Goal: Task Accomplishment & Management: Complete application form

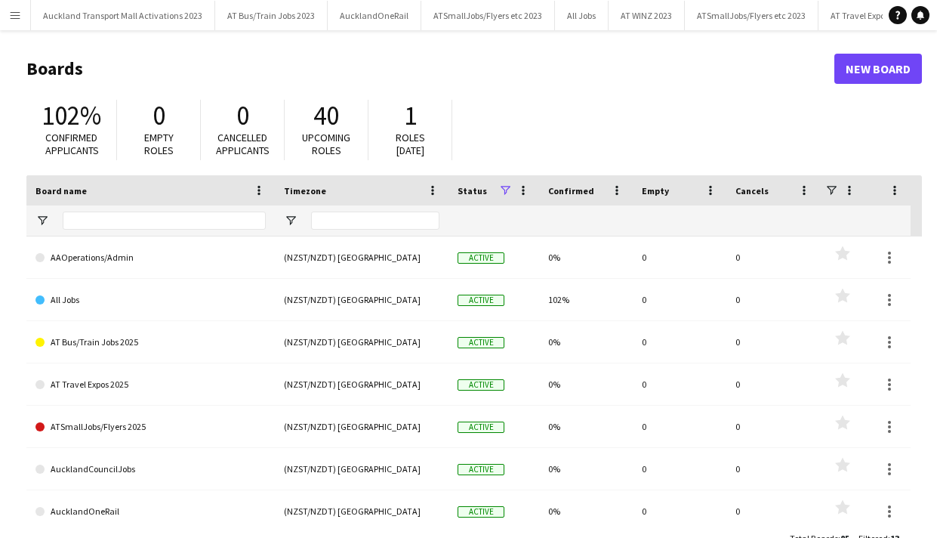
click at [17, 10] on app-icon "Menu" at bounding box center [15, 15] width 12 height 12
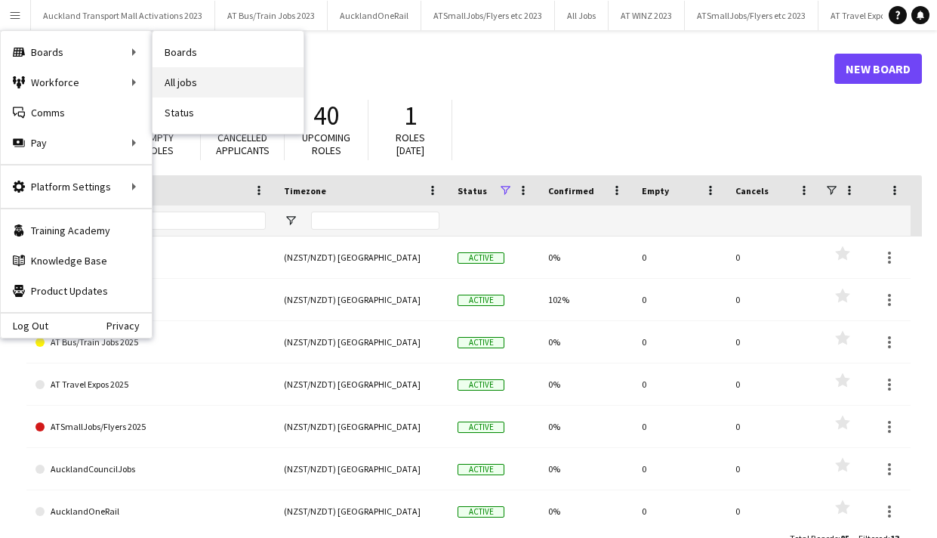
click at [187, 82] on link "All jobs" at bounding box center [228, 82] width 151 height 30
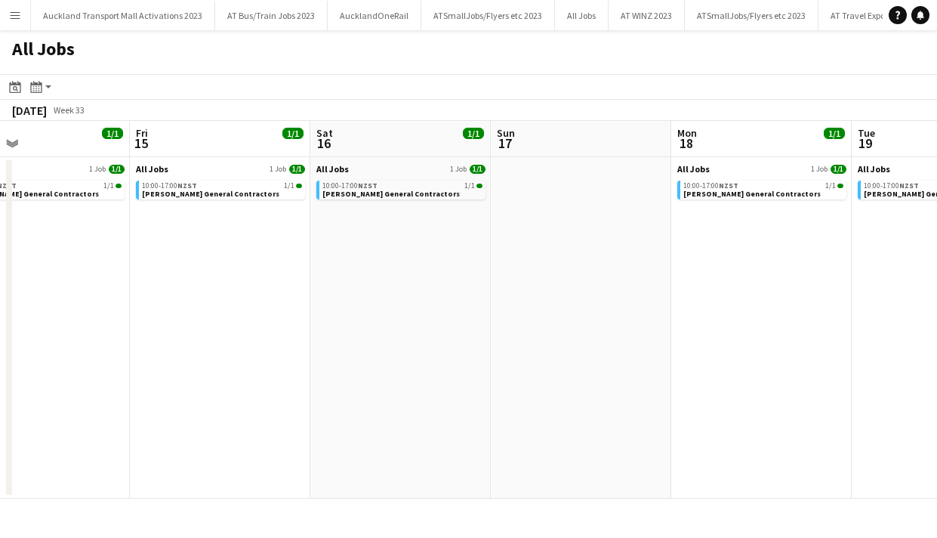
scroll to position [0, 585]
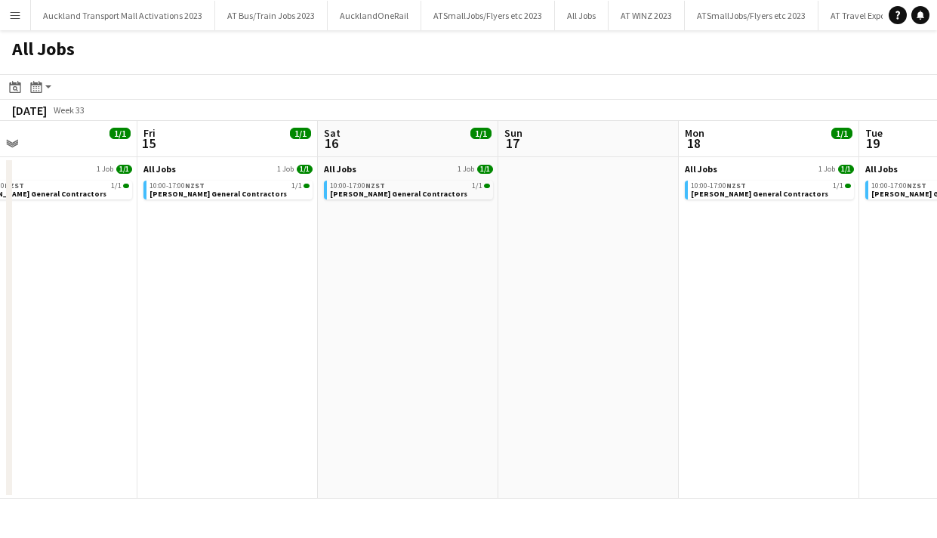
click at [393, 137] on app-all-jobs-date-header "Sat 16 1/1 1 Job" at bounding box center [408, 139] width 181 height 36
click at [394, 154] on app-all-jobs-date-header "Sat 16 1/1 1 Job" at bounding box center [408, 139] width 181 height 36
click at [403, 220] on app-date-cell "All Jobs 1 Job 1/1 10:00-17:00 NZST 1/1 Stockman General Contractors" at bounding box center [408, 327] width 181 height 341
click at [394, 174] on app-calendar-brief-board "All Jobs 1 Job 1/1 10:00-17:00 NZST 1/1 Stockman General Contractors" at bounding box center [408, 181] width 169 height 36
click at [14, 9] on app-icon "Menu" at bounding box center [15, 15] width 12 height 12
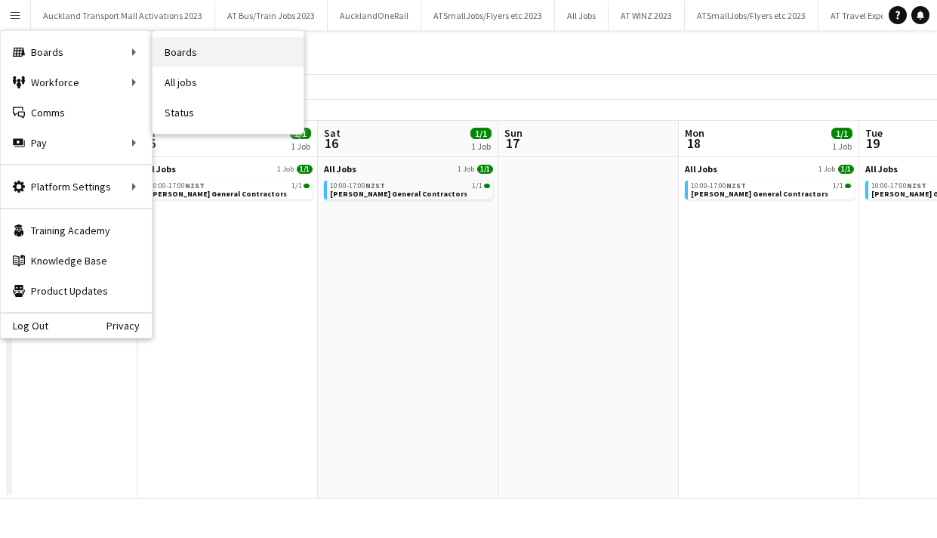
click at [187, 49] on link "Boards" at bounding box center [228, 52] width 151 height 30
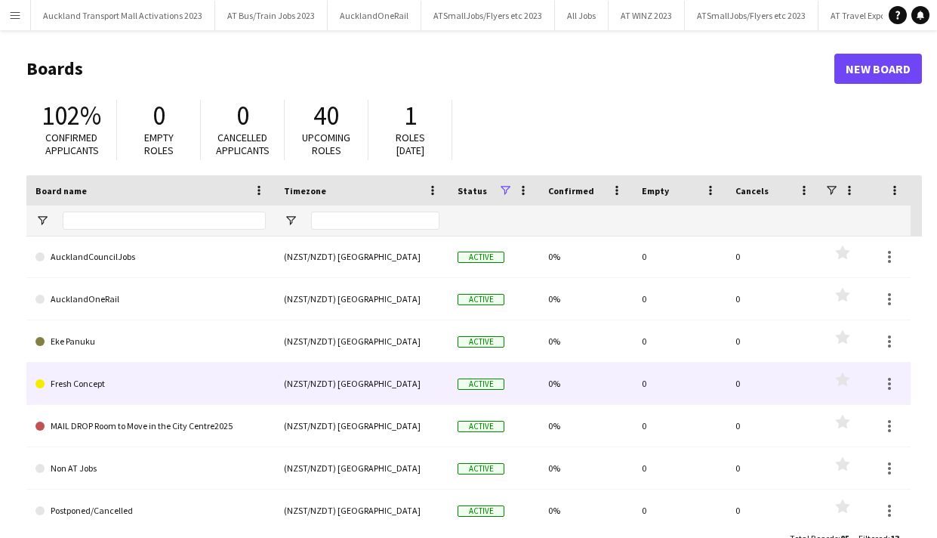
click at [101, 387] on link "Fresh Concept" at bounding box center [151, 384] width 230 height 42
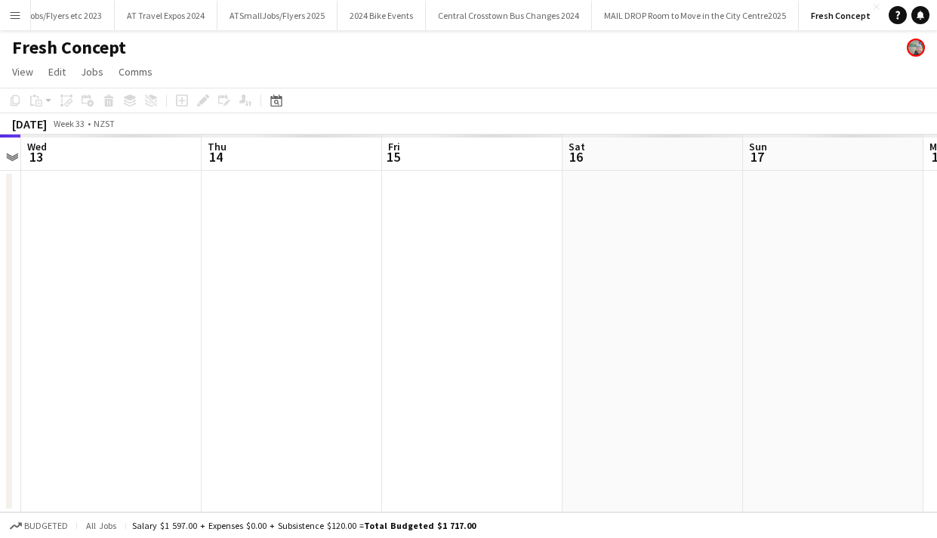
click at [621, 199] on app-date-cell at bounding box center [653, 341] width 181 height 341
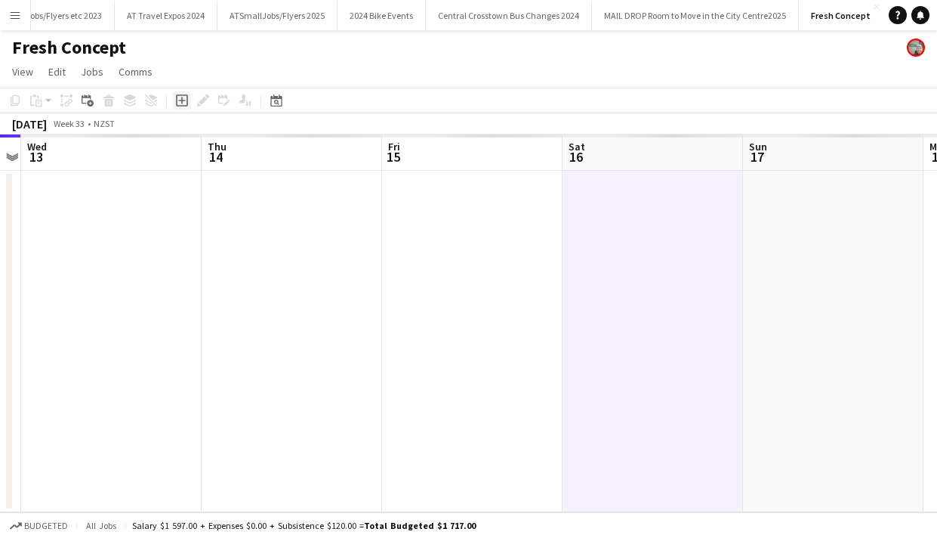
click at [182, 100] on icon at bounding box center [181, 100] width 7 height 7
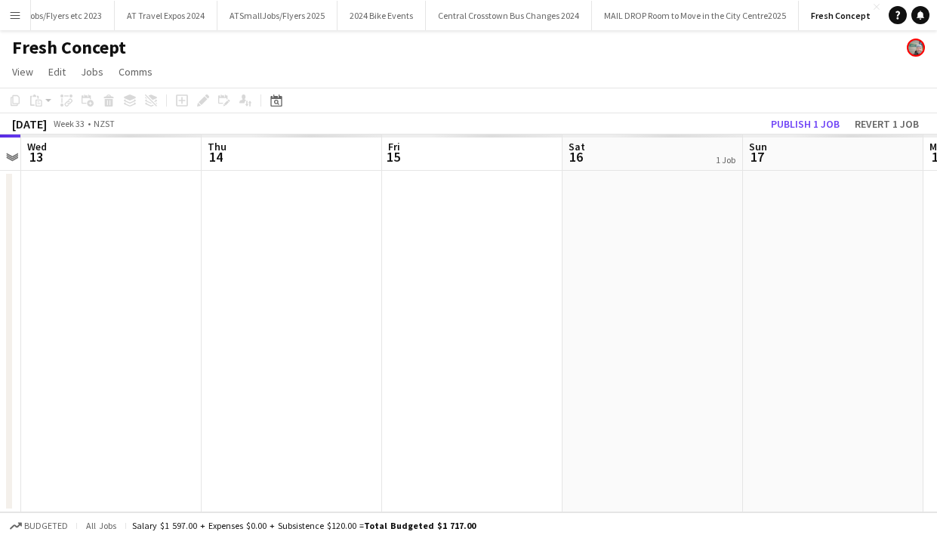
click at [607, 147] on app-board-header-date "Sat 16 1 Job" at bounding box center [653, 152] width 181 height 36
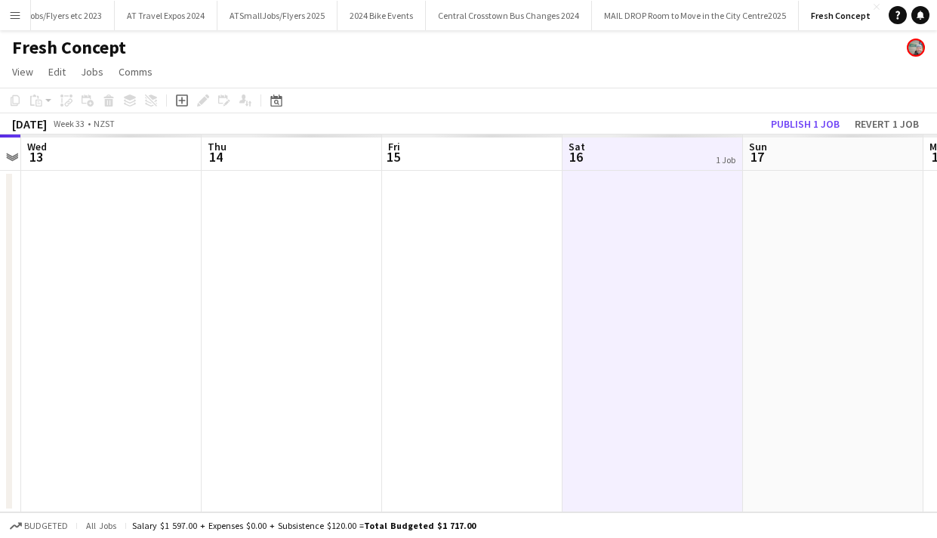
click at [202, 100] on div "Add job Edit Edit linked Job Applicants" at bounding box center [207, 100] width 94 height 18
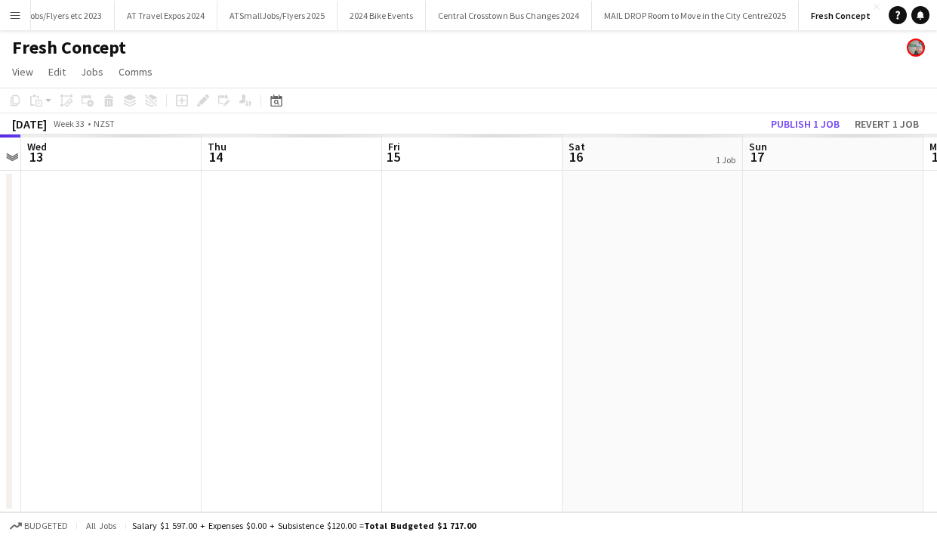
click at [184, 97] on div "Add job Edit Edit linked Job Applicants" at bounding box center [207, 100] width 94 height 18
click at [640, 161] on app-board-header-date "Sat 16 1 Job" at bounding box center [653, 152] width 181 height 36
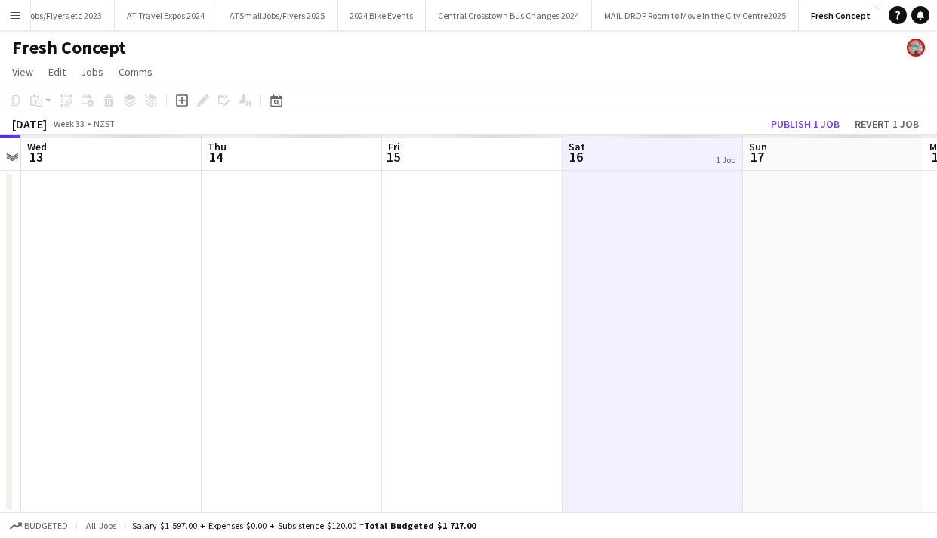
click at [640, 161] on app-board-header-date "Sat 16 1 Job" at bounding box center [653, 152] width 181 height 36
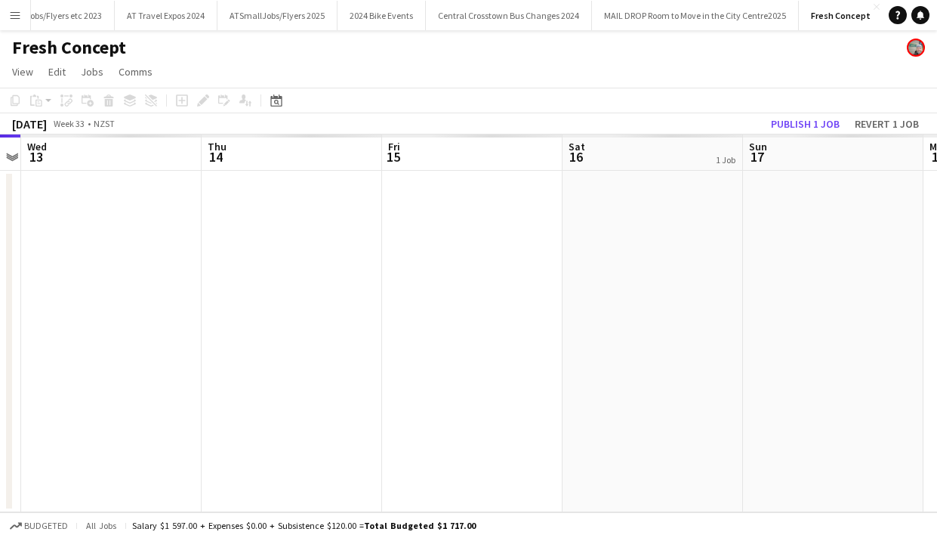
click at [639, 200] on app-date-cell at bounding box center [653, 341] width 181 height 341
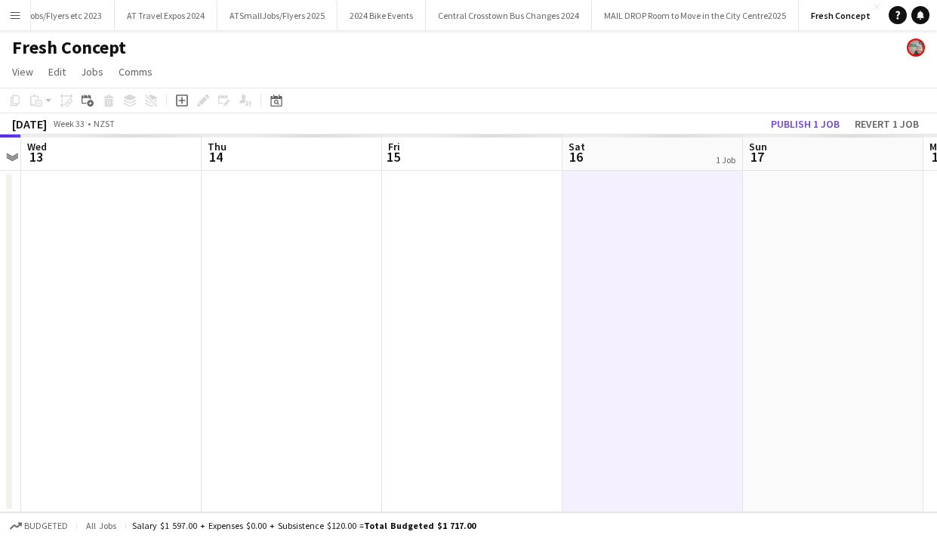
click at [639, 200] on app-date-cell at bounding box center [653, 341] width 181 height 341
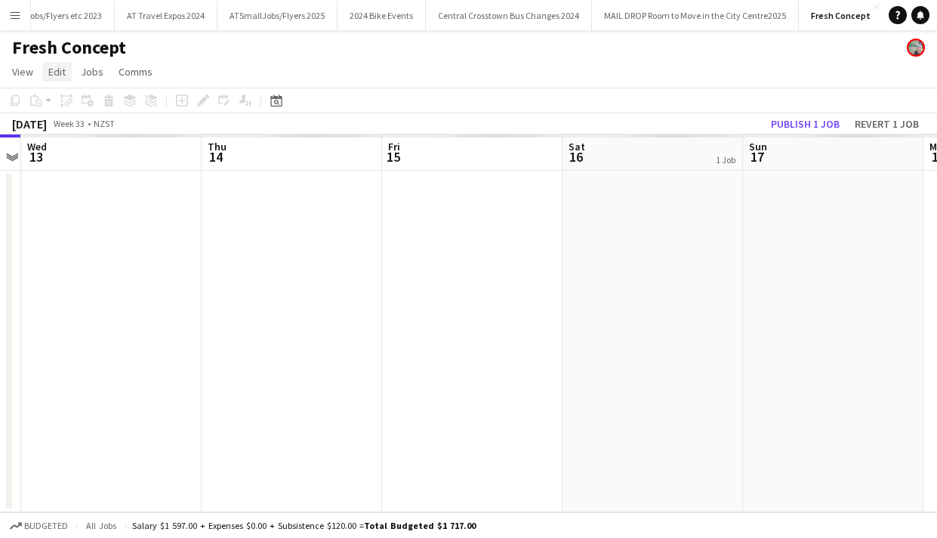
click at [61, 73] on span "Edit" at bounding box center [56, 72] width 17 height 14
click at [639, 191] on app-date-cell at bounding box center [653, 341] width 181 height 341
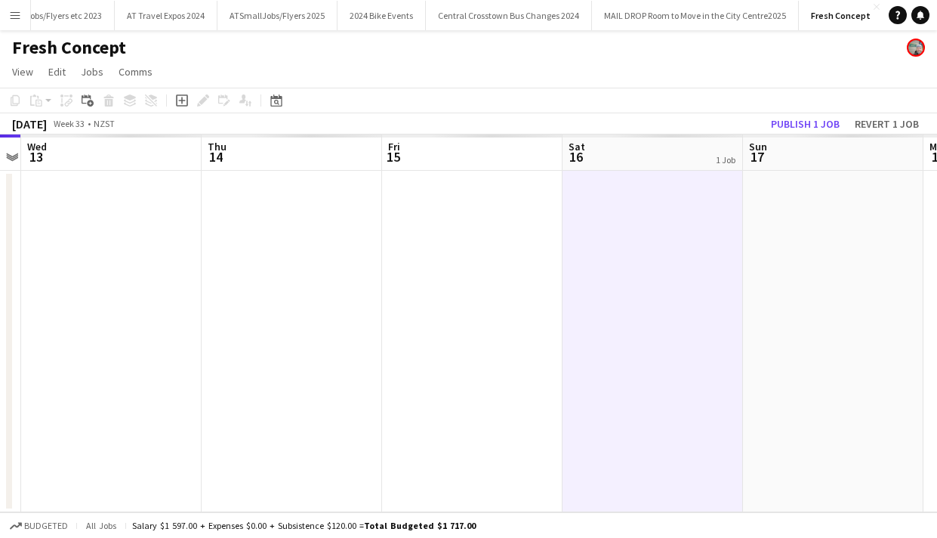
click at [628, 159] on app-board-header-date "Sat 16 1 Job" at bounding box center [653, 152] width 181 height 36
click at [667, 151] on app-board-header-date "Sat 16 1 Job" at bounding box center [653, 152] width 181 height 36
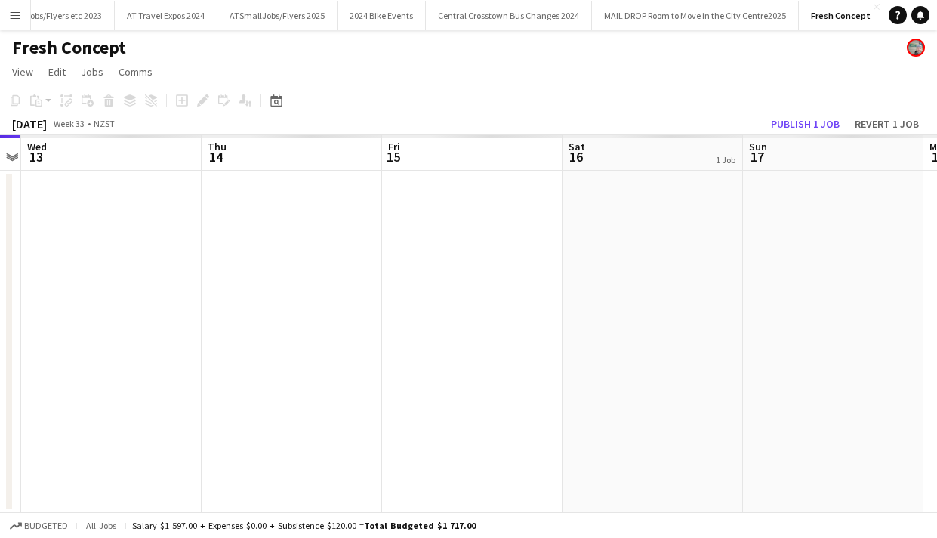
click at [667, 151] on app-board-header-date "Sat 16 1 Job" at bounding box center [653, 152] width 181 height 36
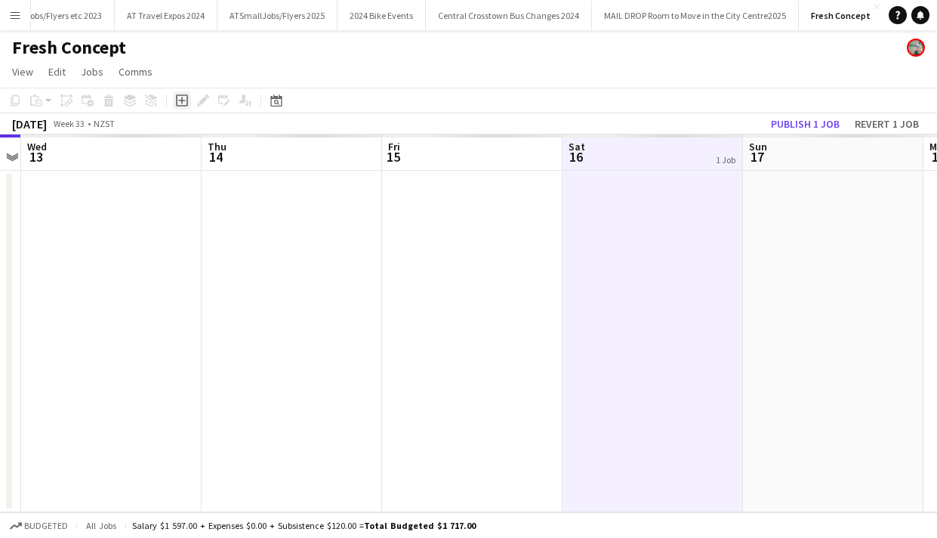
click at [184, 101] on icon "Add job" at bounding box center [182, 100] width 12 height 12
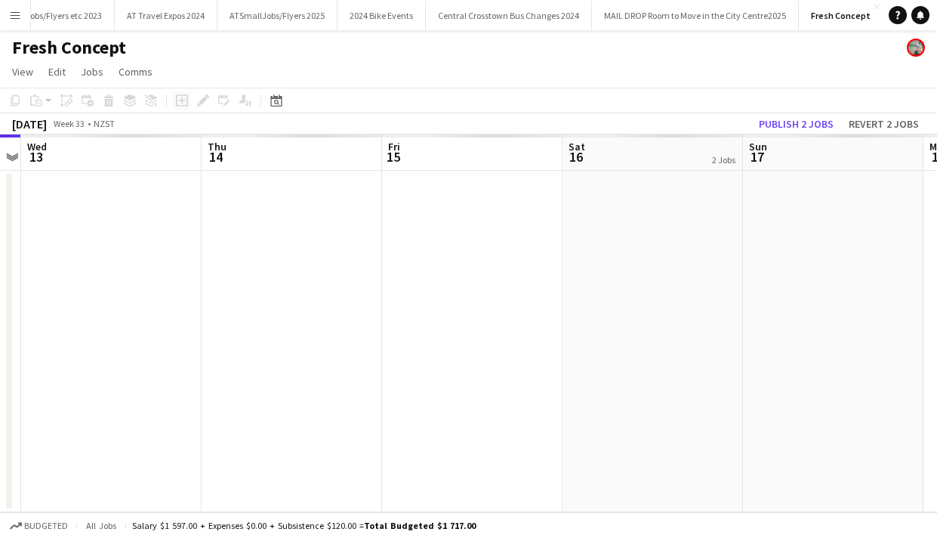
click at [184, 101] on div "Add job Edit Edit linked Job Applicants" at bounding box center [207, 100] width 94 height 18
click at [642, 153] on app-board-header-date "Sat 16 2 Jobs" at bounding box center [653, 152] width 181 height 36
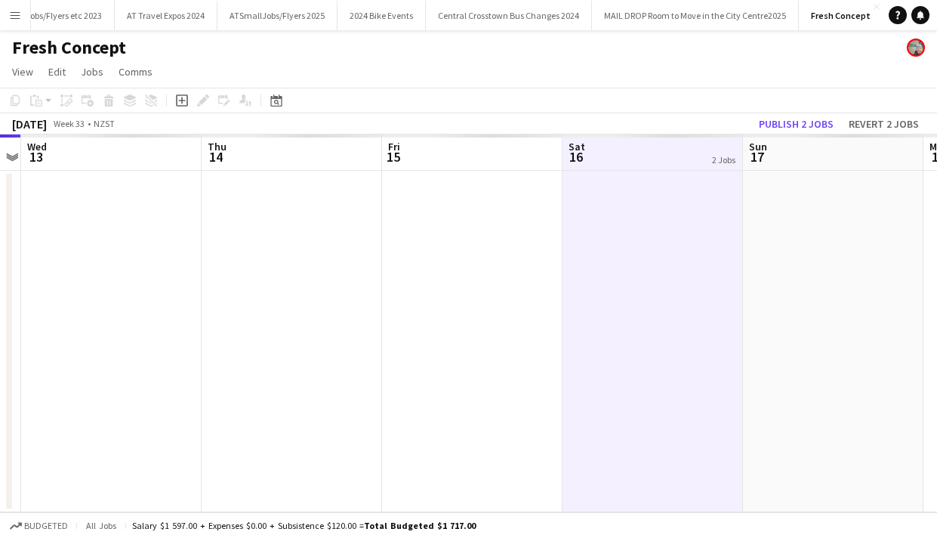
click at [635, 251] on app-date-cell at bounding box center [653, 341] width 181 height 341
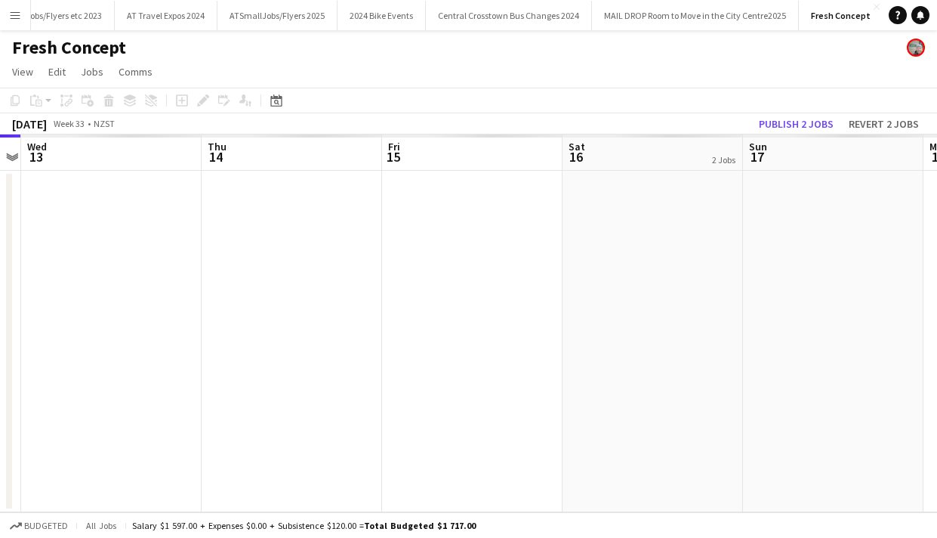
click at [635, 251] on app-date-cell at bounding box center [653, 341] width 181 height 341
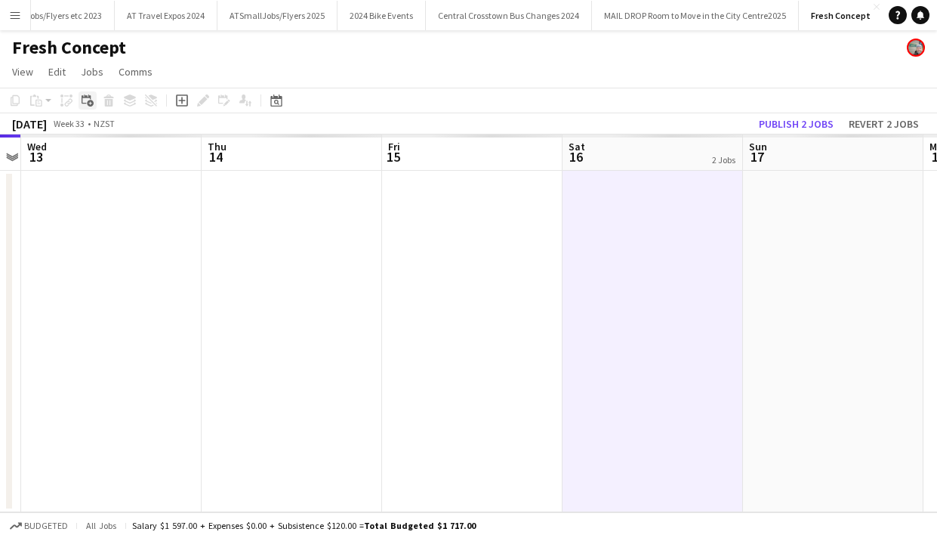
click at [87, 99] on icon "Add linked Job" at bounding box center [88, 100] width 12 height 12
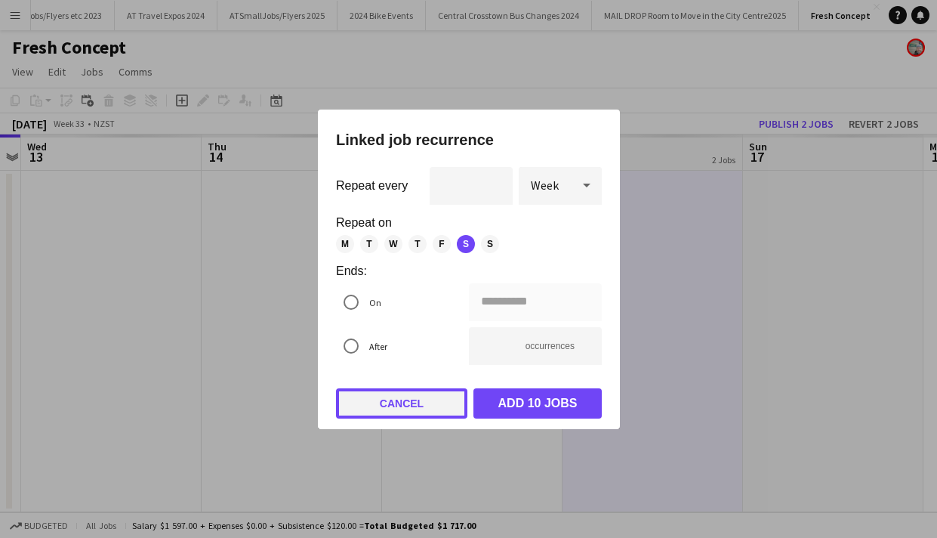
click at [402, 404] on button "Cancel" at bounding box center [401, 403] width 131 height 30
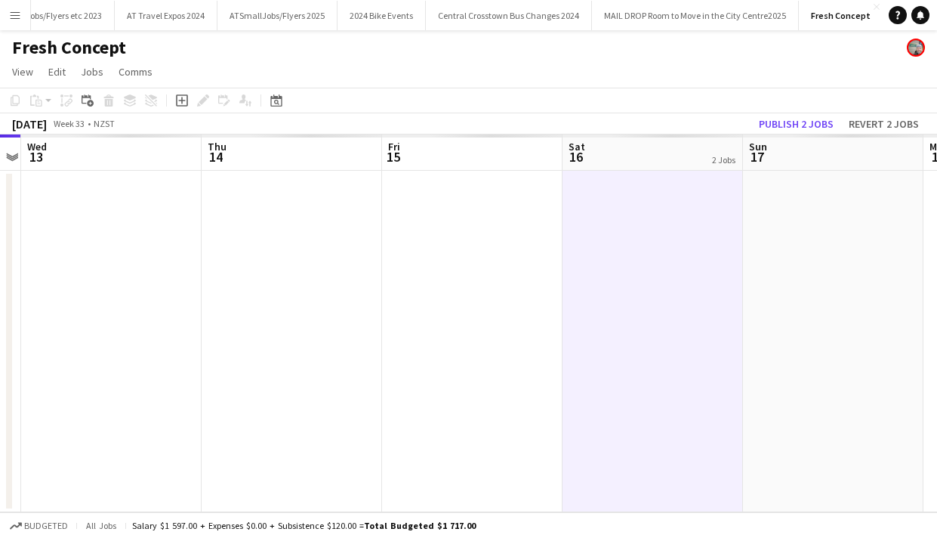
click at [641, 205] on app-date-cell at bounding box center [653, 341] width 181 height 341
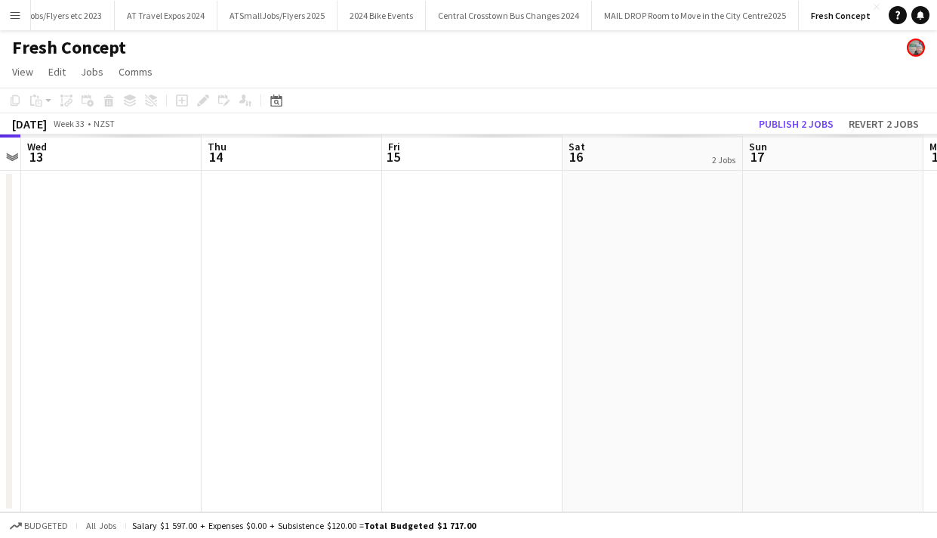
click at [612, 200] on app-date-cell at bounding box center [653, 341] width 181 height 341
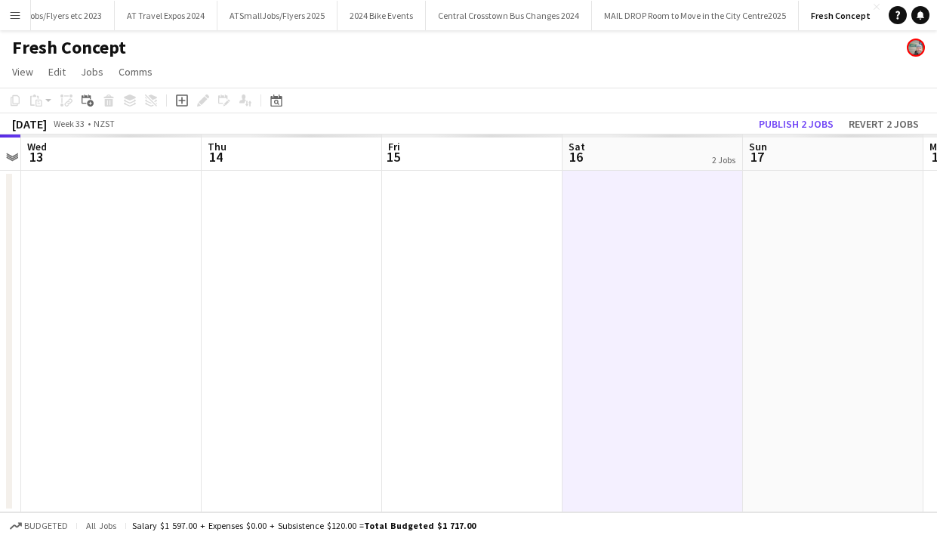
click at [604, 153] on app-board-header-date "Sat 16 2 Jobs" at bounding box center [653, 152] width 181 height 36
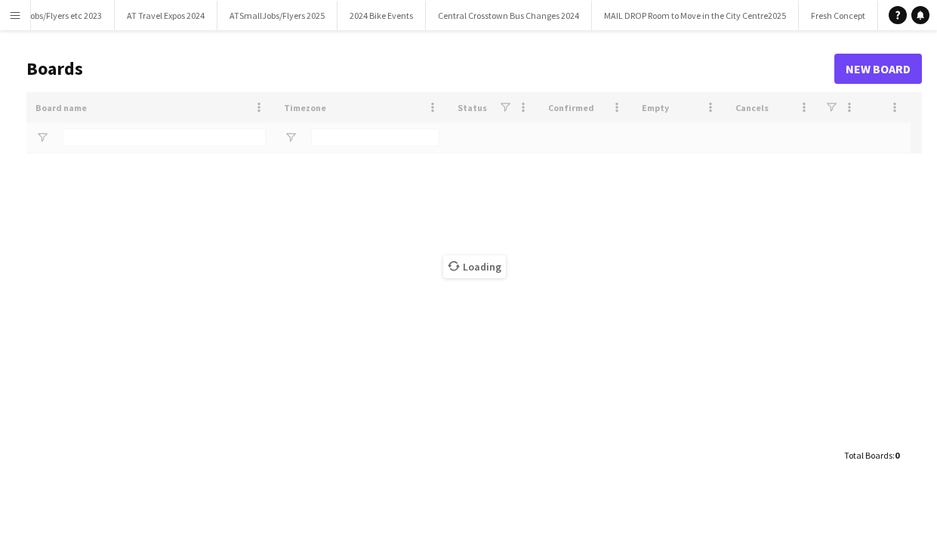
scroll to position [0, 702]
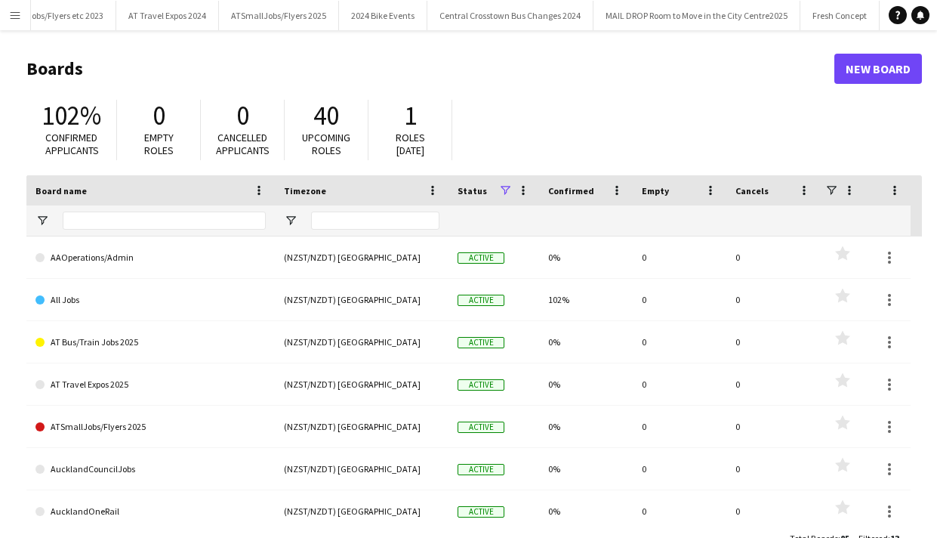
click at [16, 14] on app-icon "Menu" at bounding box center [15, 15] width 12 height 12
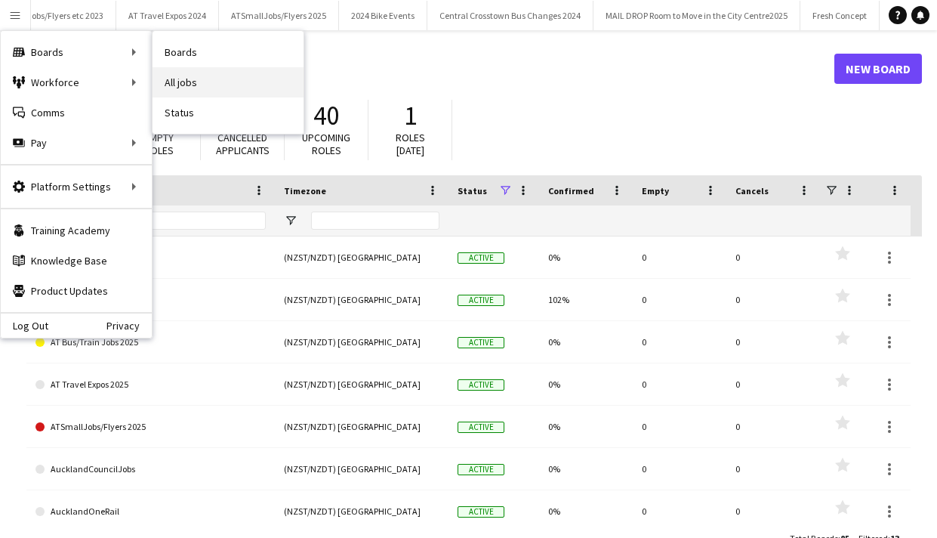
click at [181, 79] on link "All jobs" at bounding box center [228, 82] width 151 height 30
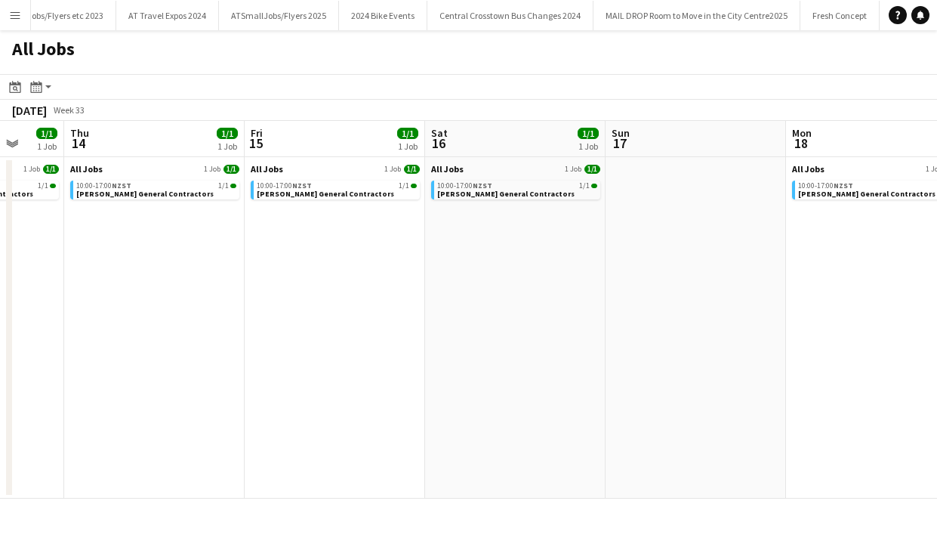
scroll to position [0, 487]
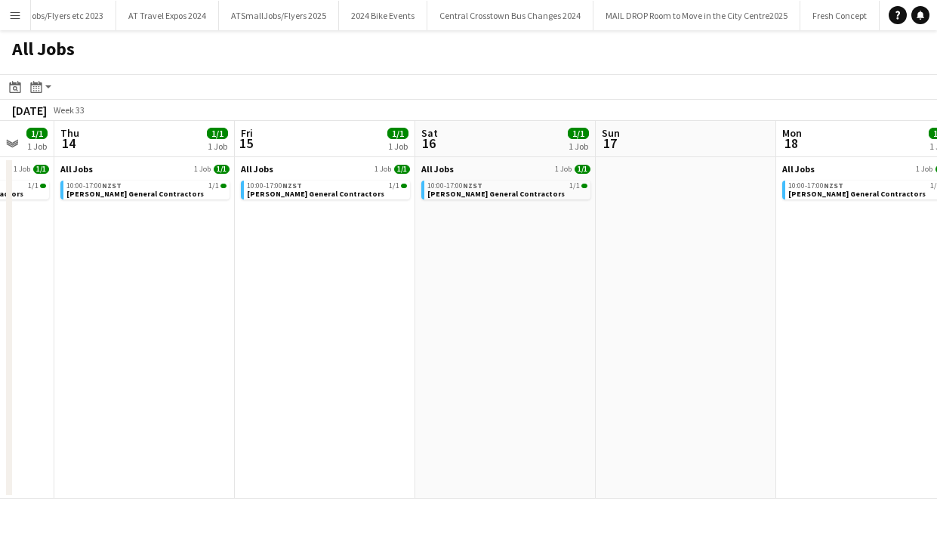
click at [483, 133] on app-all-jobs-date-header "Sat 16 1/1 1 Job" at bounding box center [505, 139] width 181 height 36
click at [483, 140] on app-all-jobs-date-header "Sat 16 1/1 1 Job" at bounding box center [505, 139] width 181 height 36
click at [488, 238] on app-date-cell "All Jobs 1 Job 1/1 10:00-17:00 NZST 1/1 Stockman General Contractors" at bounding box center [505, 327] width 181 height 341
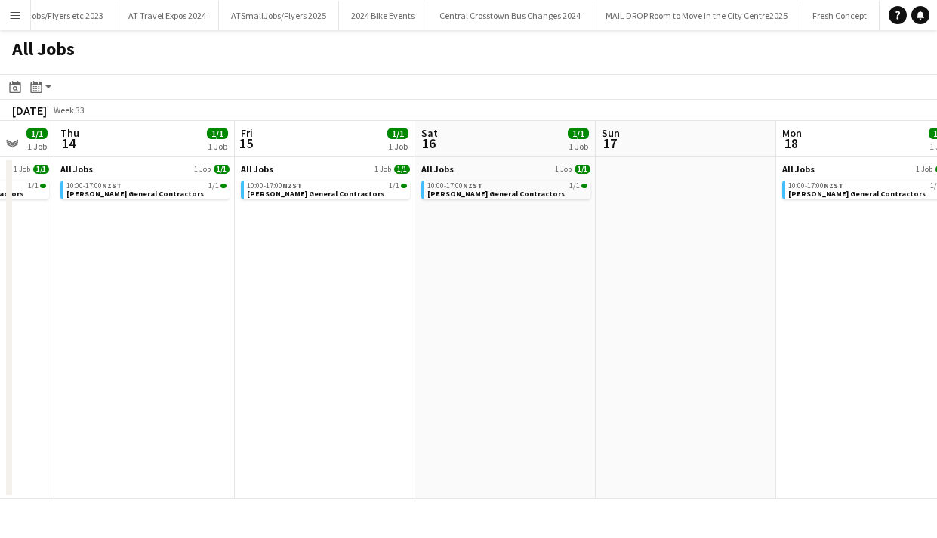
click at [488, 238] on app-date-cell "All Jobs 1 Job 1/1 10:00-17:00 NZST 1/1 Stockman General Contractors" at bounding box center [505, 327] width 181 height 341
click at [14, 12] on app-icon "Menu" at bounding box center [15, 15] width 12 height 12
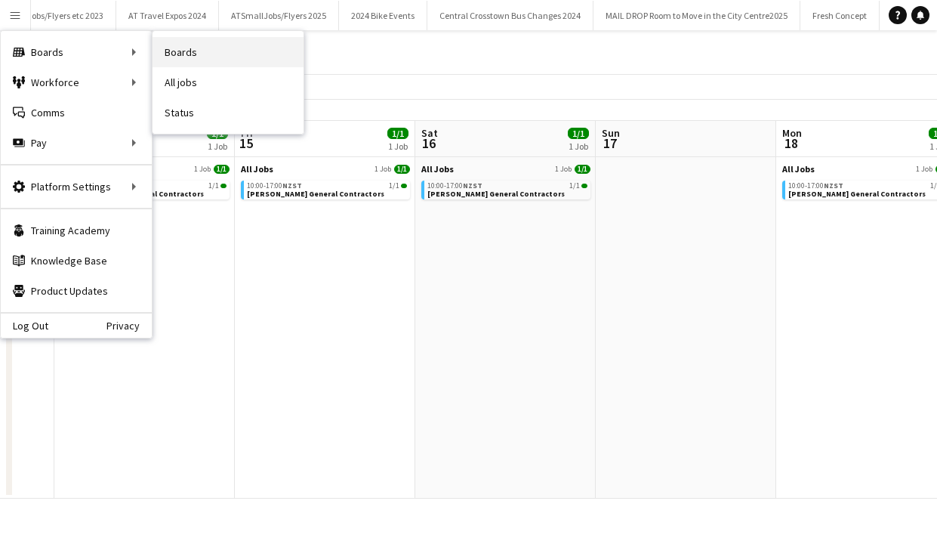
click at [186, 49] on link "Boards" at bounding box center [228, 52] width 151 height 30
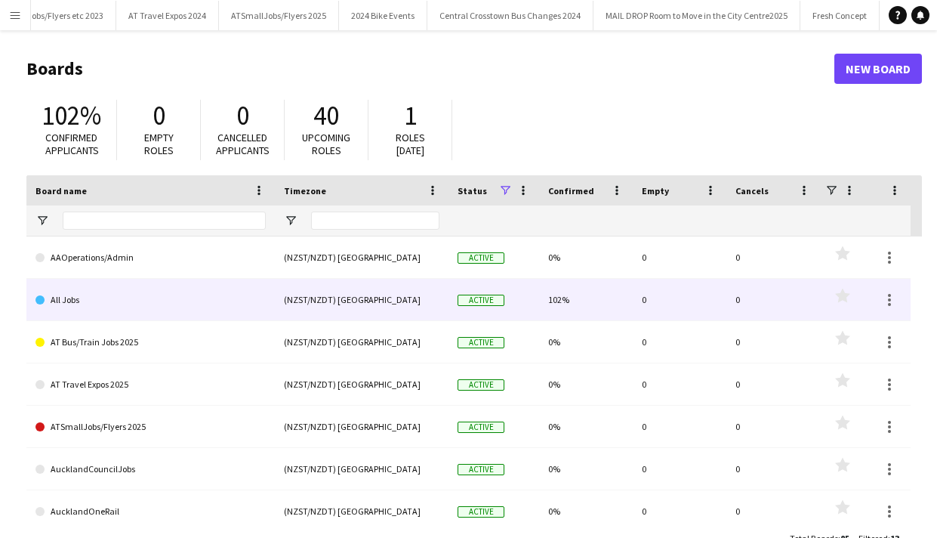
scroll to position [263, 0]
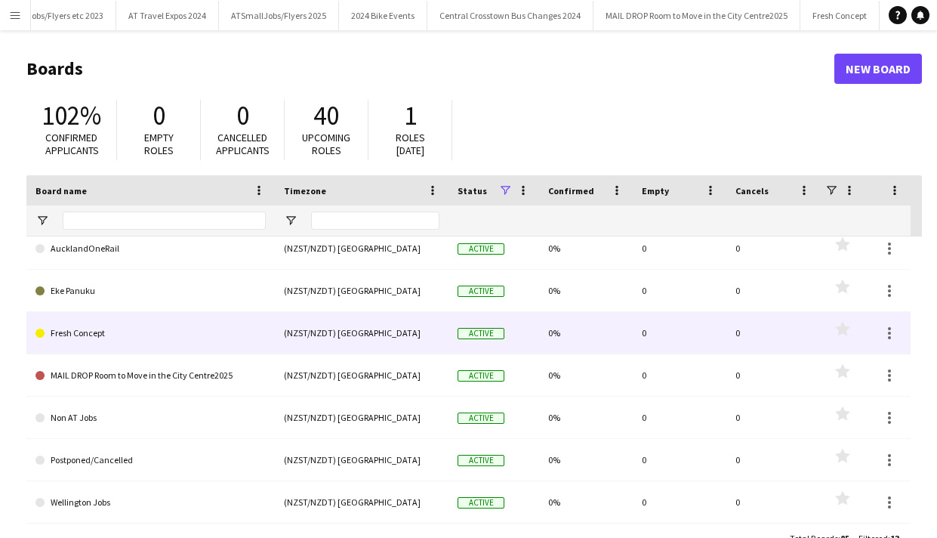
click at [86, 330] on link "Fresh Concept" at bounding box center [151, 333] width 230 height 42
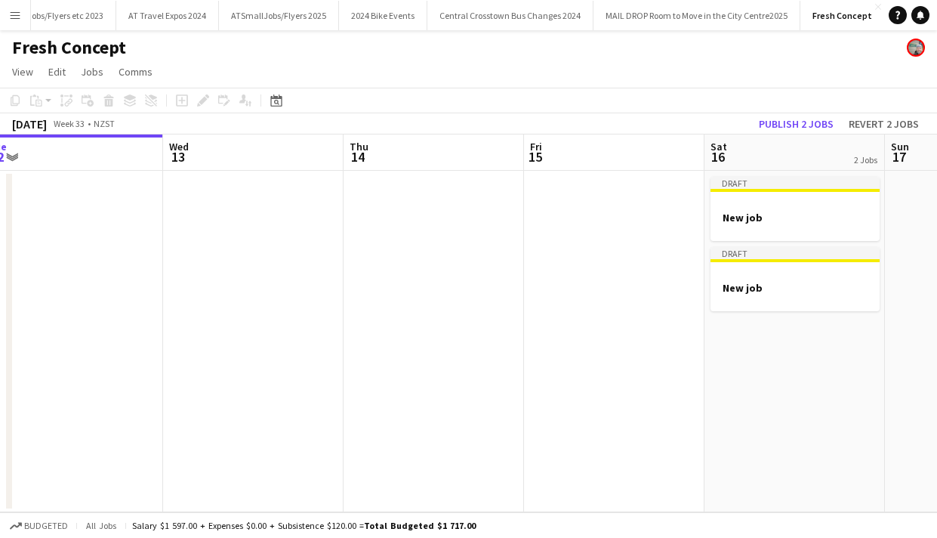
scroll to position [0, 739]
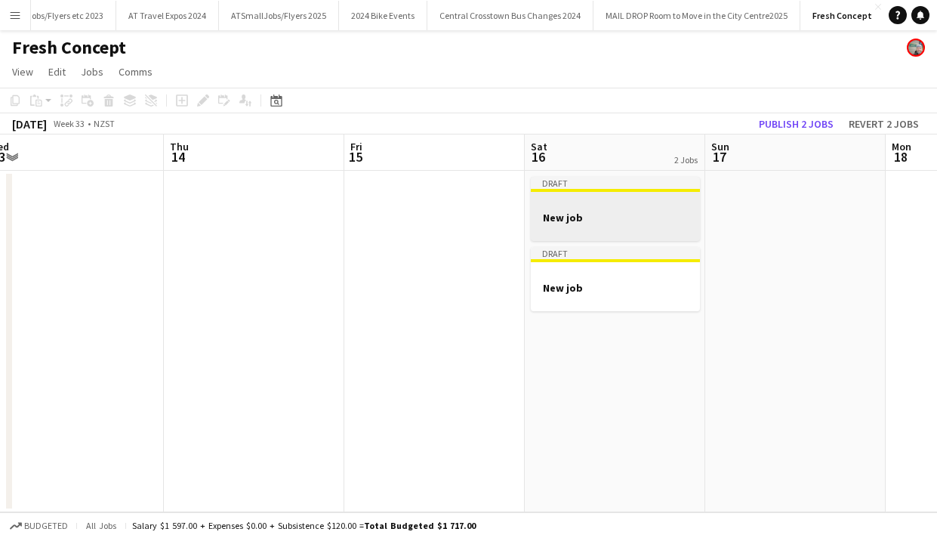
click at [625, 205] on div at bounding box center [615, 203] width 169 height 11
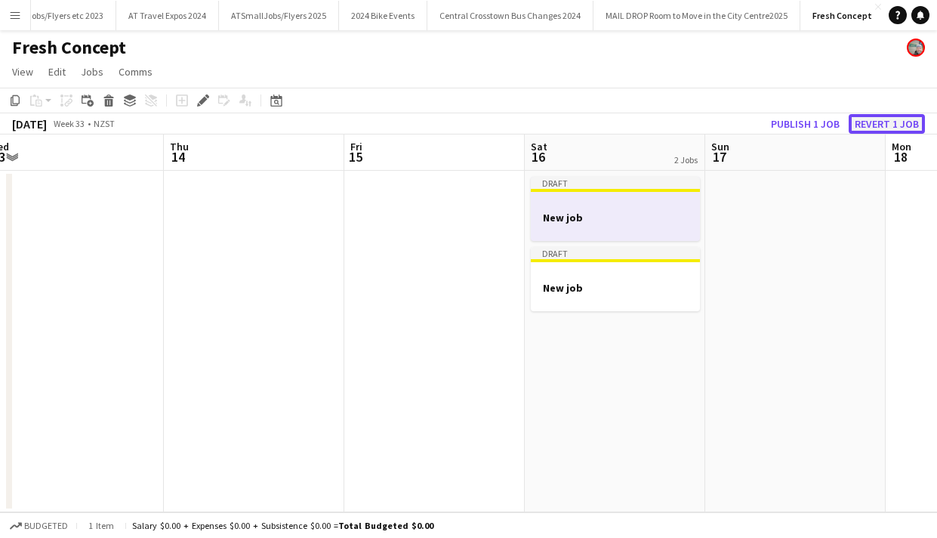
click at [888, 123] on button "Revert 1 job" at bounding box center [887, 124] width 76 height 20
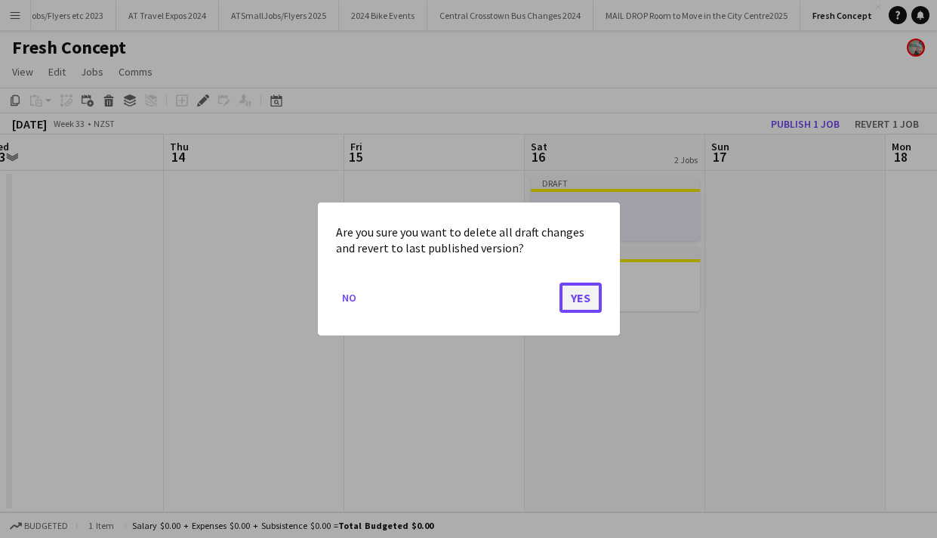
click at [583, 296] on button "Yes" at bounding box center [581, 298] width 42 height 30
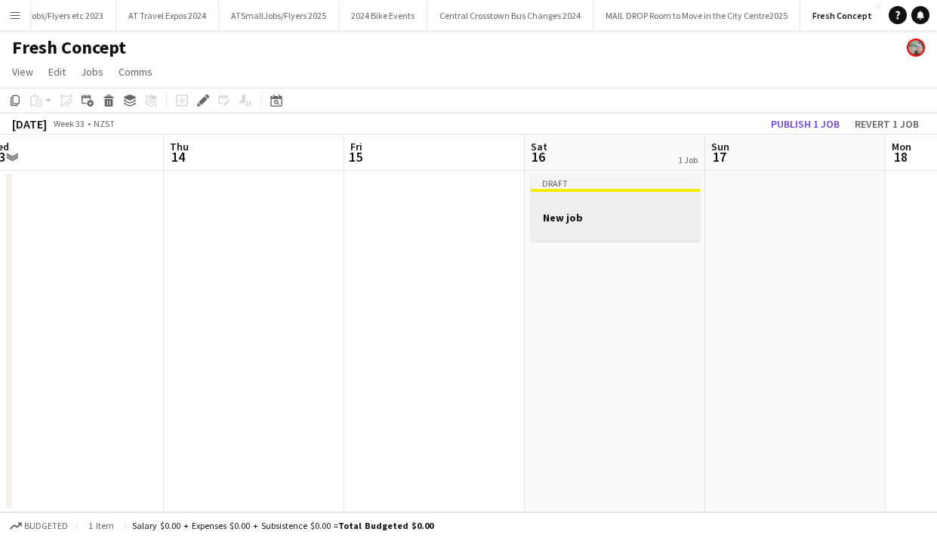
click at [598, 220] on h3 "New job" at bounding box center [615, 218] width 169 height 14
click at [204, 98] on icon at bounding box center [203, 101] width 8 height 8
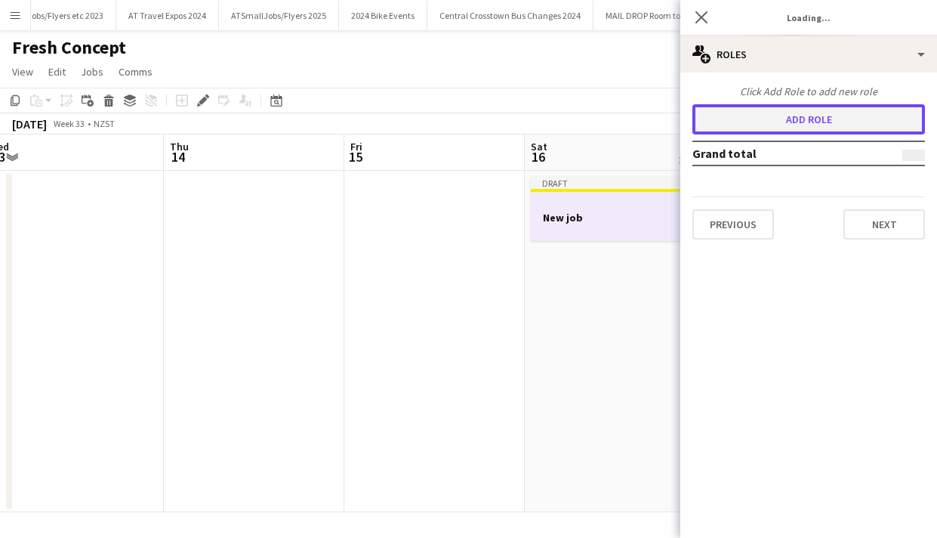
click at [823, 119] on button "Add role" at bounding box center [809, 119] width 233 height 30
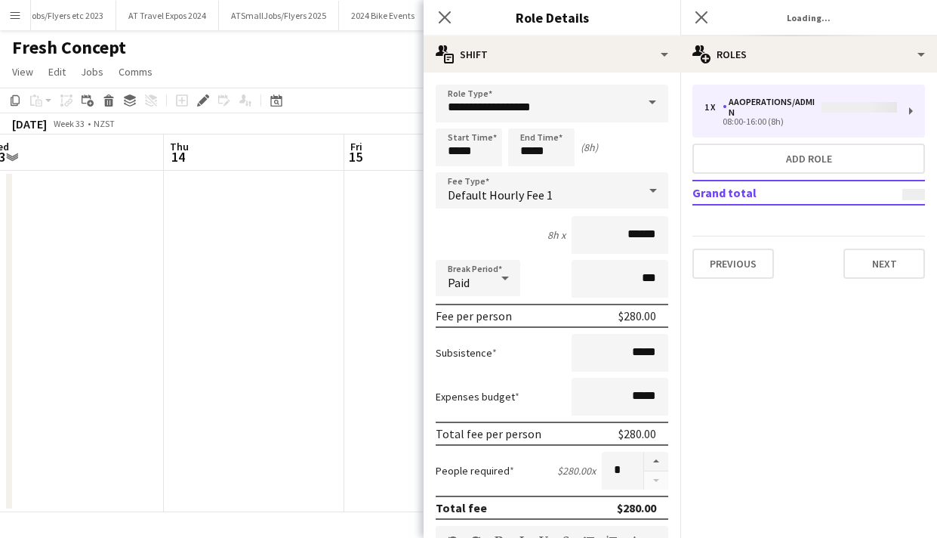
click at [649, 100] on span at bounding box center [653, 103] width 32 height 36
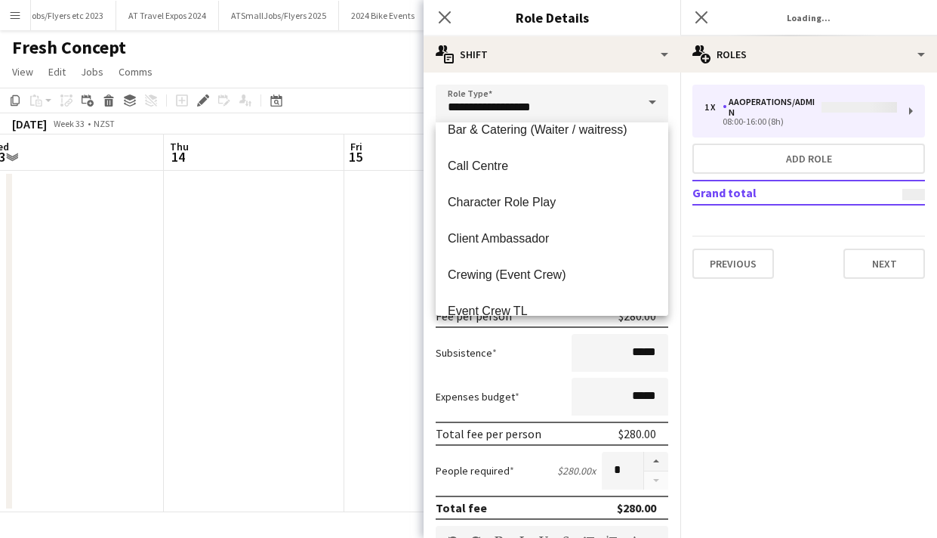
scroll to position [400, 0]
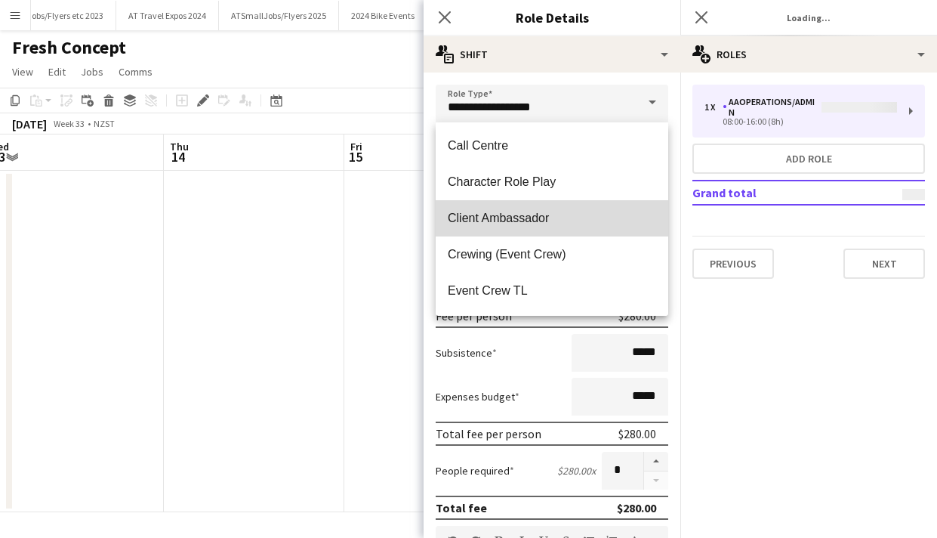
click at [523, 217] on span "Client Ambassador" at bounding box center [552, 218] width 208 height 14
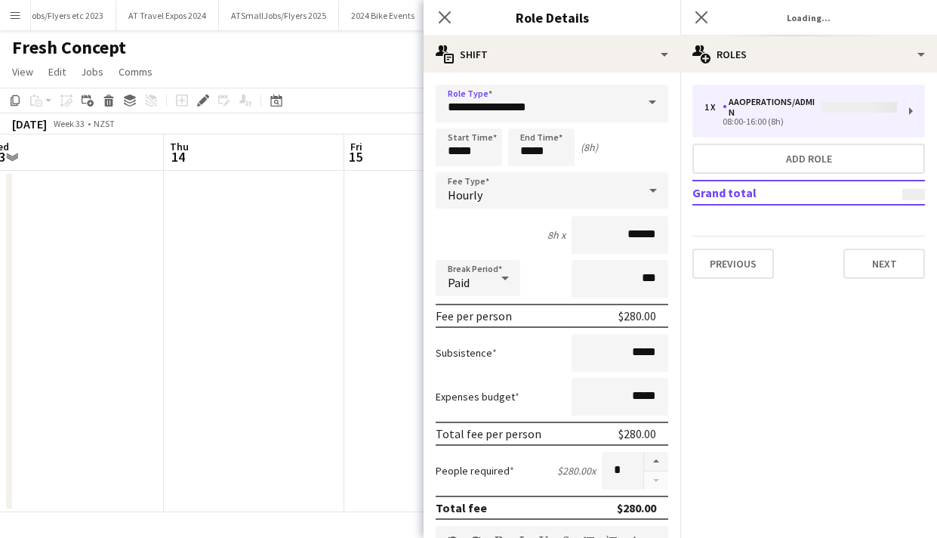
click at [652, 102] on span at bounding box center [653, 103] width 32 height 36
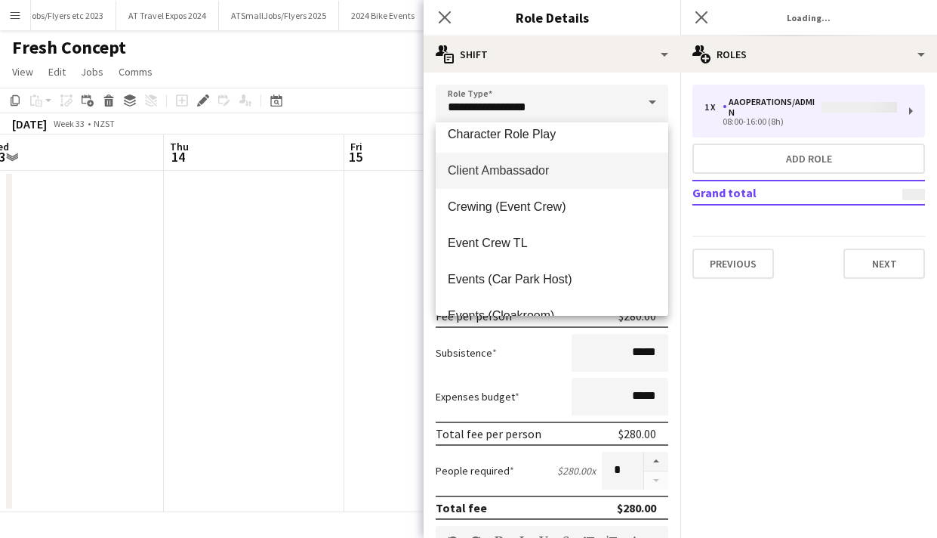
scroll to position [445, 0]
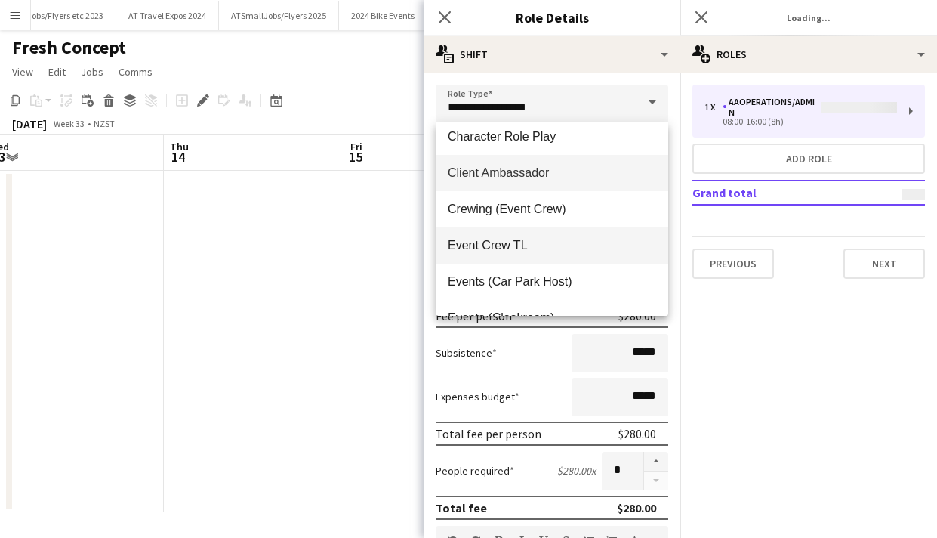
click at [502, 247] on span "Event Crew TL" at bounding box center [552, 245] width 208 height 14
type input "**********"
type input "******"
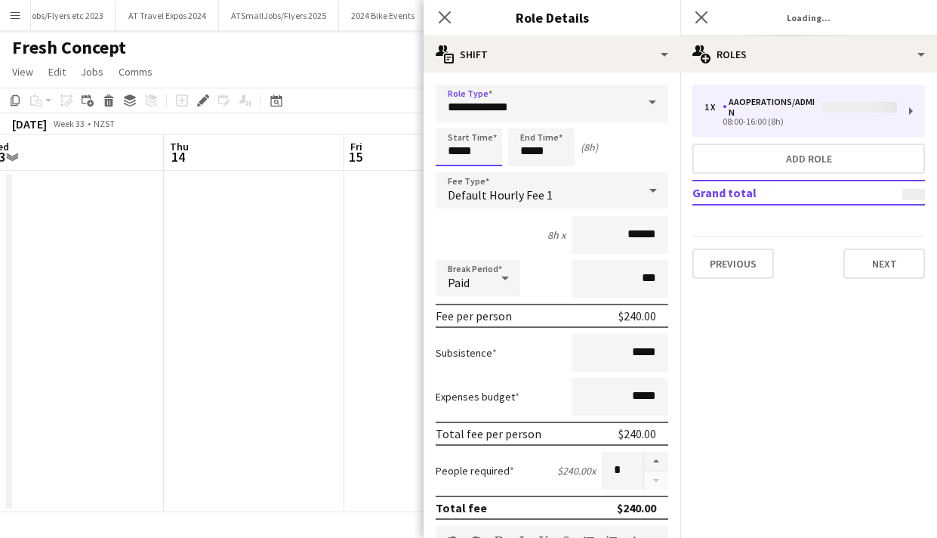
click at [479, 147] on input "*****" at bounding box center [469, 147] width 66 height 38
click at [455, 121] on div at bounding box center [454, 120] width 30 height 15
click at [454, 117] on div at bounding box center [454, 120] width 30 height 15
click at [455, 171] on div at bounding box center [454, 173] width 30 height 15
click at [486, 119] on div at bounding box center [484, 120] width 30 height 15
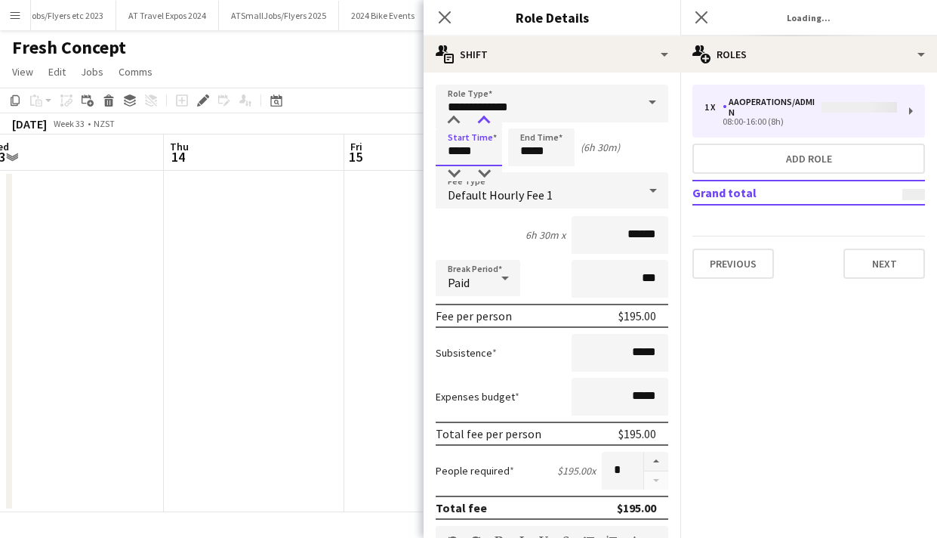
click at [486, 119] on div at bounding box center [484, 120] width 30 height 15
type input "*****"
click at [486, 119] on div at bounding box center [484, 120] width 30 height 15
click at [542, 148] on input "*****" at bounding box center [541, 147] width 66 height 38
click at [528, 176] on div at bounding box center [526, 173] width 30 height 15
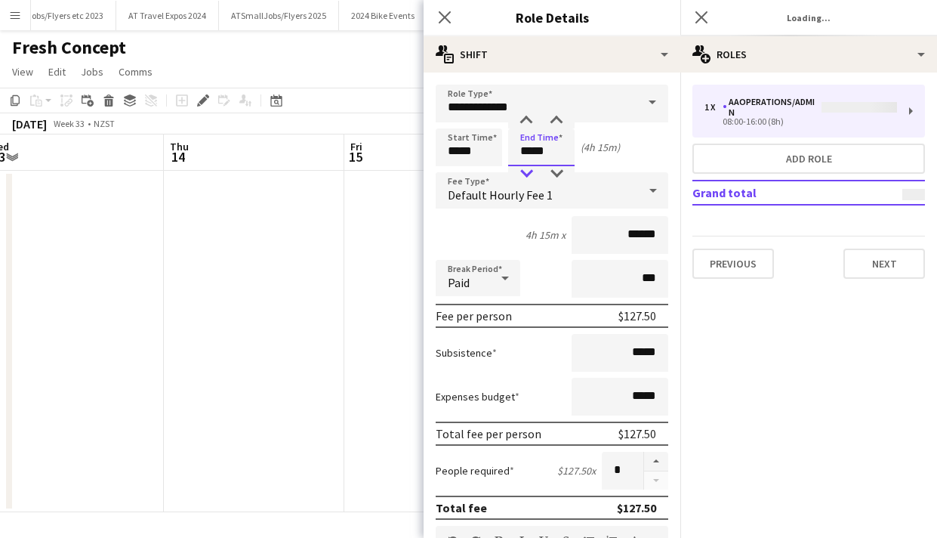
click at [528, 176] on div at bounding box center [526, 173] width 30 height 15
type input "*****"
click at [557, 119] on div at bounding box center [557, 120] width 30 height 15
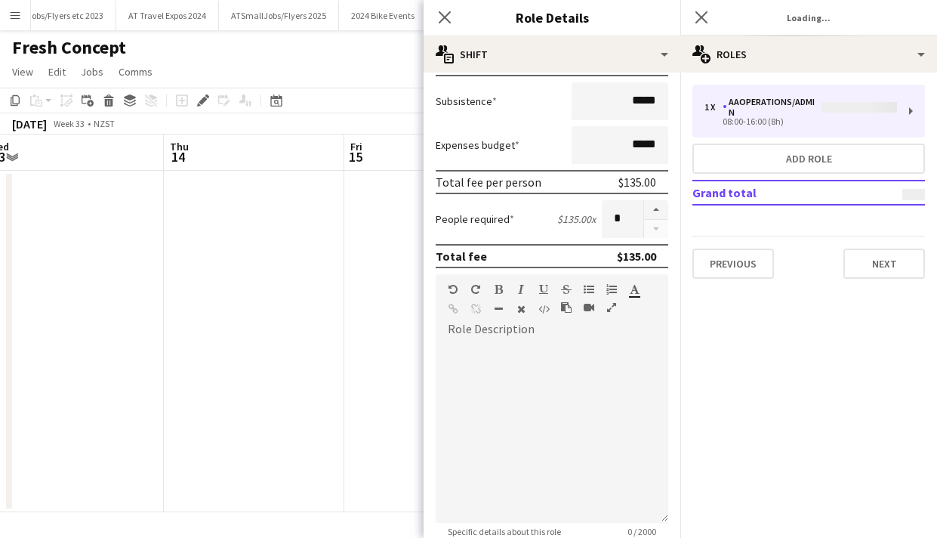
scroll to position [309, 0]
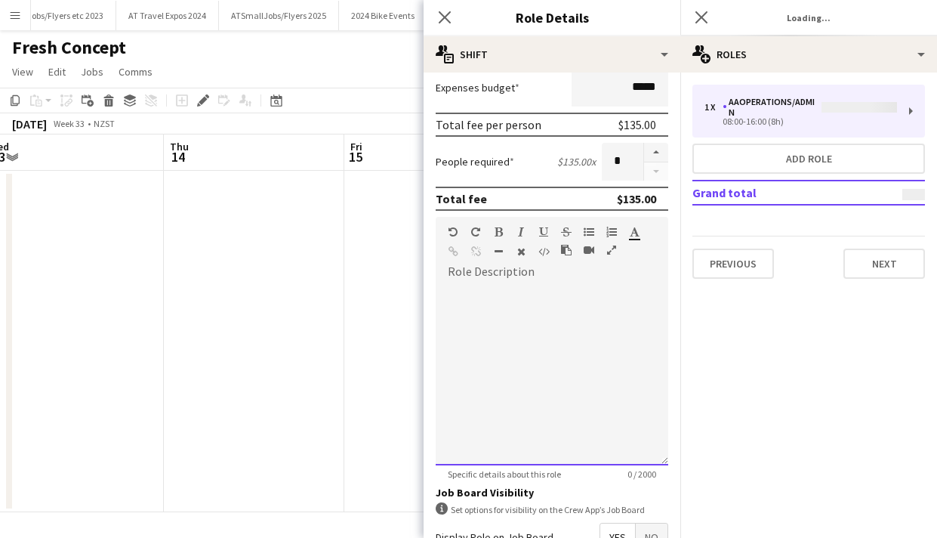
click at [515, 278] on div at bounding box center [552, 369] width 233 height 192
click at [583, 290] on div "**********" at bounding box center [552, 374] width 233 height 181
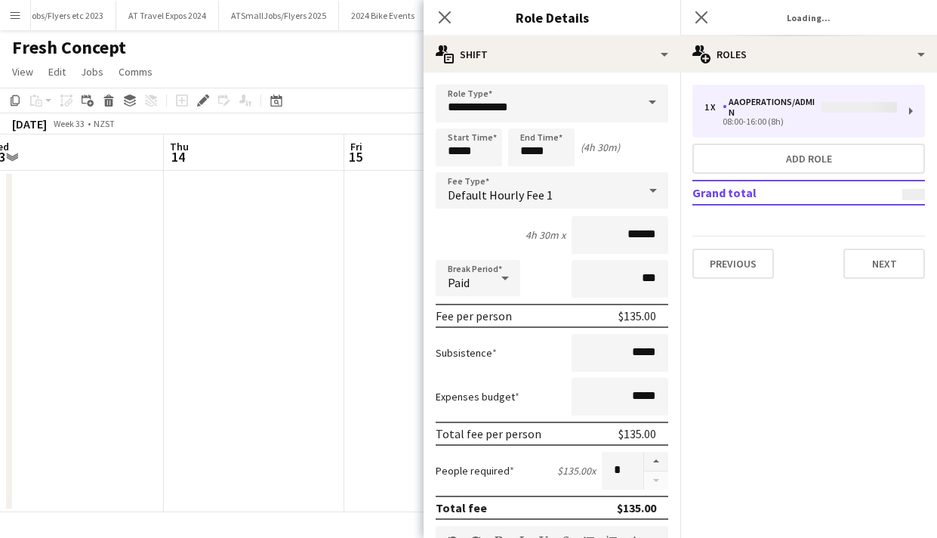
scroll to position [485, 0]
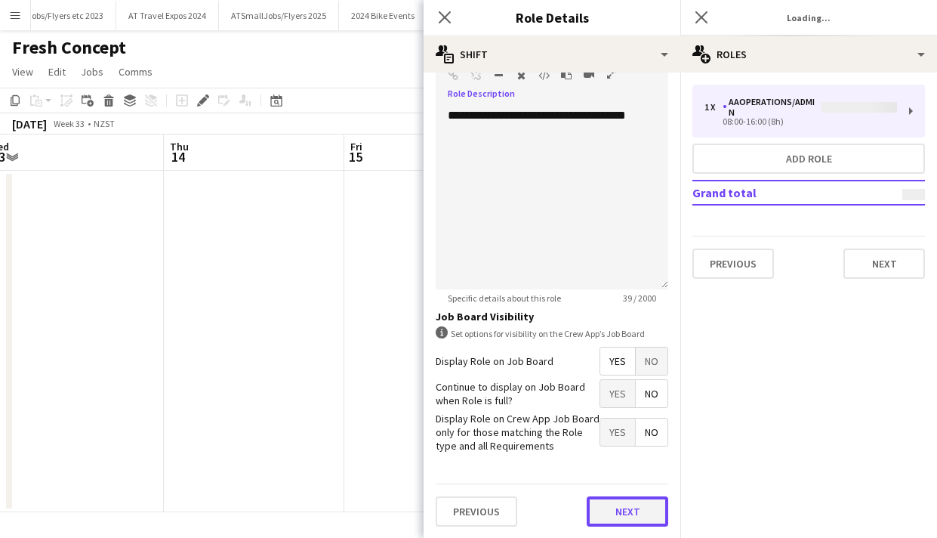
click at [628, 510] on button "Next" at bounding box center [628, 511] width 82 height 30
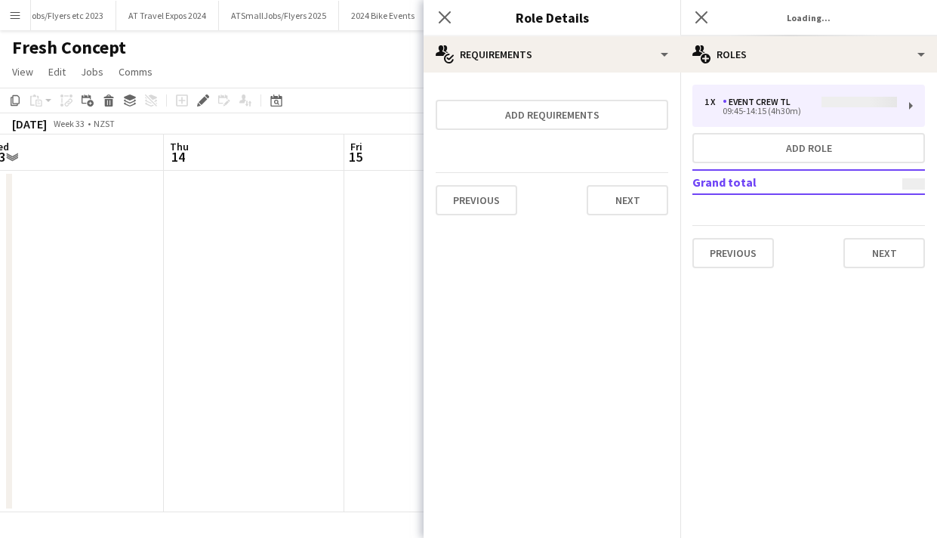
scroll to position [0, 0]
click at [630, 193] on button "Next" at bounding box center [628, 200] width 82 height 30
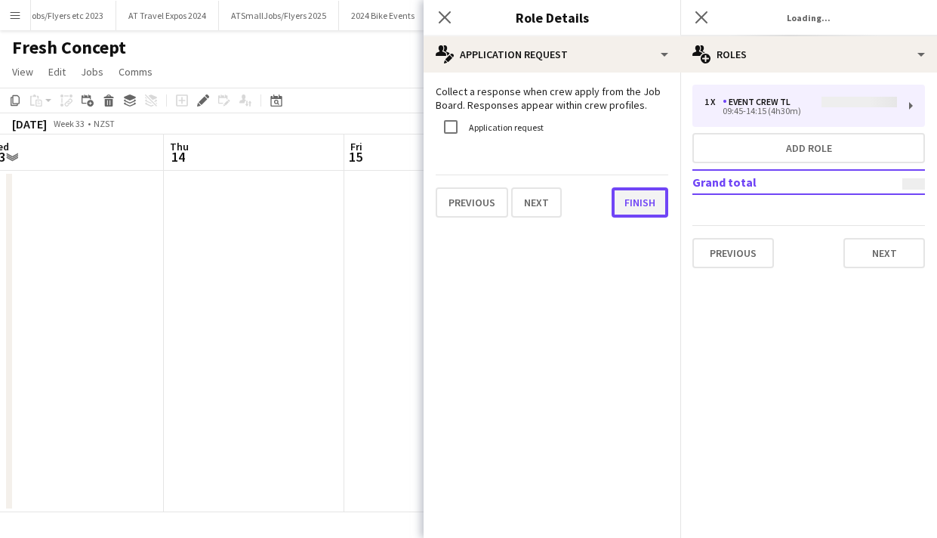
click at [635, 208] on button "Finish" at bounding box center [640, 202] width 57 height 30
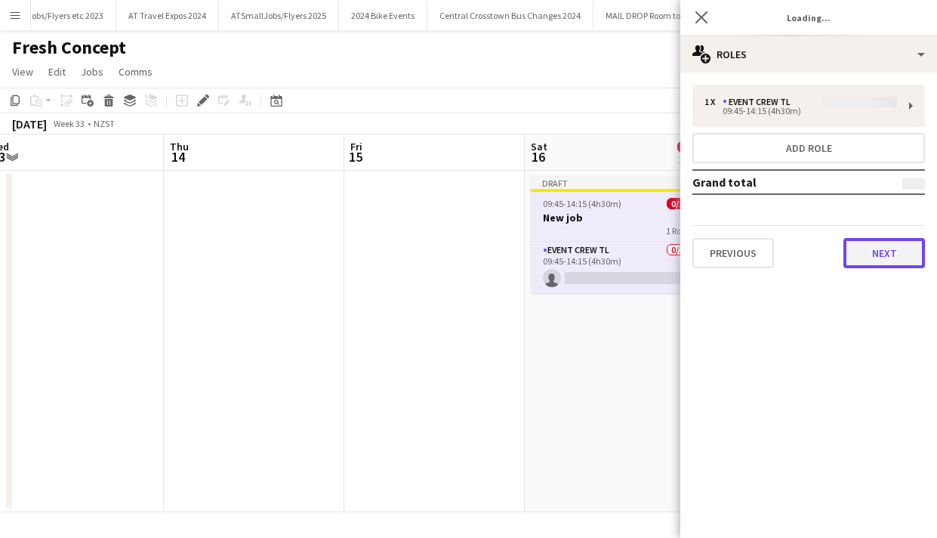
click at [882, 247] on button "Next" at bounding box center [885, 253] width 82 height 30
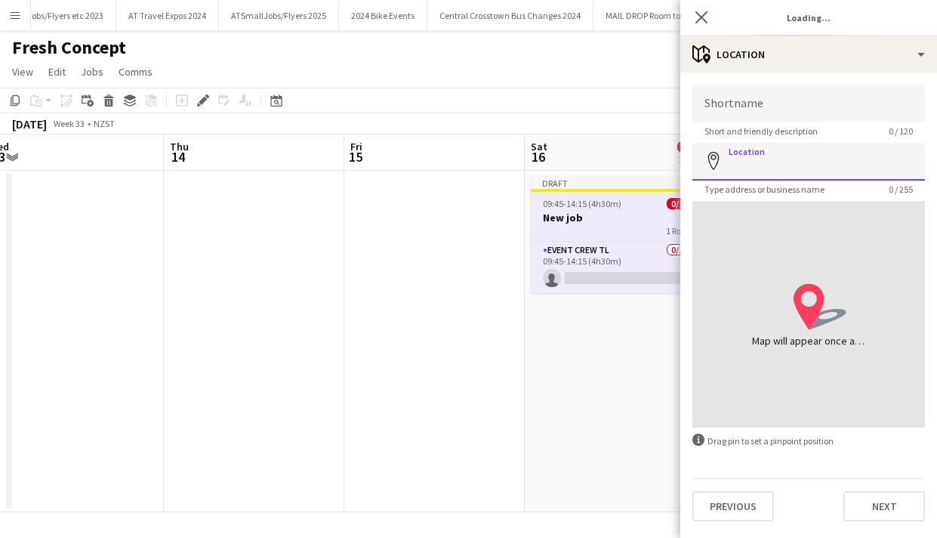
click at [769, 164] on input "Location" at bounding box center [809, 162] width 233 height 38
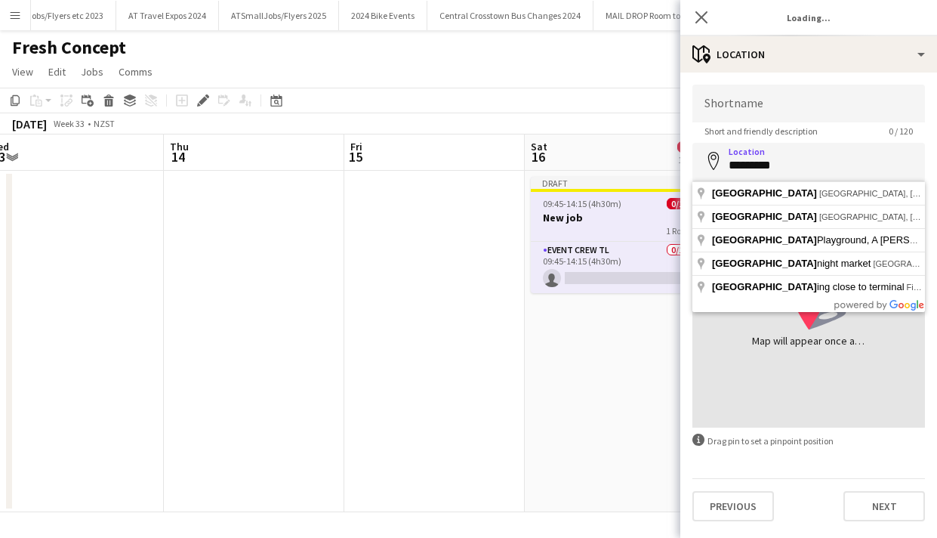
type input "**********"
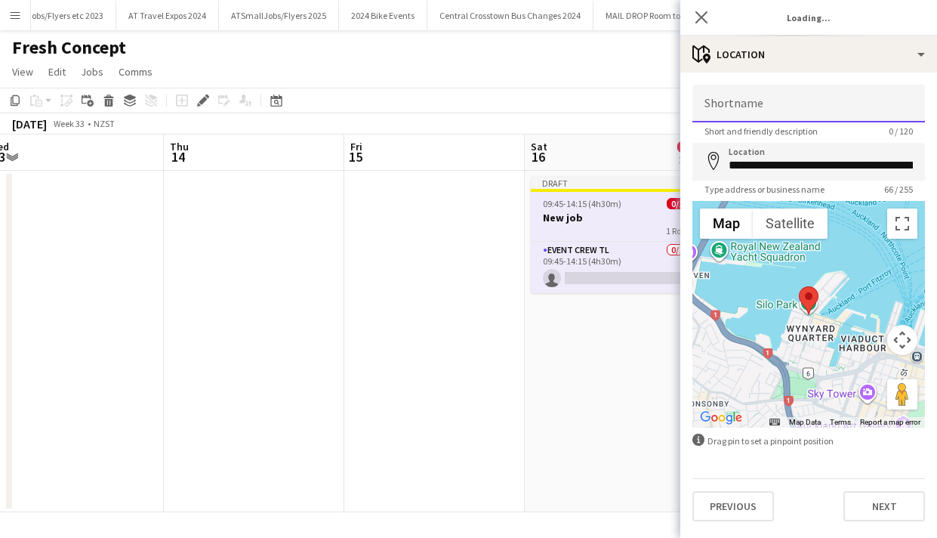
click at [727, 106] on input "Shortname" at bounding box center [809, 104] width 233 height 38
type input "**********"
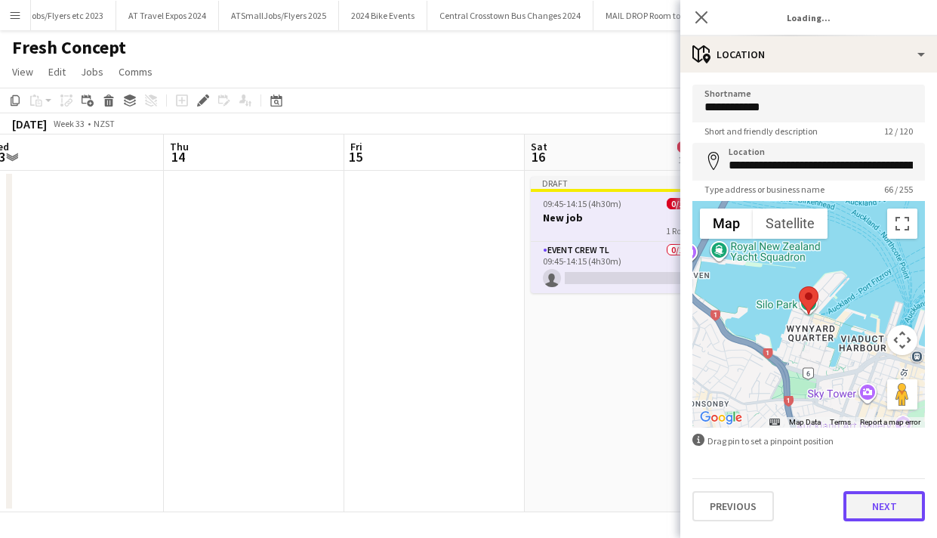
click at [884, 502] on button "Next" at bounding box center [885, 506] width 82 height 30
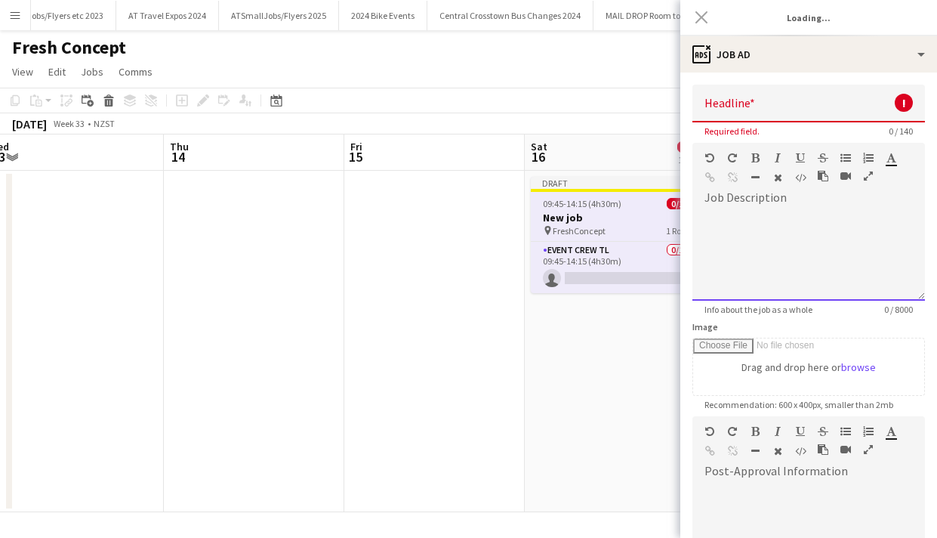
click at [736, 211] on div at bounding box center [809, 255] width 233 height 91
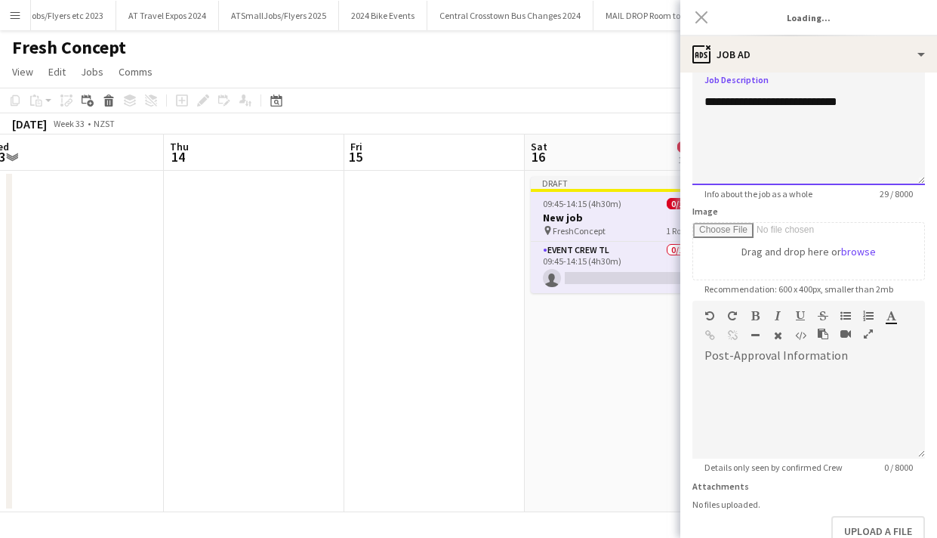
scroll to position [116, 0]
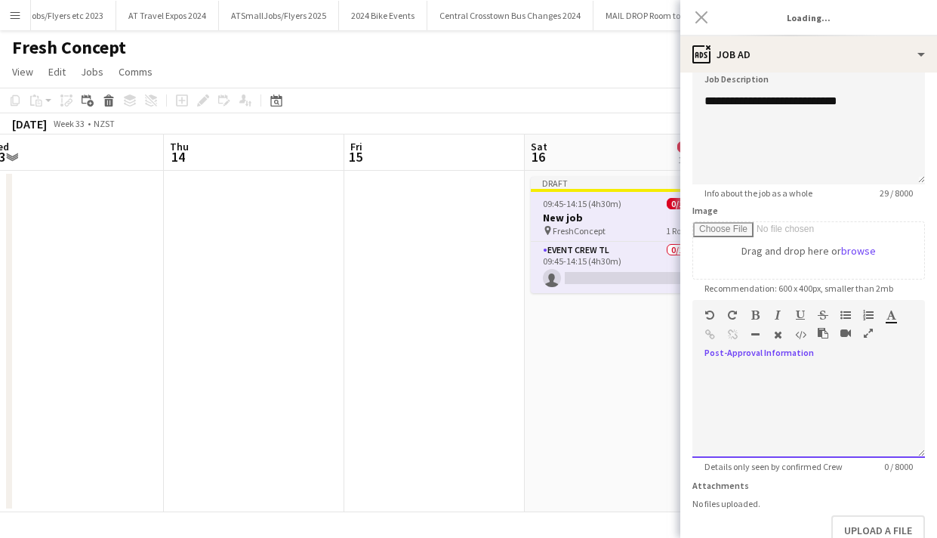
click at [721, 363] on div at bounding box center [809, 407] width 233 height 101
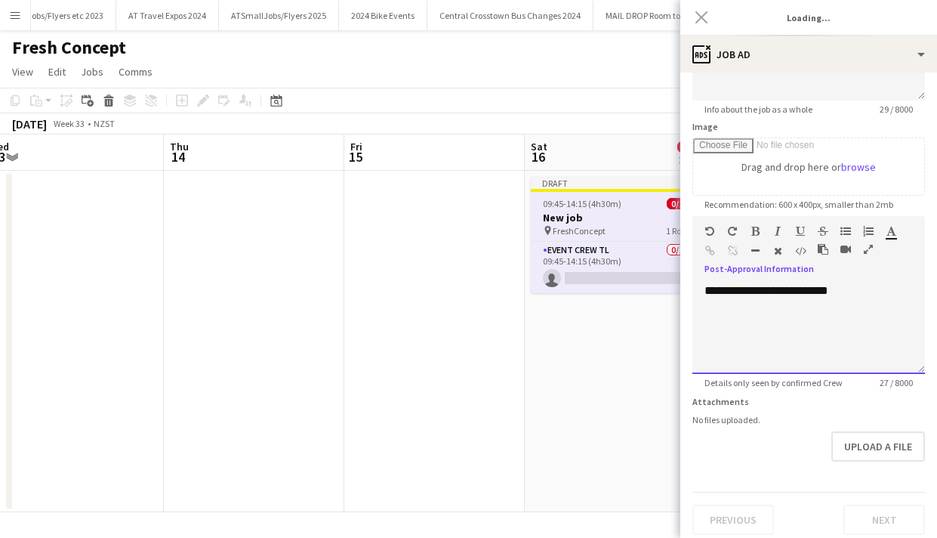
scroll to position [208, 0]
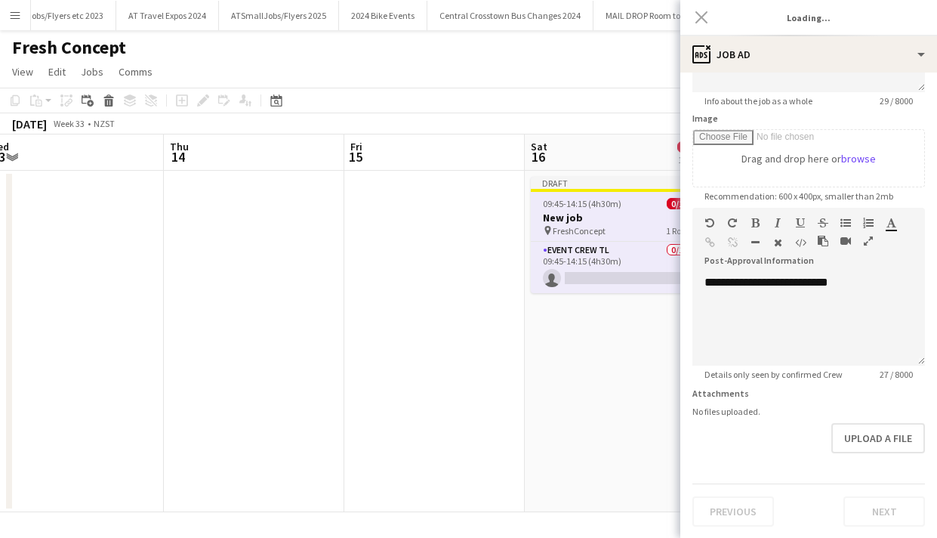
click at [891, 511] on div "Previous Next" at bounding box center [809, 504] width 233 height 43
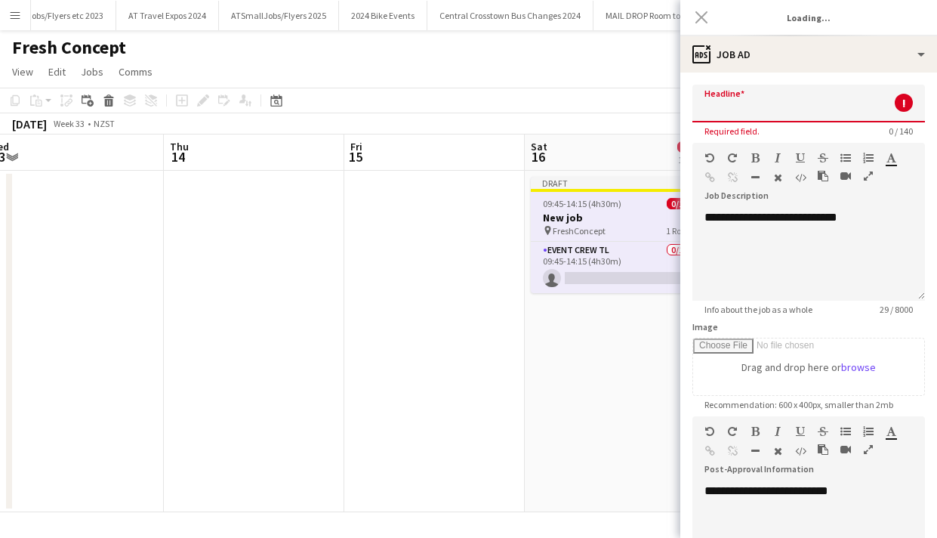
click at [772, 105] on input "Headline" at bounding box center [809, 104] width 233 height 38
click at [807, 107] on input "**********" at bounding box center [809, 104] width 233 height 38
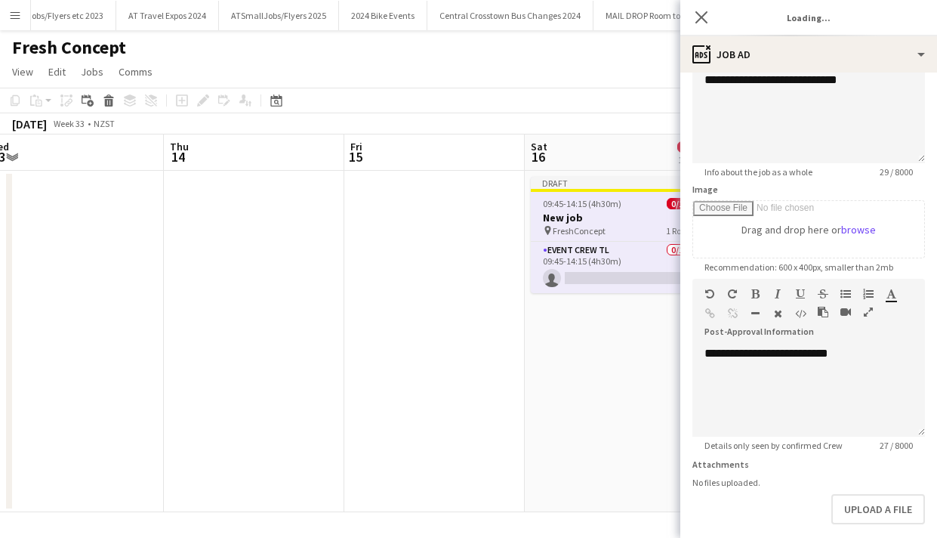
scroll to position [208, 0]
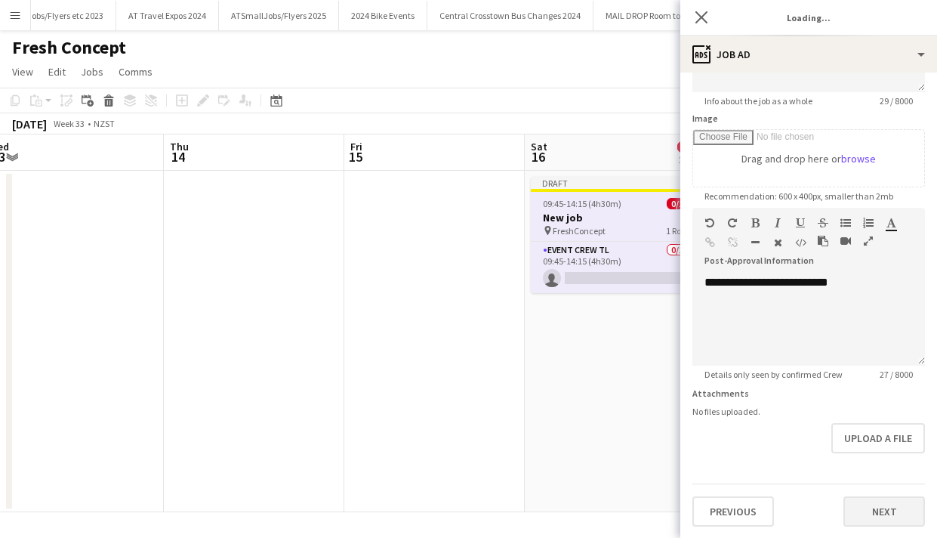
type input "**********"
click at [886, 503] on button "Next" at bounding box center [885, 511] width 82 height 30
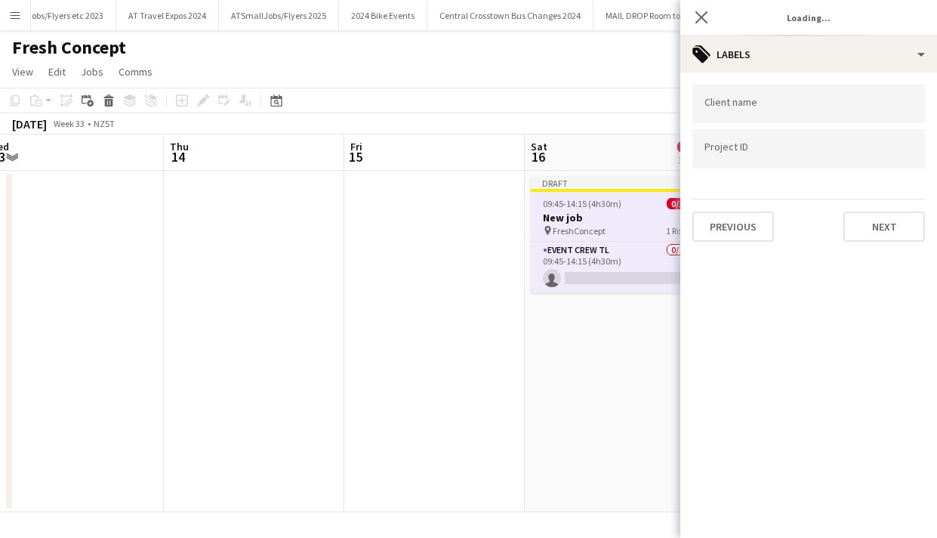
scroll to position [0, 0]
click at [720, 109] on input "Type to search client labels..." at bounding box center [809, 109] width 208 height 14
type input "**********"
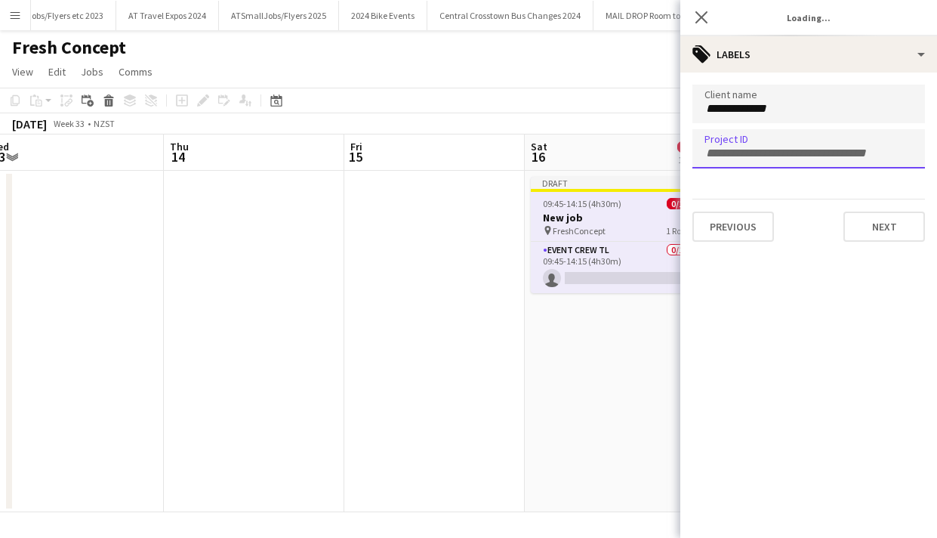
click at [722, 147] on input "Type to search project ID labels..." at bounding box center [809, 154] width 208 height 14
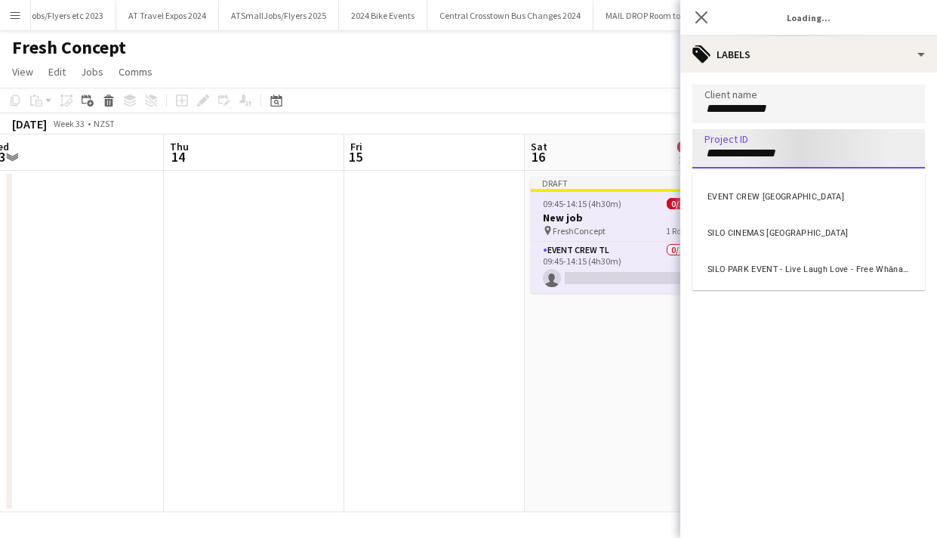
type input "**********"
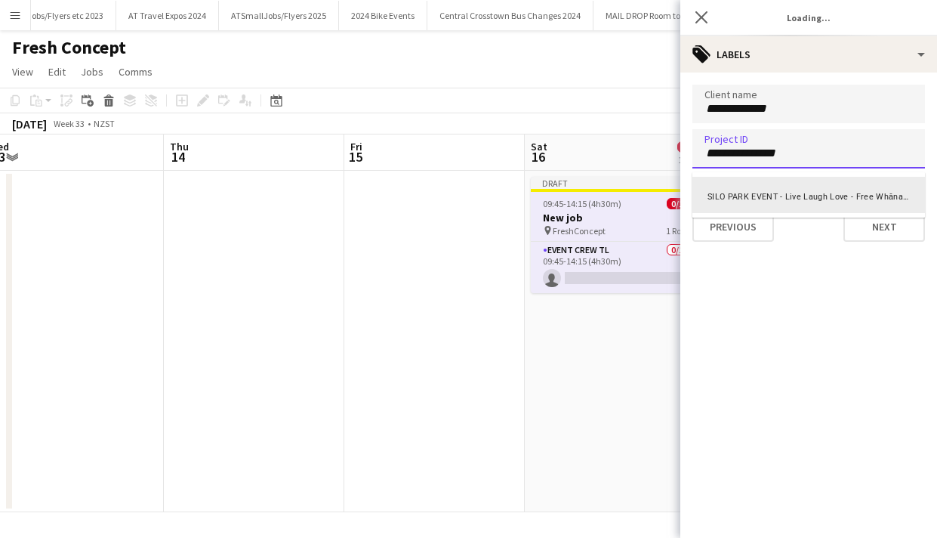
click at [888, 224] on div at bounding box center [809, 269] width 257 height 538
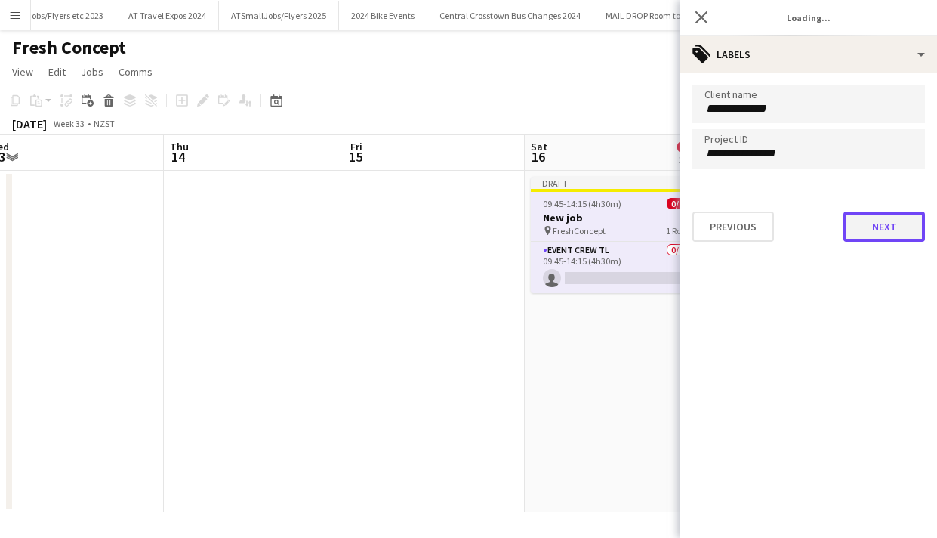
click at [884, 224] on button "Next" at bounding box center [885, 226] width 82 height 30
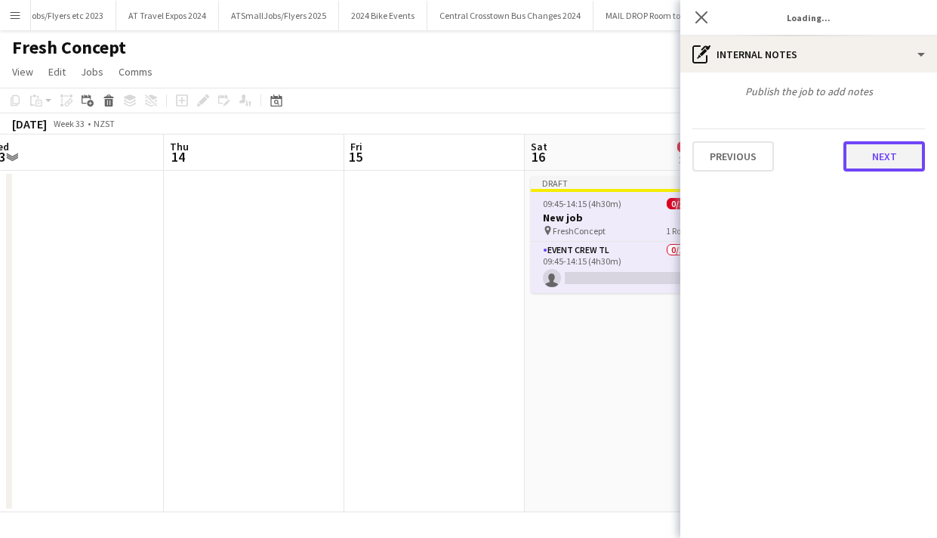
click at [890, 156] on button "Next" at bounding box center [885, 156] width 82 height 30
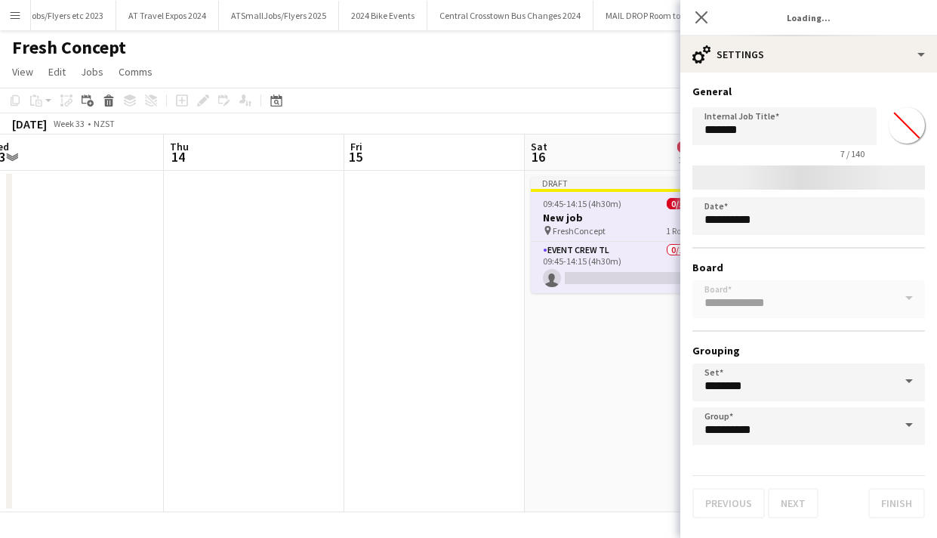
click at [877, 296] on div "**********" at bounding box center [809, 304] width 233 height 279
click at [747, 127] on input "*******" at bounding box center [785, 126] width 184 height 38
type input "*"
type input "**********"
click at [749, 298] on div "**********" at bounding box center [809, 304] width 233 height 279
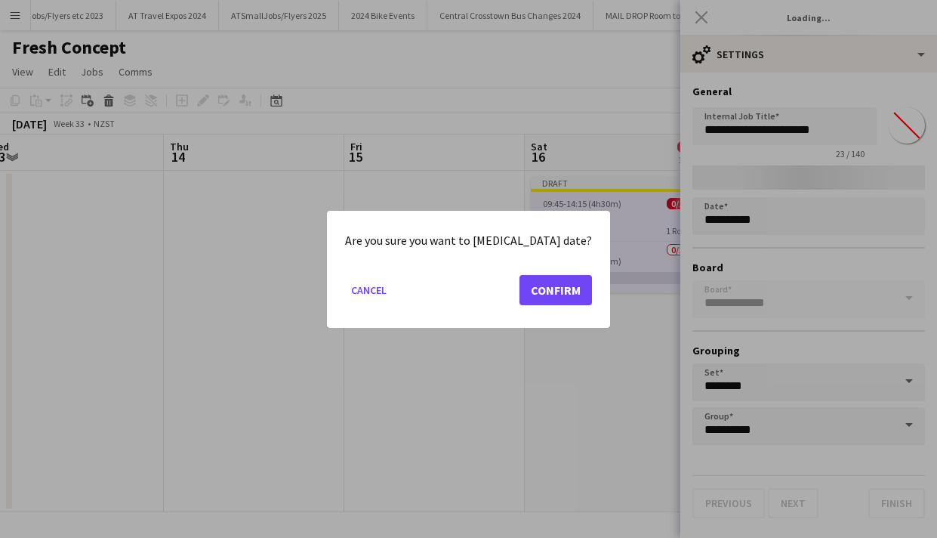
click at [809, 222] on body "Menu Boards Boards Boards All jobs Status Workforce Workforce My Workforce Recr…" at bounding box center [468, 269] width 937 height 538
click at [387, 295] on button "Cancel" at bounding box center [369, 289] width 48 height 24
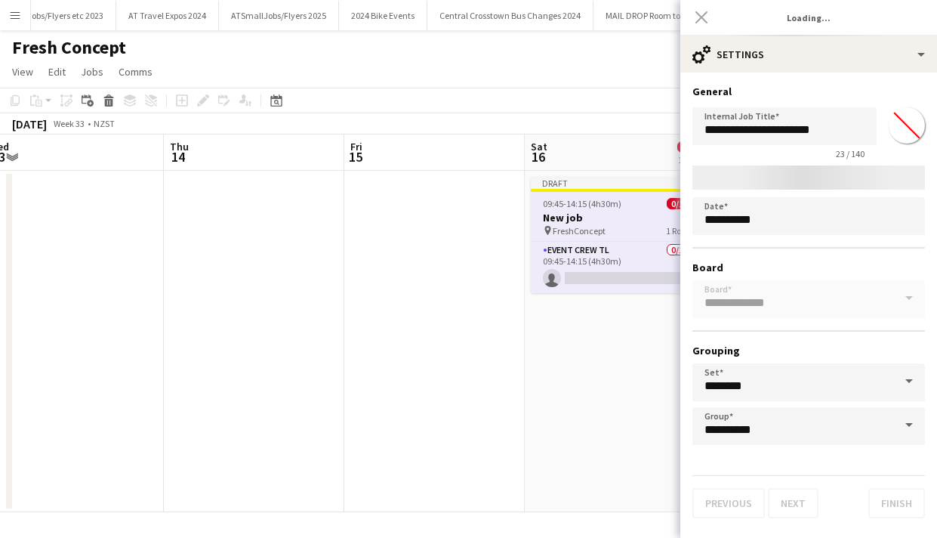
click at [829, 289] on div "**********" at bounding box center [809, 304] width 233 height 279
click at [900, 508] on div "Previous Next Finish" at bounding box center [809, 496] width 233 height 43
click at [897, 496] on div "Previous Next Finish" at bounding box center [809, 496] width 233 height 43
click at [789, 24] on h3 "Loading..." at bounding box center [809, 18] width 257 height 20
click at [780, 301] on div "**********" at bounding box center [809, 304] width 233 height 279
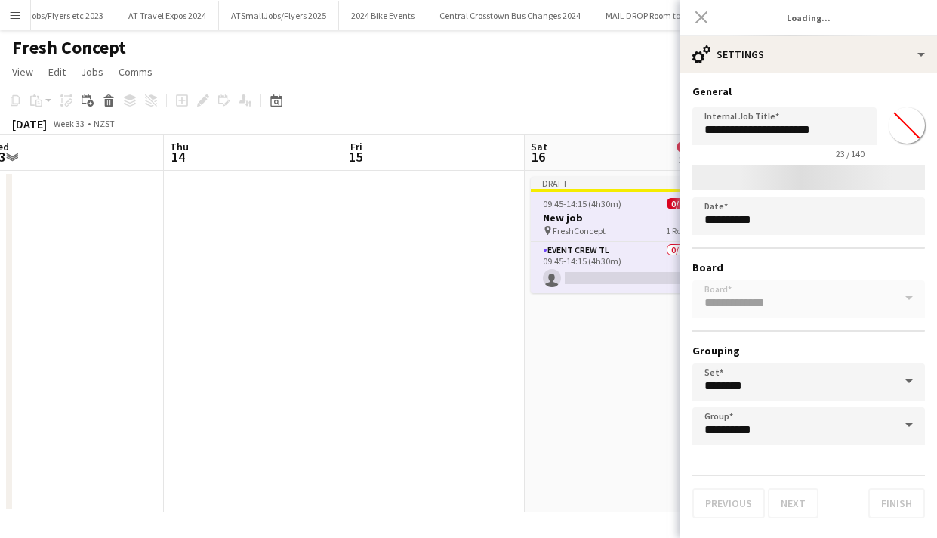
click at [780, 301] on div "**********" at bounding box center [809, 304] width 233 height 279
click at [826, 178] on div at bounding box center [809, 177] width 233 height 24
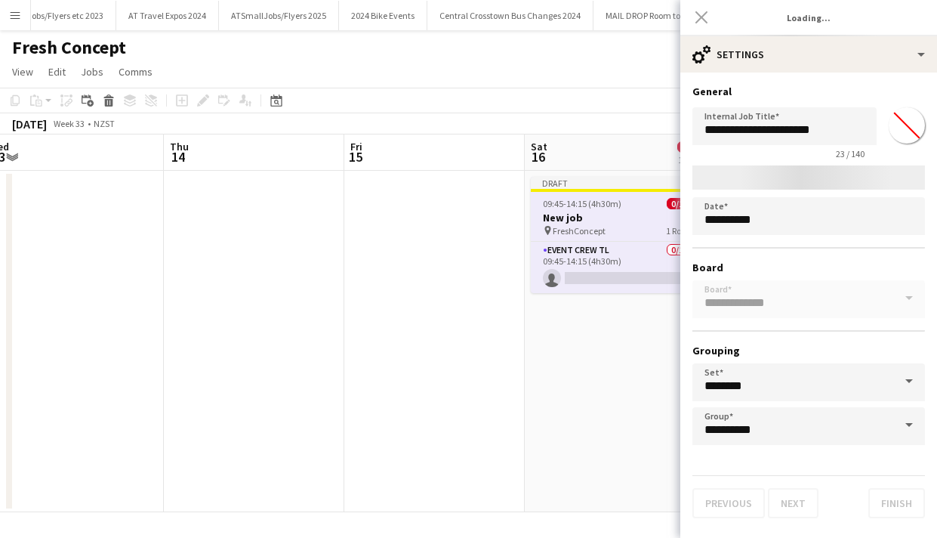
click at [826, 178] on div at bounding box center [809, 177] width 233 height 24
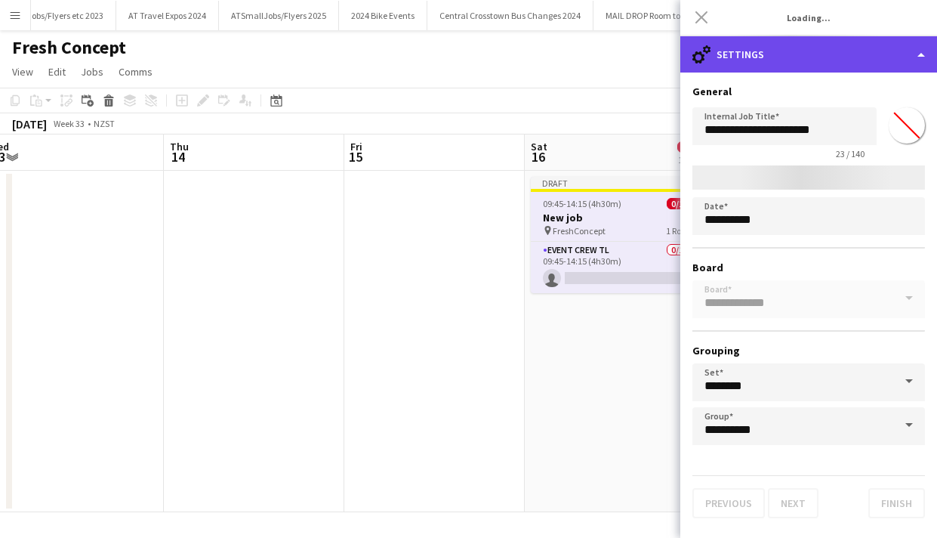
click at [922, 55] on div "cog-double-3 Settings" at bounding box center [809, 54] width 257 height 36
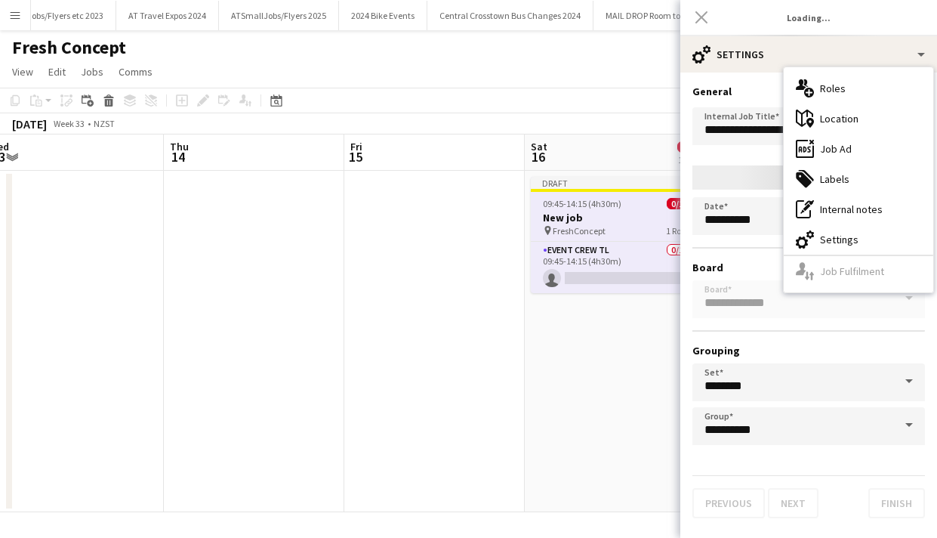
click at [840, 273] on div "multiple-users-add Roles maps-pin-1 Location ads-window Job Ad tags-double Labe…" at bounding box center [859, 179] width 150 height 225
click at [838, 240] on div "cog-double-3 Settings" at bounding box center [859, 239] width 150 height 30
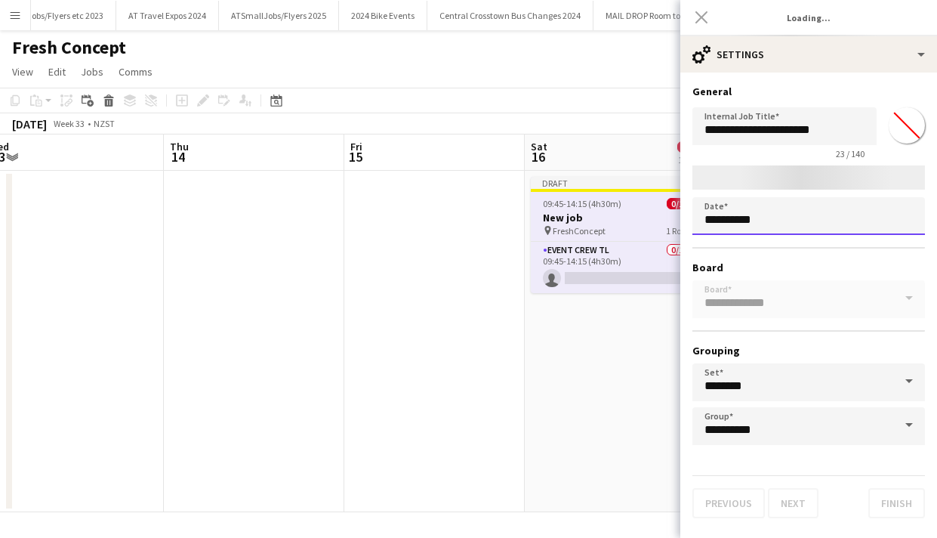
click at [797, 219] on body "Menu Boards Boards Boards All jobs Status Workforce Workforce My Workforce Recr…" at bounding box center [468, 269] width 937 height 538
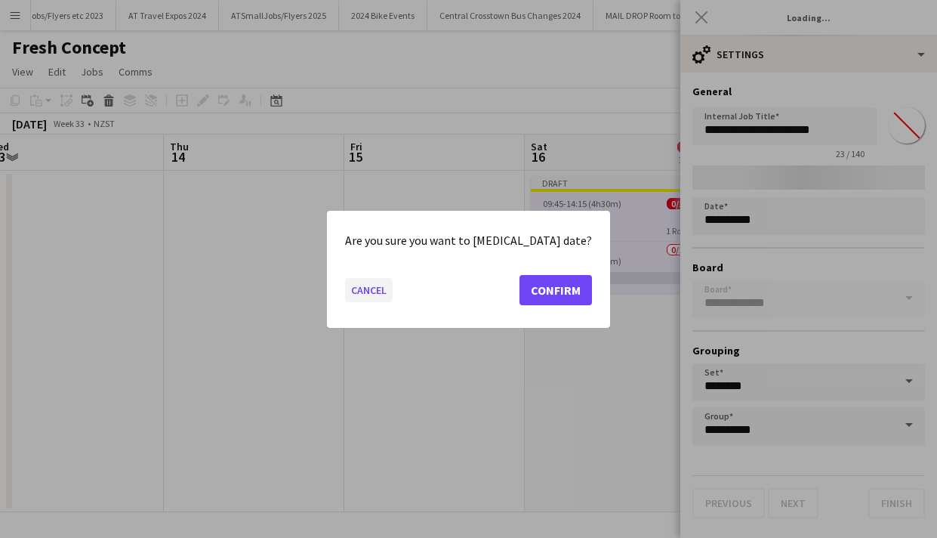
click at [382, 286] on button "Cancel" at bounding box center [369, 289] width 48 height 24
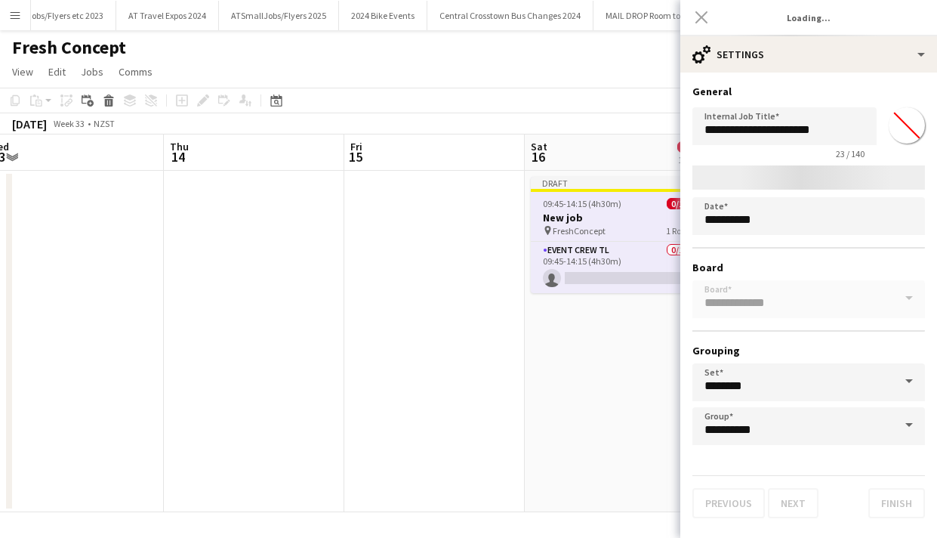
click at [831, 307] on div "**********" at bounding box center [809, 304] width 233 height 279
click at [816, 17] on h3 "Loading..." at bounding box center [809, 18] width 257 height 20
click at [903, 509] on div "Previous Next Finish" at bounding box center [809, 496] width 233 height 43
click at [901, 384] on span at bounding box center [910, 381] width 32 height 36
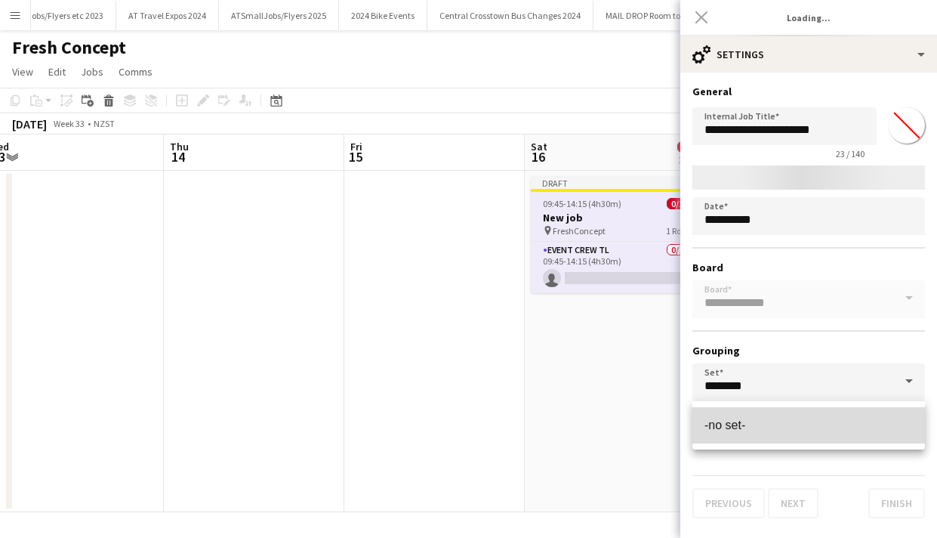
click at [772, 420] on span "-no set-" at bounding box center [809, 425] width 208 height 14
type input "********"
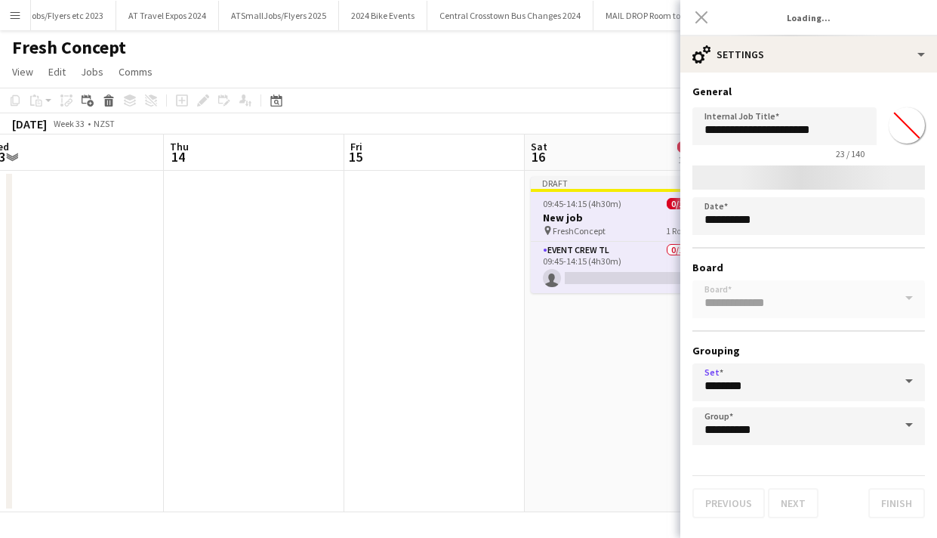
click at [904, 421] on span at bounding box center [910, 425] width 32 height 36
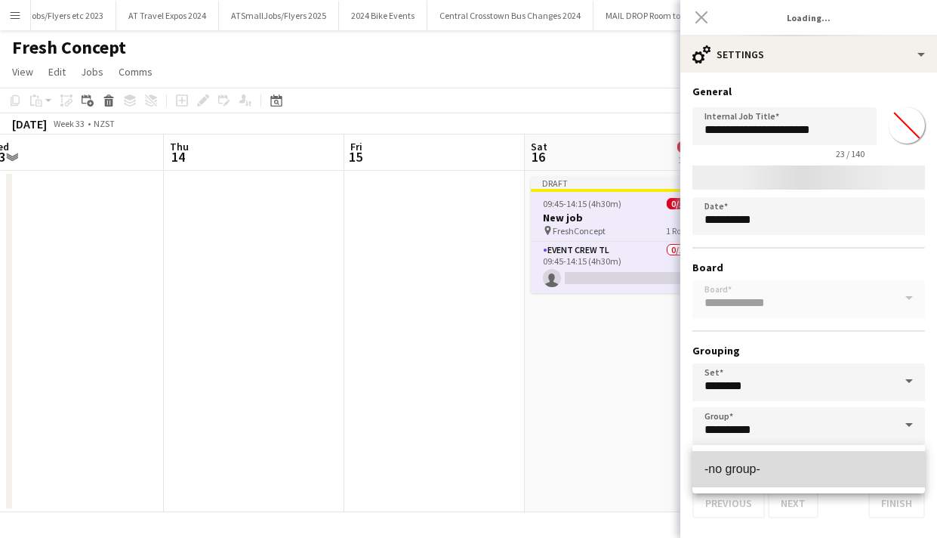
click at [773, 462] on span "-no group-" at bounding box center [809, 469] width 208 height 14
type input "**********"
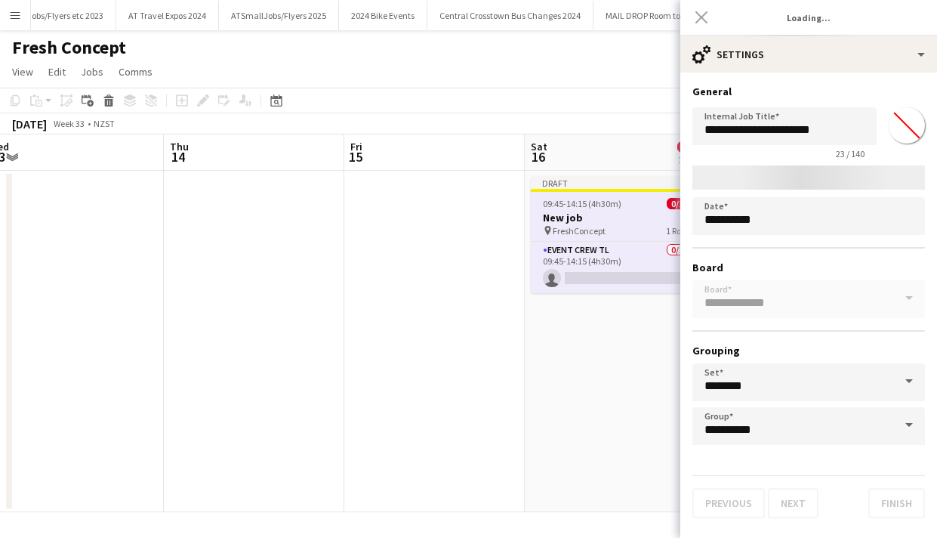
click at [702, 15] on div "Close pop-in" at bounding box center [702, 17] width 42 height 35
click at [705, 11] on div "Close pop-in" at bounding box center [702, 17] width 42 height 35
click at [700, 20] on div "Close pop-in" at bounding box center [702, 17] width 42 height 35
click at [622, 215] on h3 "New job" at bounding box center [615, 218] width 169 height 14
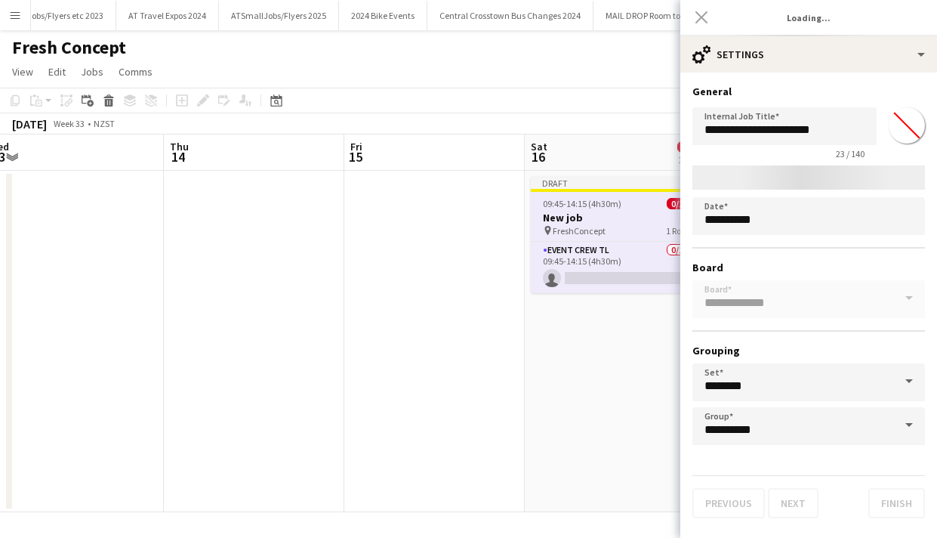
click at [487, 95] on app-toolbar "Copy Paste Paste Command V Paste with crew Command Shift V Paste linked Job Add…" at bounding box center [468, 101] width 937 height 26
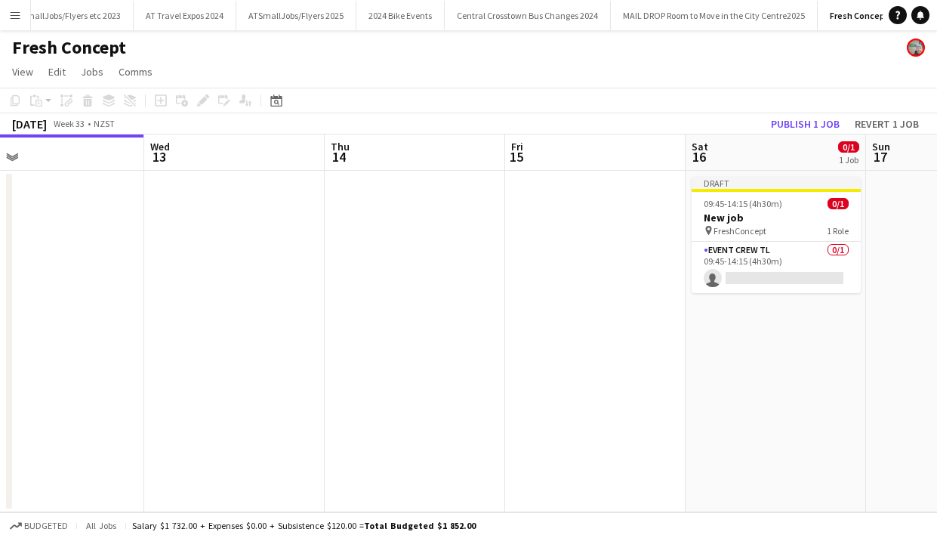
scroll to position [0, 712]
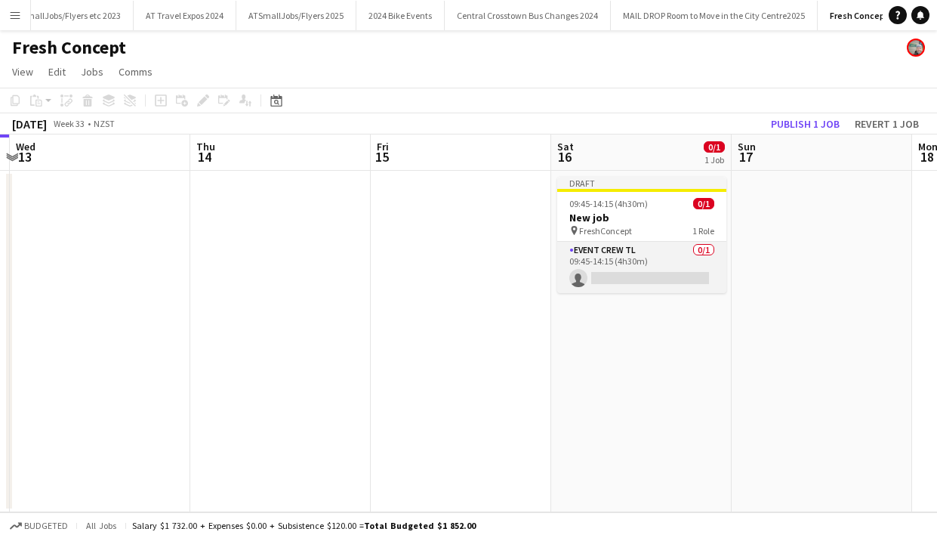
click at [656, 257] on app-card-role "Event Crew TL 0/1 09:45-14:15 (4h30m) single-neutral-actions" at bounding box center [641, 267] width 169 height 51
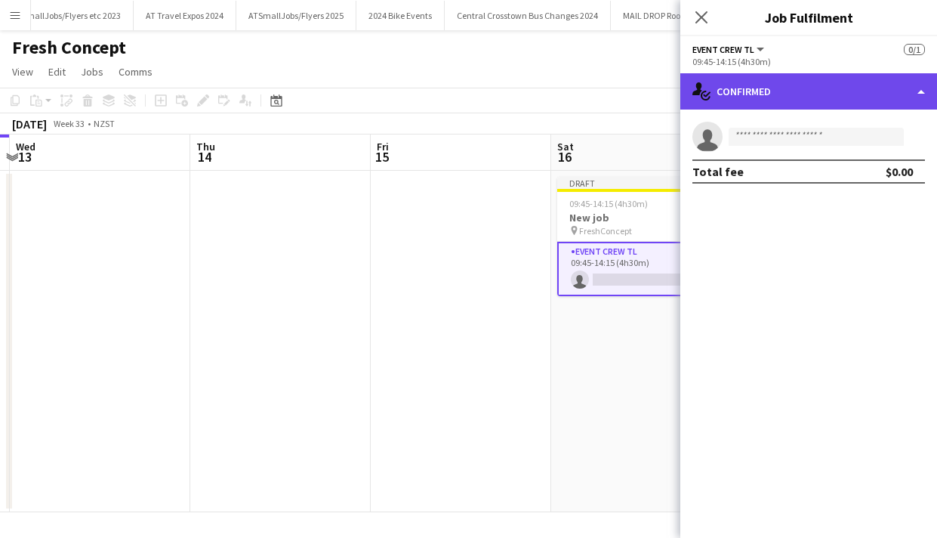
click at [885, 84] on div "single-neutral-actions-check-2 Confirmed" at bounding box center [809, 91] width 257 height 36
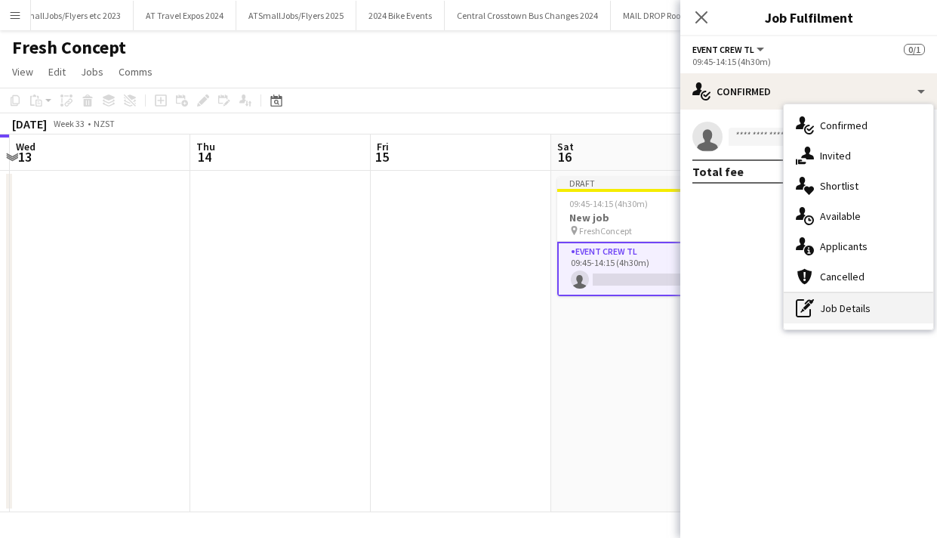
click at [845, 311] on div "pen-write Job Details" at bounding box center [859, 308] width 150 height 30
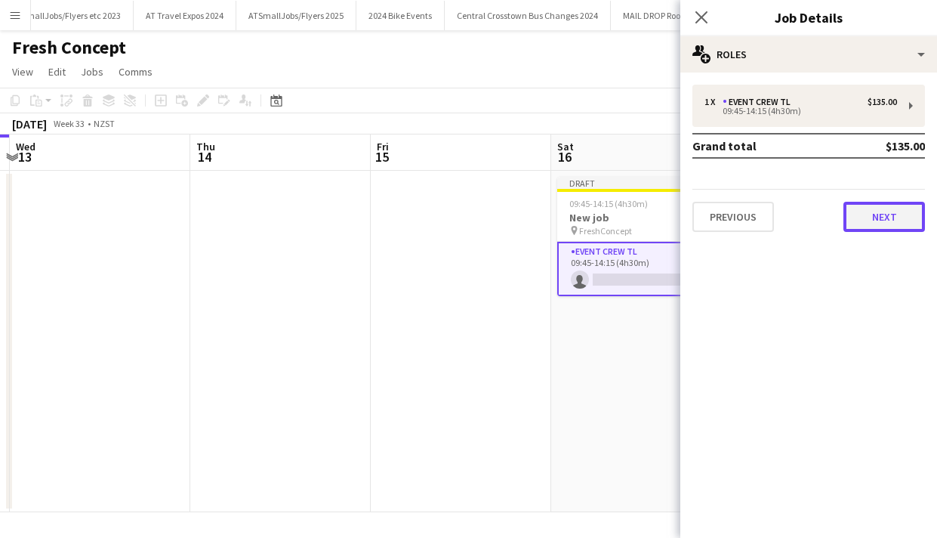
click at [885, 216] on button "Next" at bounding box center [885, 217] width 82 height 30
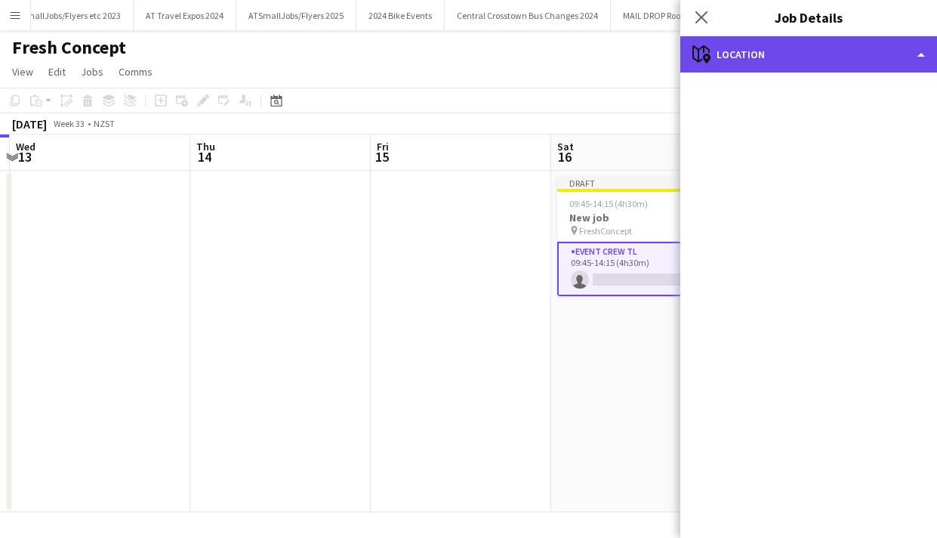
click at [916, 51] on div "maps-pin-1 Location" at bounding box center [809, 54] width 257 height 36
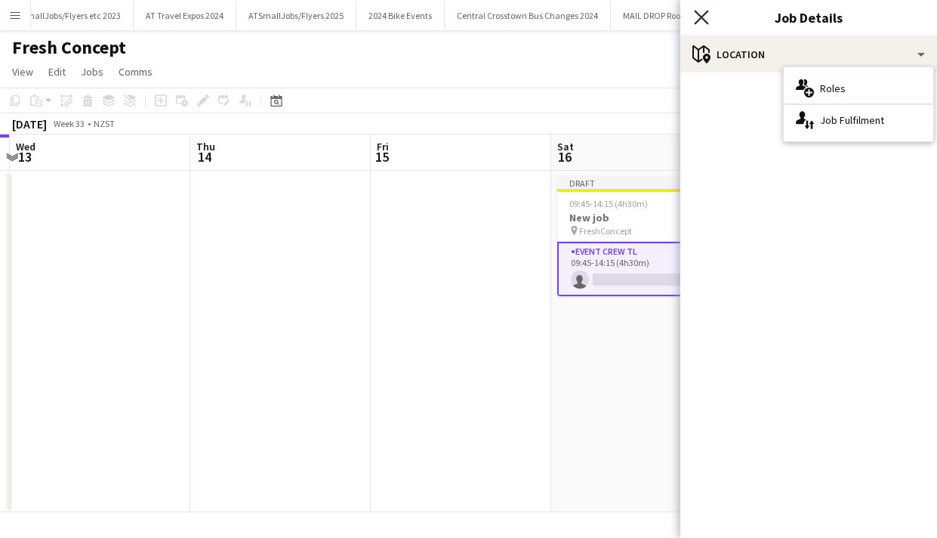
click at [701, 12] on icon "Close pop-in" at bounding box center [701, 17] width 14 height 14
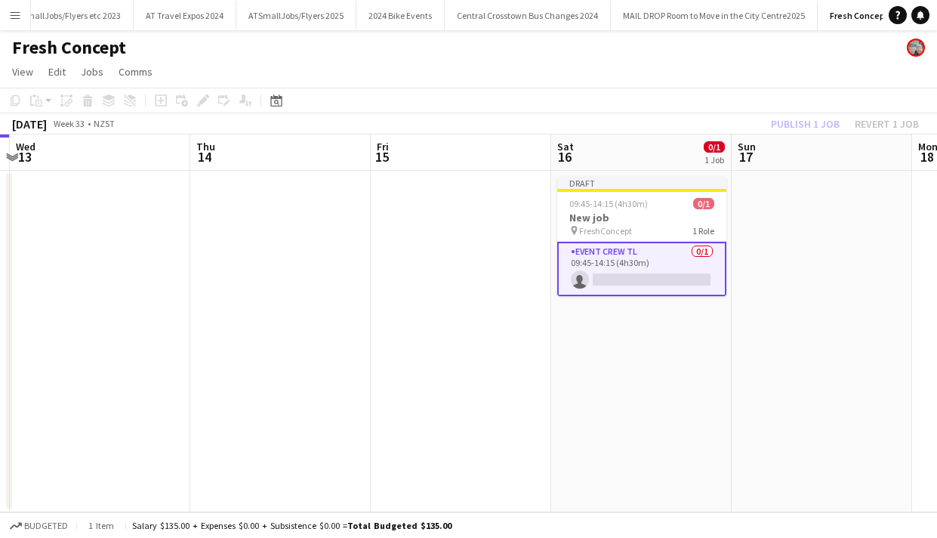
click at [808, 122] on div "Publish 1 job Revert 1 job" at bounding box center [845, 124] width 184 height 20
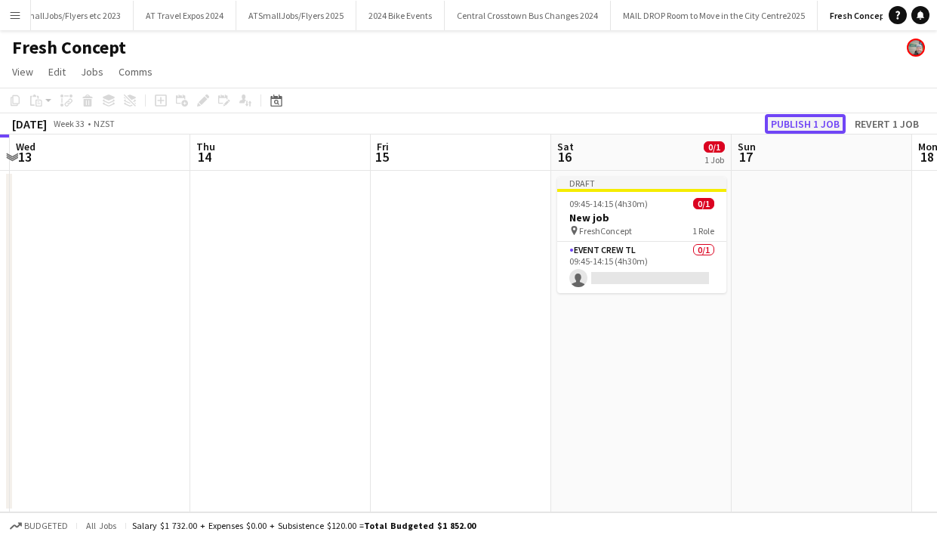
click at [804, 122] on button "Publish 1 job" at bounding box center [805, 124] width 81 height 20
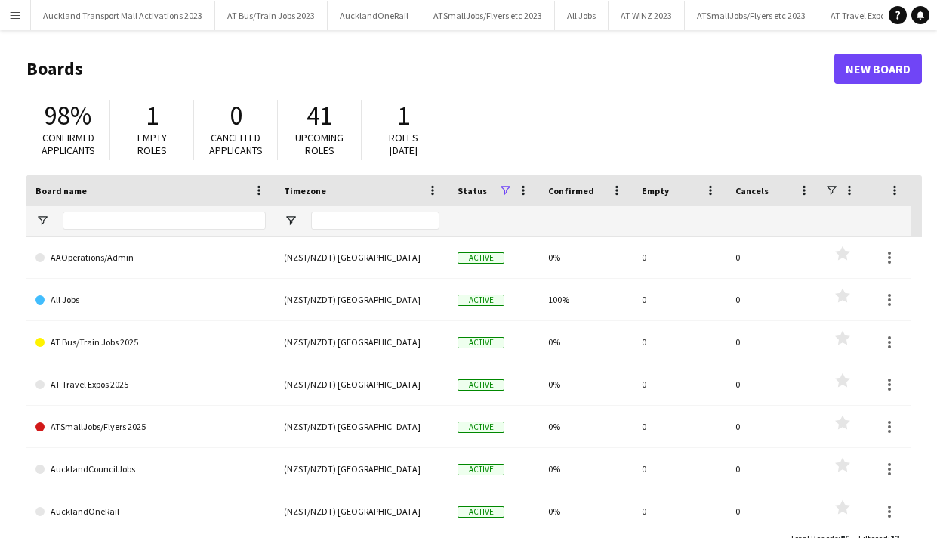
click at [17, 14] on app-icon "Menu" at bounding box center [15, 15] width 12 height 12
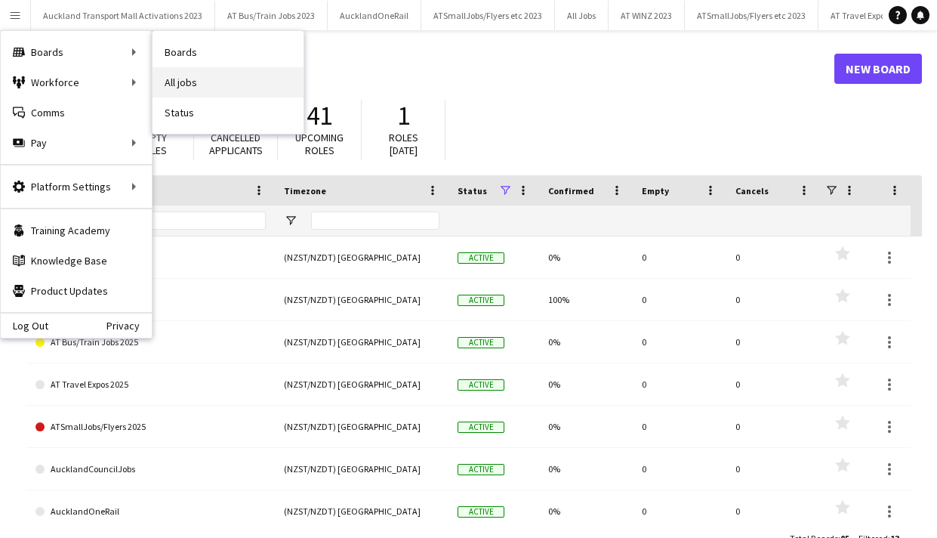
click at [178, 77] on link "All jobs" at bounding box center [228, 82] width 151 height 30
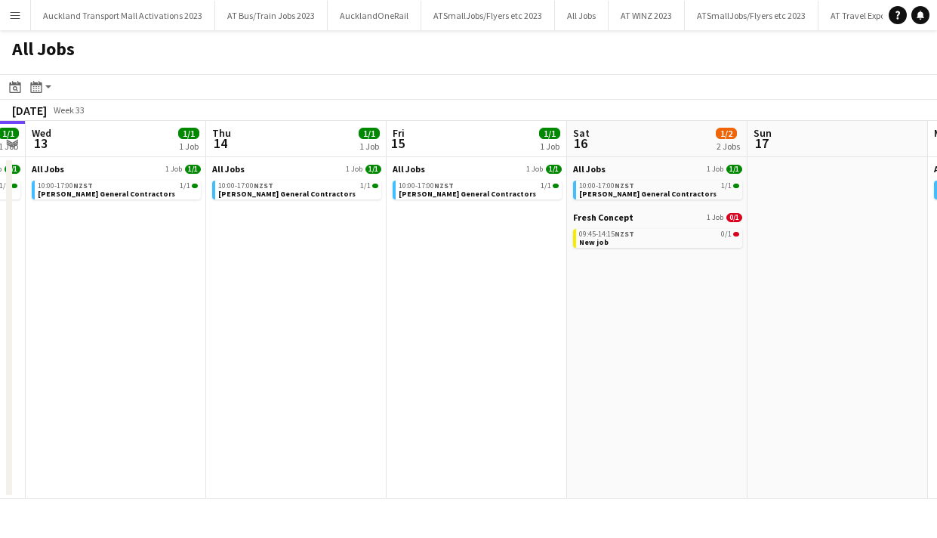
scroll to position [0, 517]
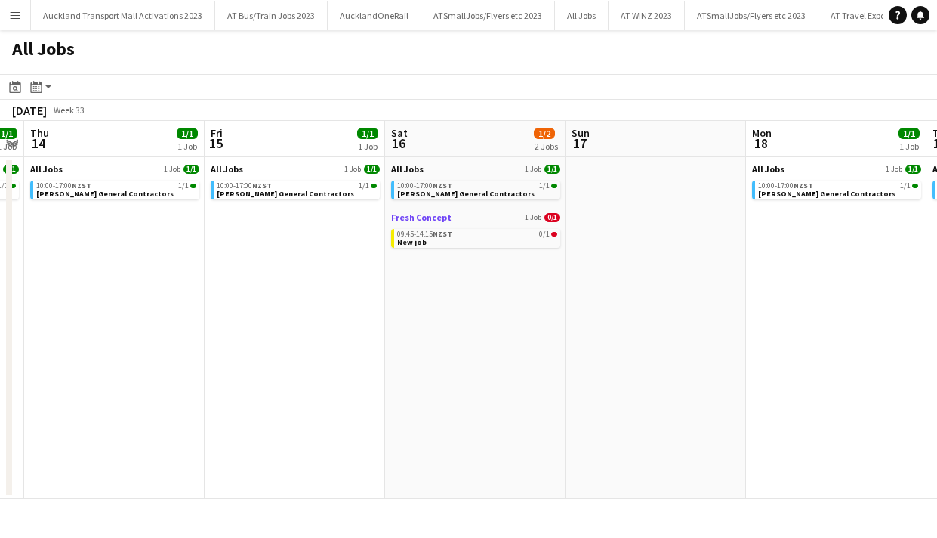
click at [469, 220] on link "Fresh Concept 1 Job 0/1" at bounding box center [475, 216] width 169 height 11
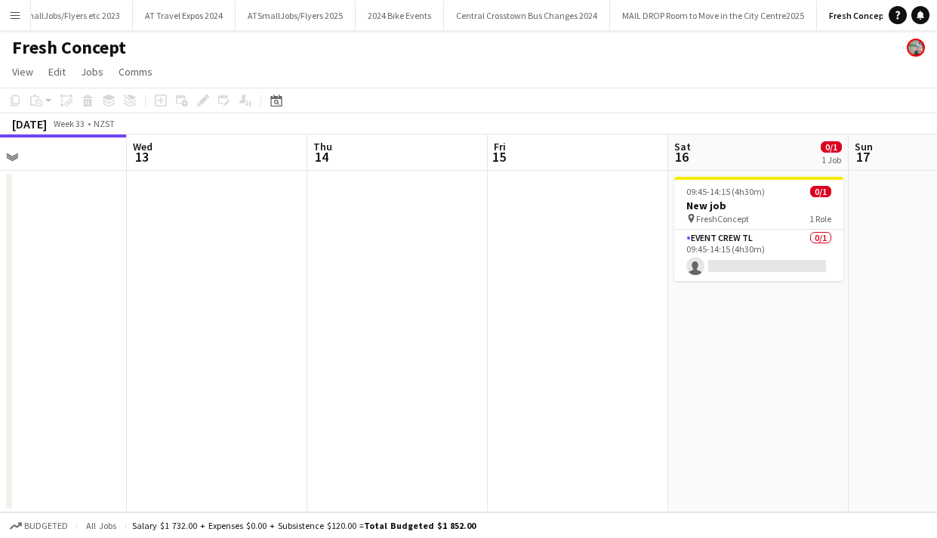
scroll to position [0, 608]
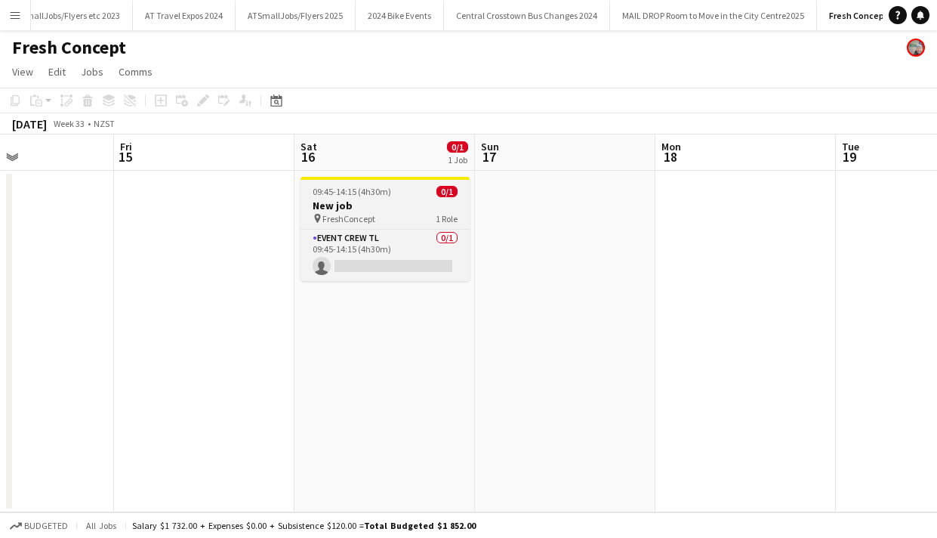
click at [403, 205] on h3 "New job" at bounding box center [385, 206] width 169 height 14
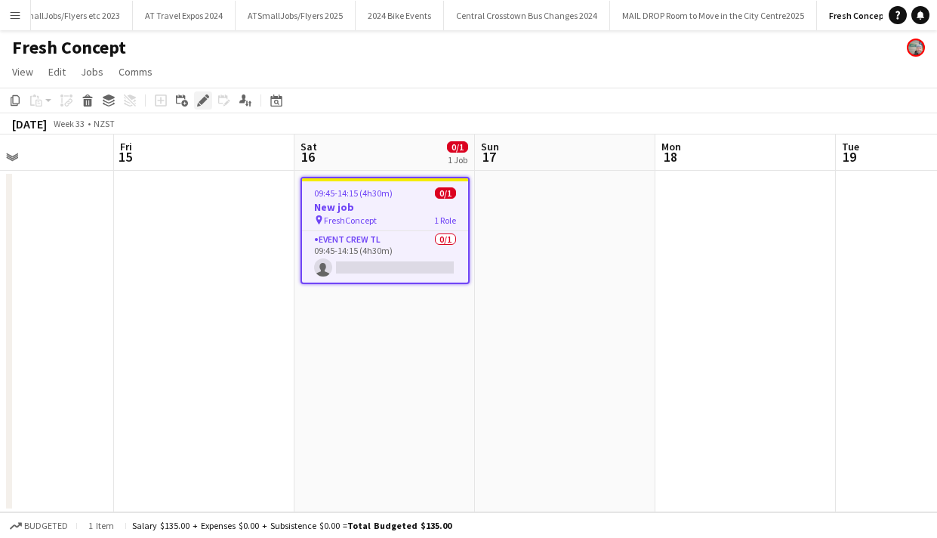
click at [203, 98] on icon at bounding box center [203, 101] width 8 height 8
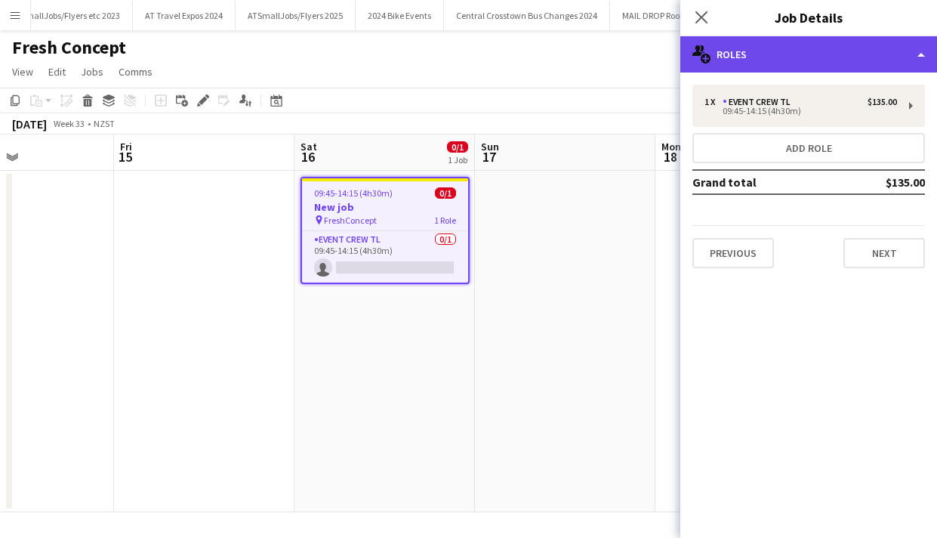
click at [918, 52] on div "multiple-users-add Roles" at bounding box center [809, 54] width 257 height 36
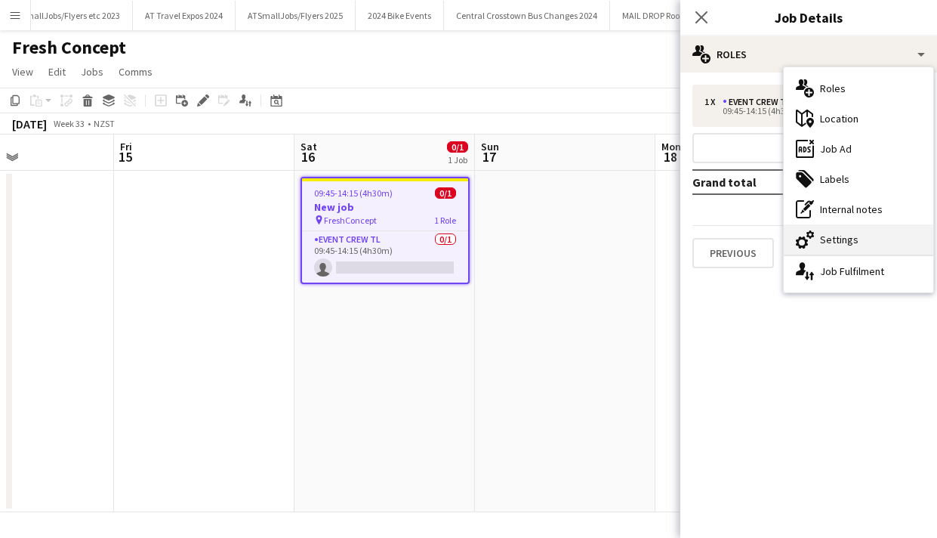
click at [847, 241] on div "cog-double-3 Settings" at bounding box center [859, 239] width 150 height 30
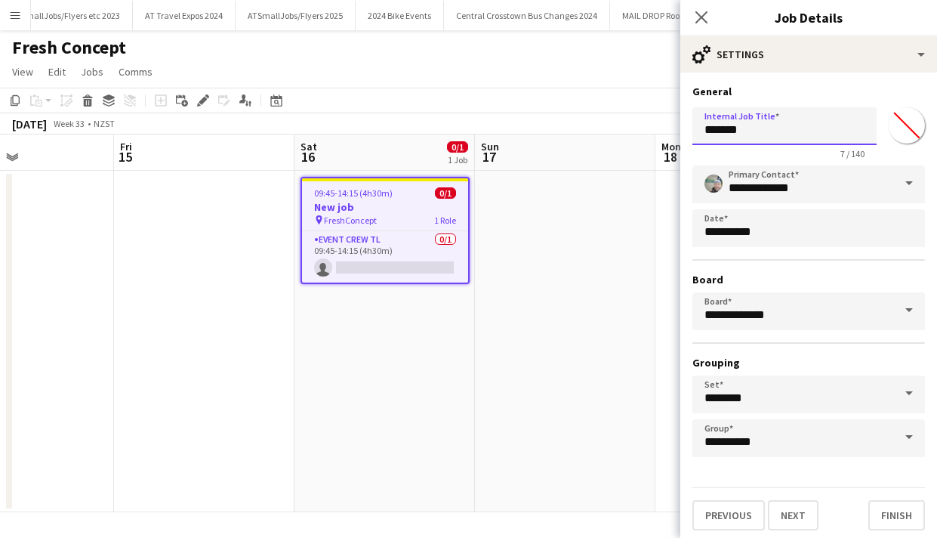
click at [756, 135] on input "*******" at bounding box center [785, 126] width 184 height 38
type input "*"
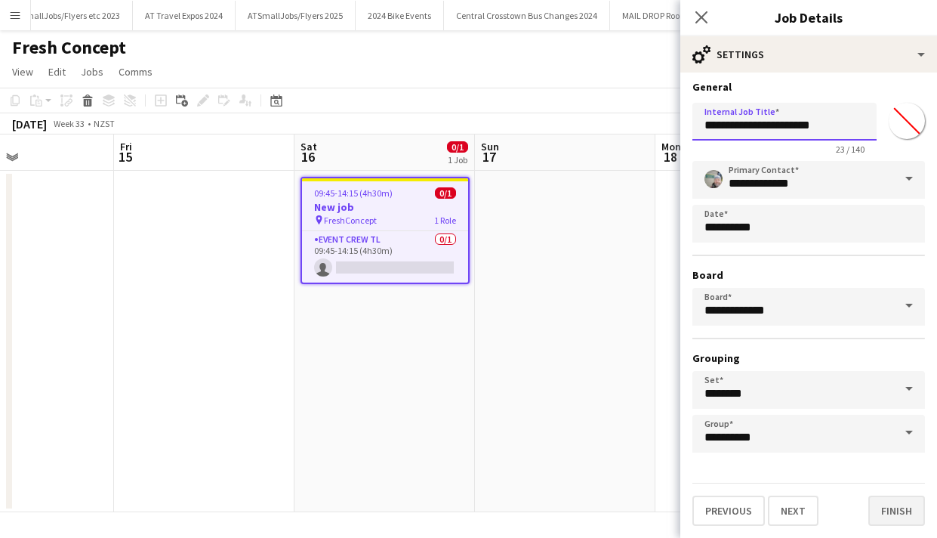
type input "**********"
click at [897, 513] on button "Finish" at bounding box center [897, 511] width 57 height 30
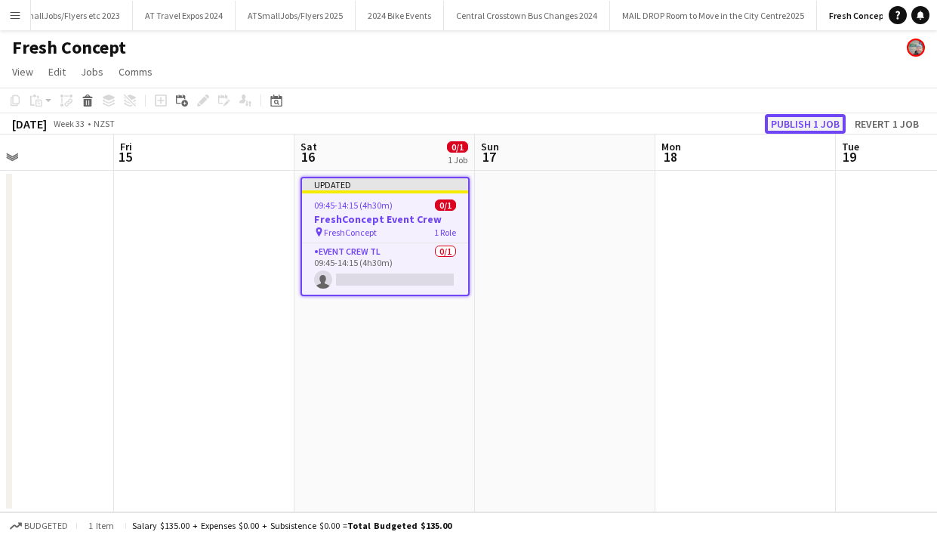
click at [796, 122] on button "Publish 1 job" at bounding box center [805, 124] width 81 height 20
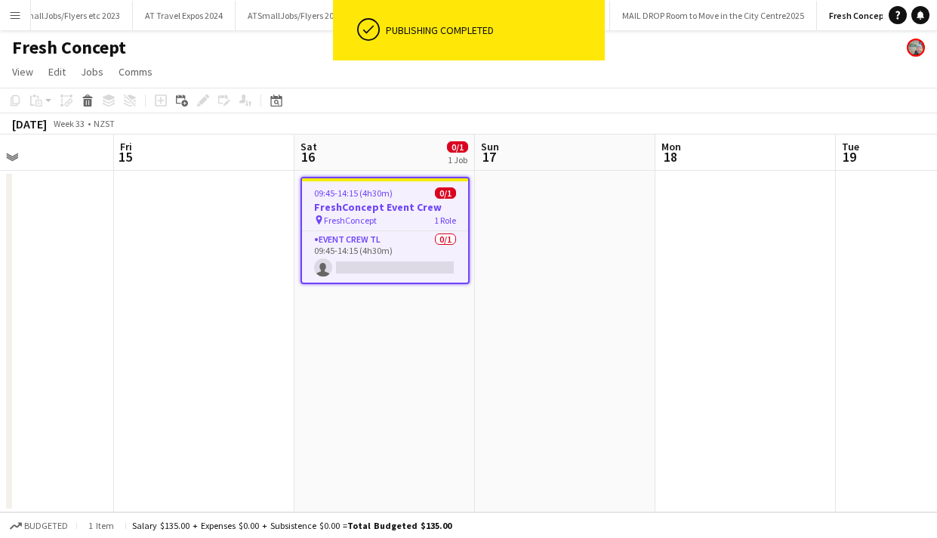
click at [396, 220] on div "pin FreshConcept 1 Role" at bounding box center [385, 220] width 166 height 12
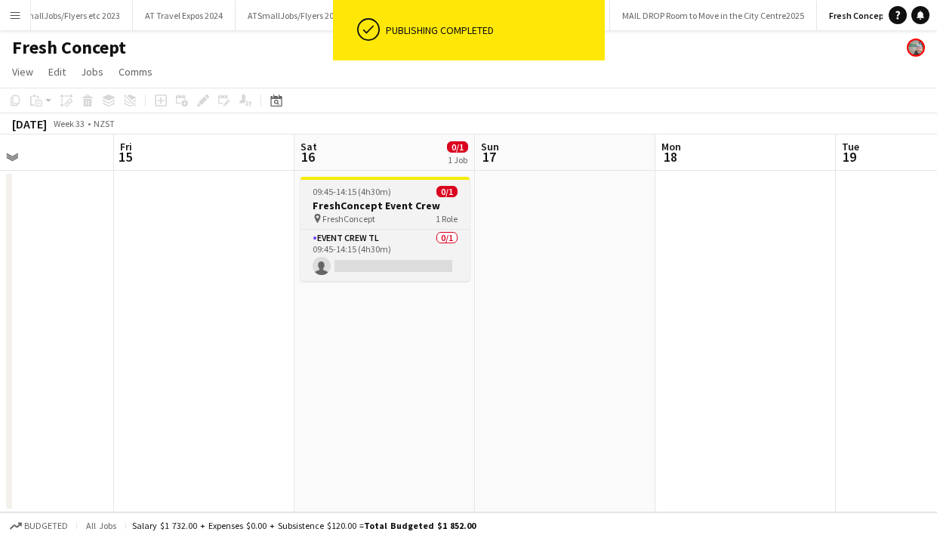
click at [396, 220] on div "pin FreshConcept 1 Role" at bounding box center [385, 218] width 169 height 12
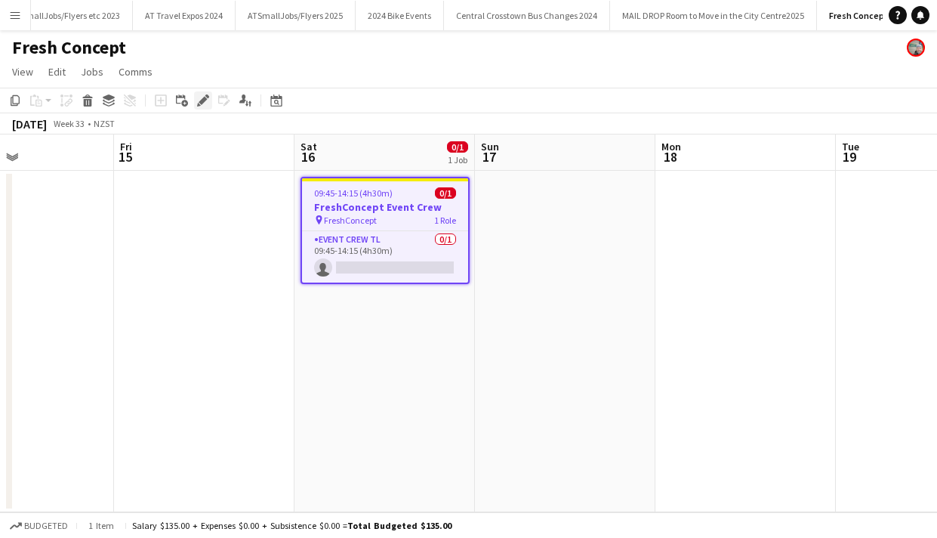
click at [201, 96] on icon "Edit" at bounding box center [203, 100] width 12 height 12
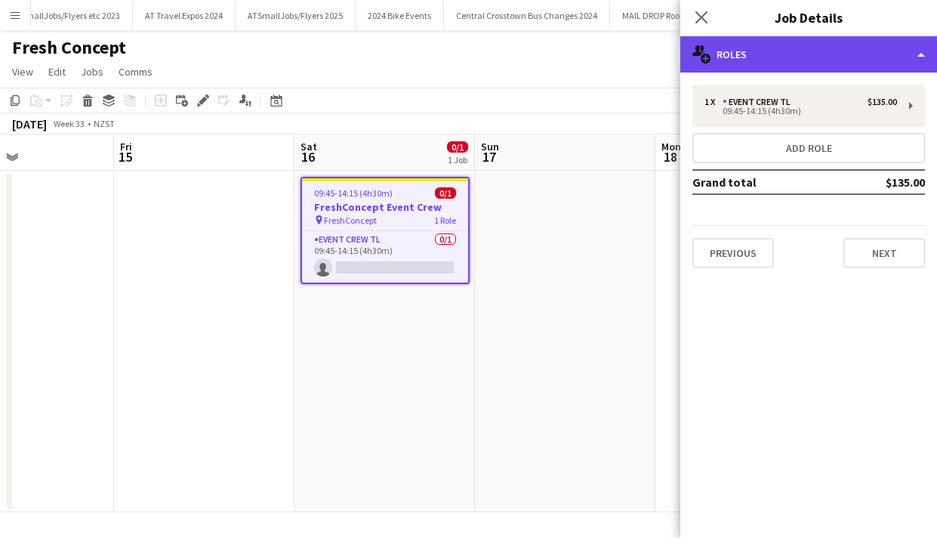
click at [856, 56] on div "multiple-users-add Roles" at bounding box center [809, 54] width 257 height 36
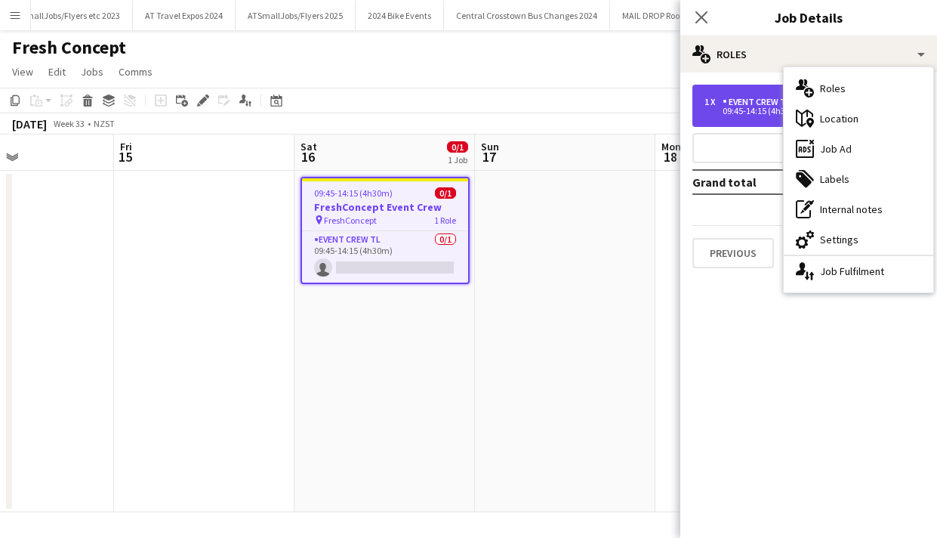
click at [750, 100] on div "Event Crew TL" at bounding box center [760, 102] width 74 height 11
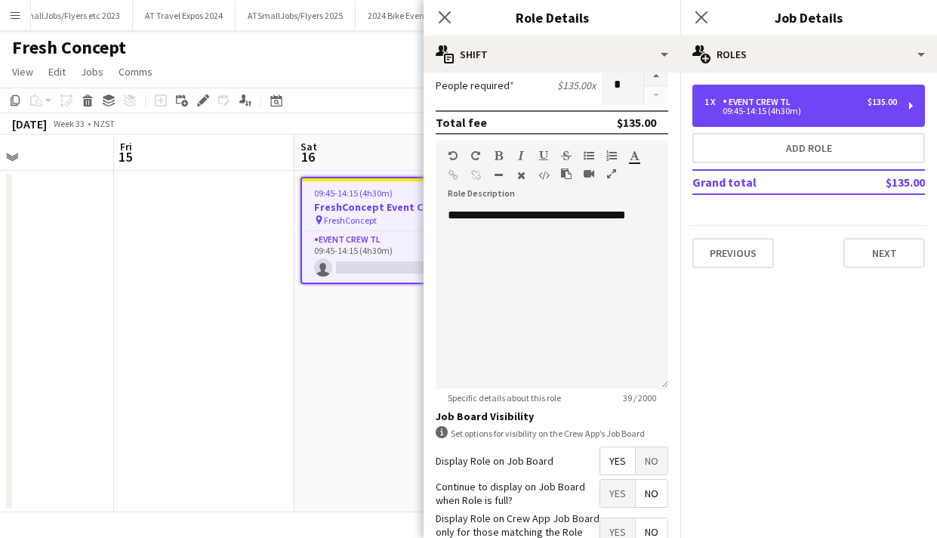
scroll to position [485, 0]
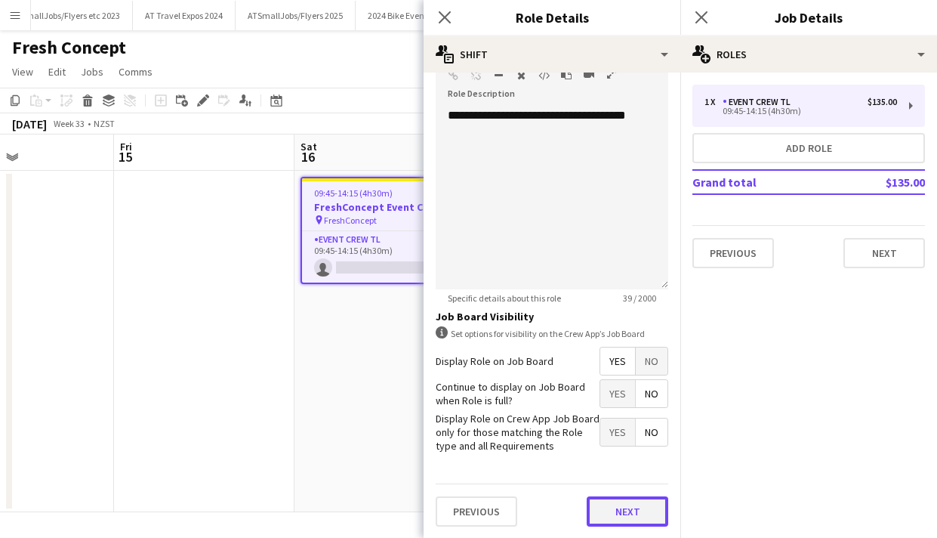
click at [626, 508] on button "Next" at bounding box center [628, 511] width 82 height 30
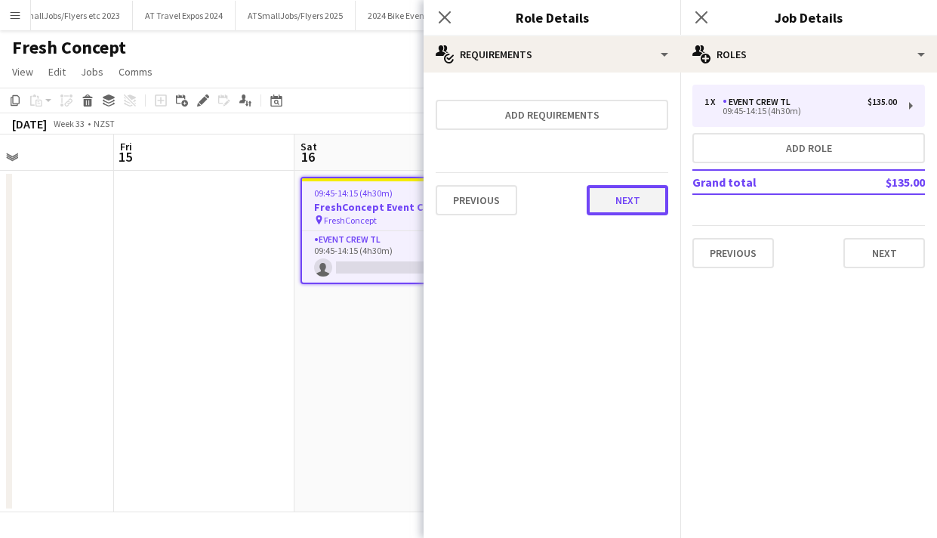
click at [629, 190] on button "Next" at bounding box center [628, 200] width 82 height 30
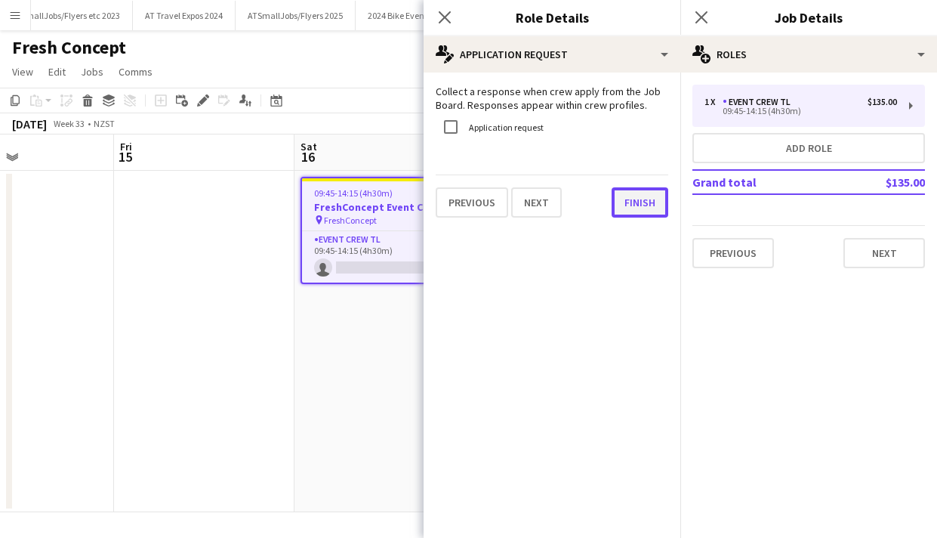
click at [637, 203] on button "Finish" at bounding box center [640, 202] width 57 height 30
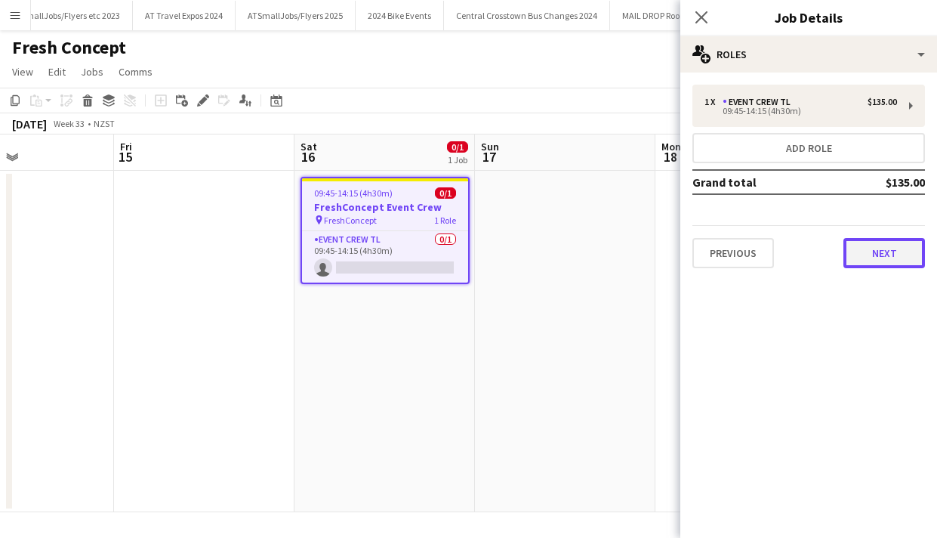
click at [891, 259] on button "Next" at bounding box center [885, 253] width 82 height 30
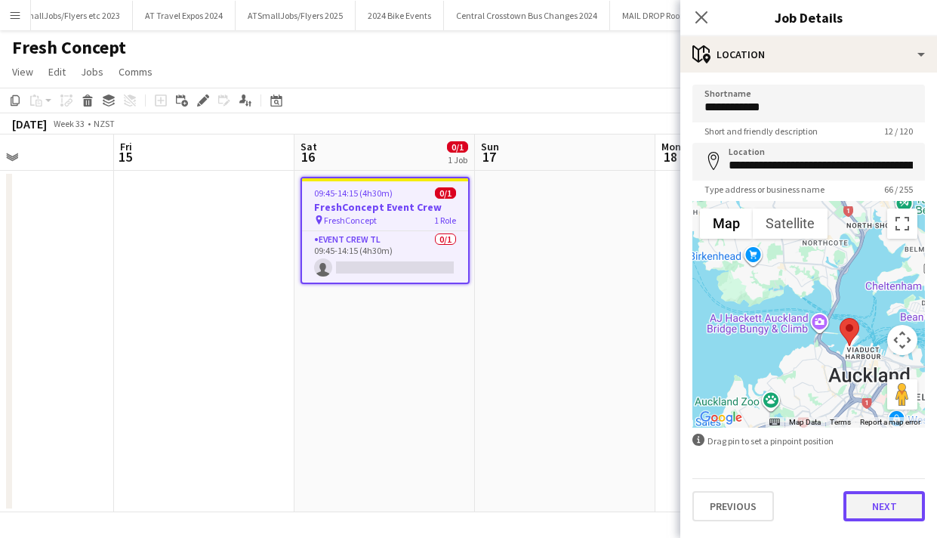
click at [883, 503] on button "Next" at bounding box center [885, 506] width 82 height 30
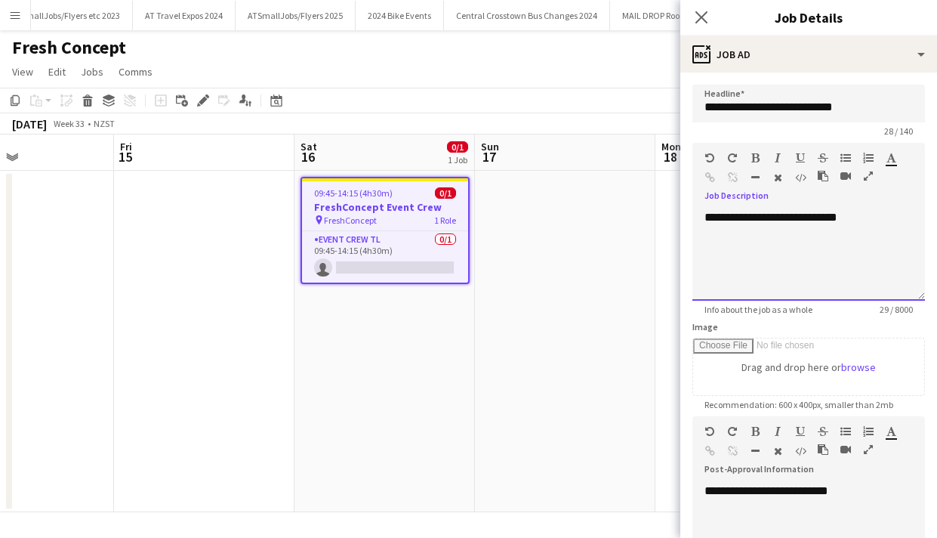
click at [810, 215] on div "**********" at bounding box center [809, 255] width 233 height 91
click at [710, 231] on div "**********" at bounding box center [809, 255] width 233 height 91
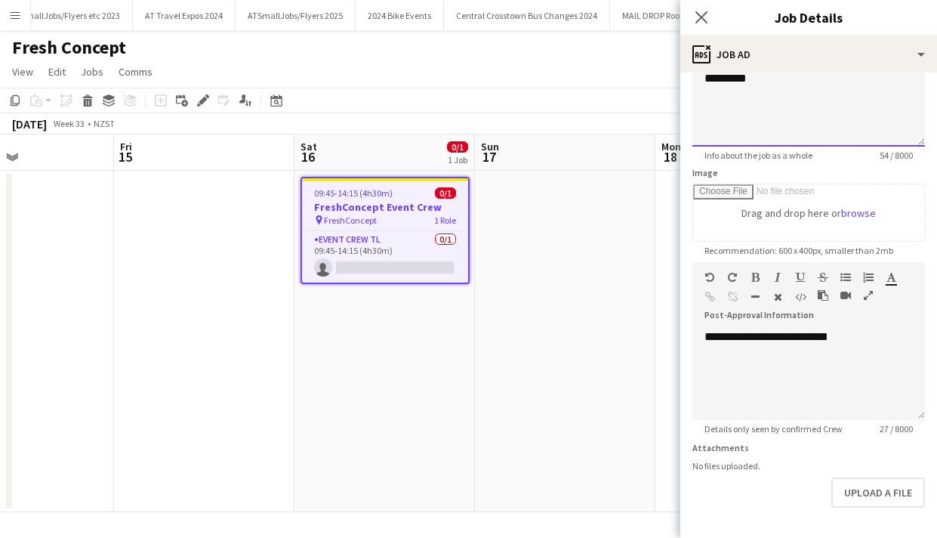
scroll to position [208, 0]
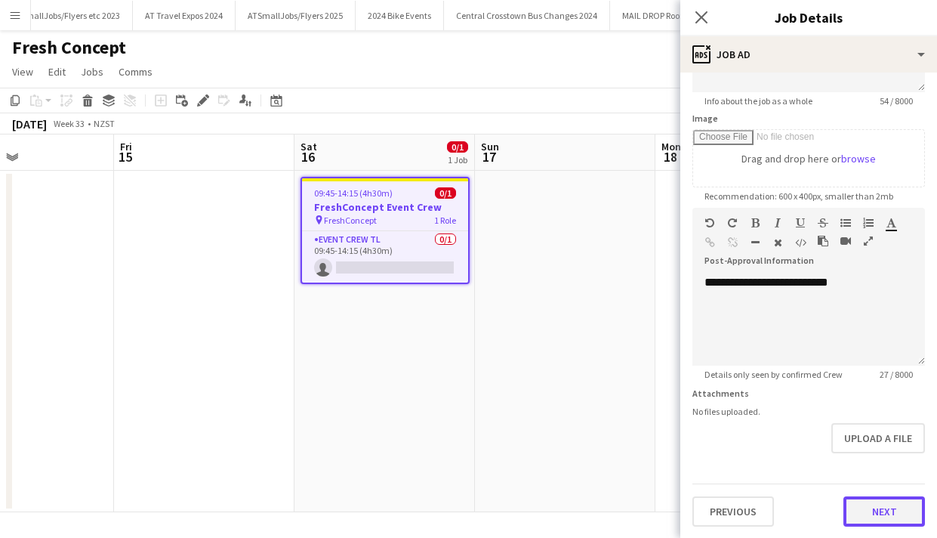
click at [890, 515] on button "Next" at bounding box center [885, 511] width 82 height 30
type input "*******"
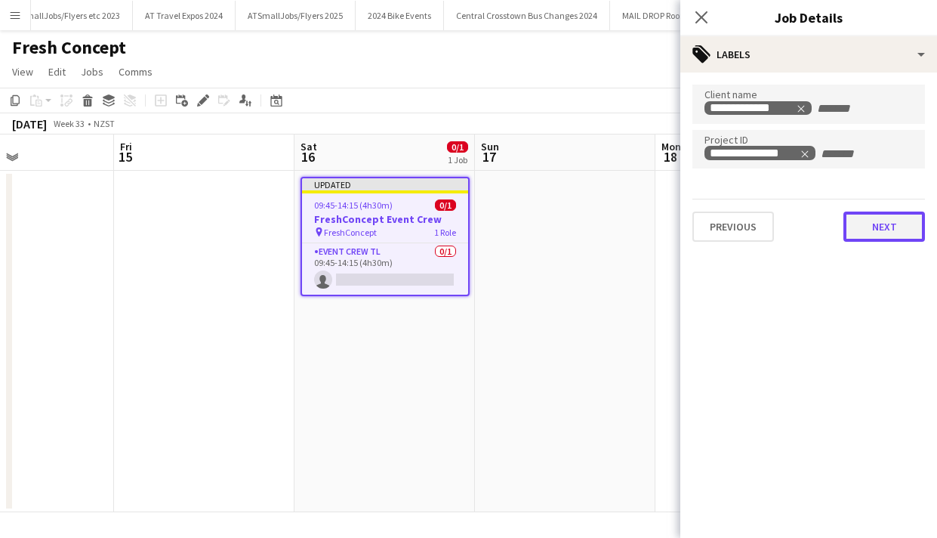
click at [885, 224] on button "Next" at bounding box center [885, 226] width 82 height 30
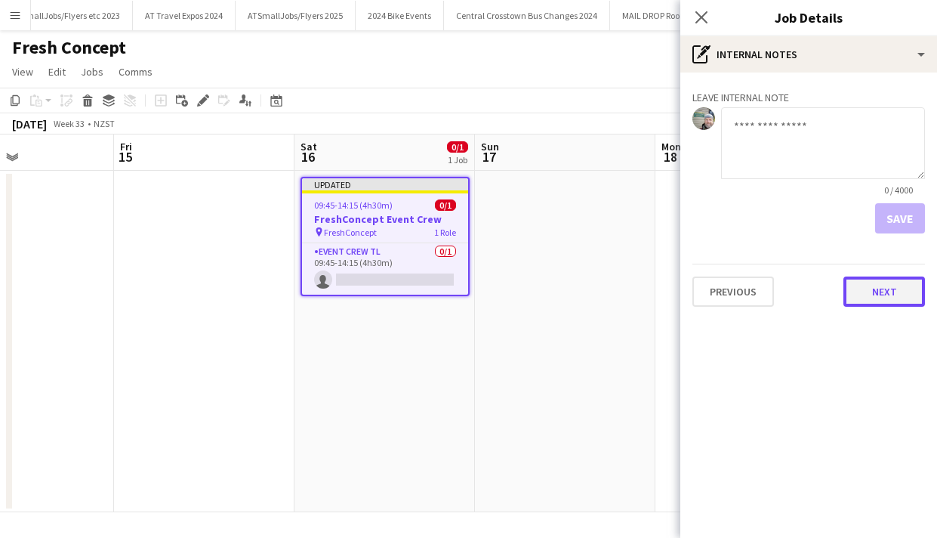
click at [885, 292] on button "Next" at bounding box center [885, 291] width 82 height 30
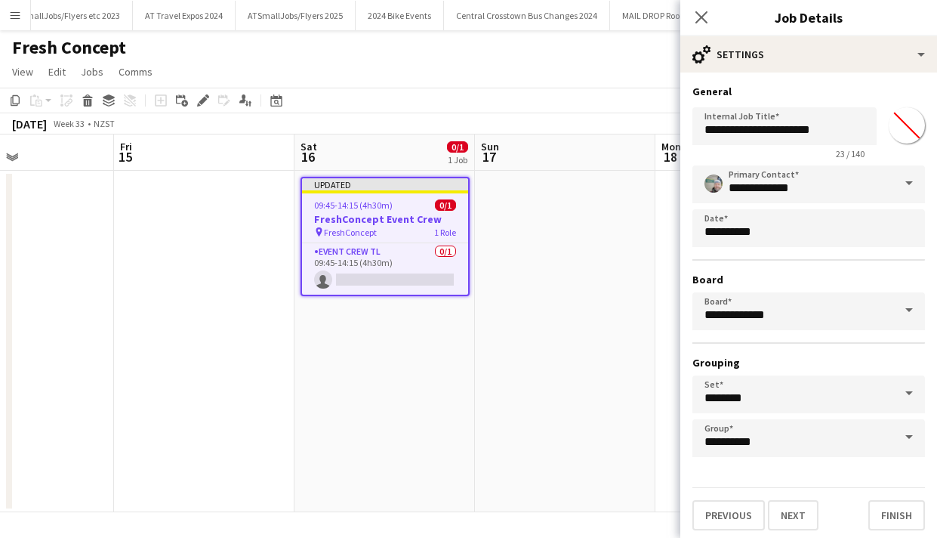
scroll to position [5, 0]
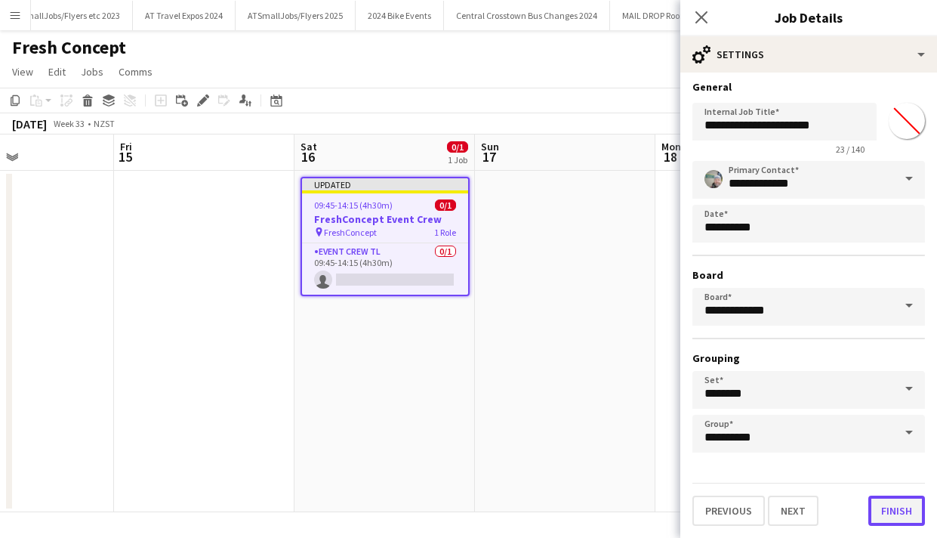
click at [897, 506] on button "Finish" at bounding box center [897, 511] width 57 height 30
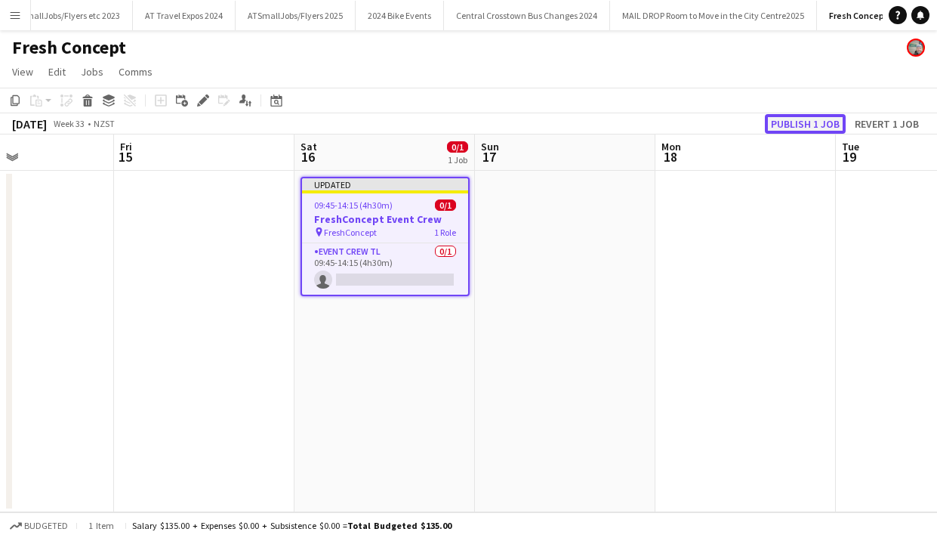
click at [804, 119] on button "Publish 1 job" at bounding box center [805, 124] width 81 height 20
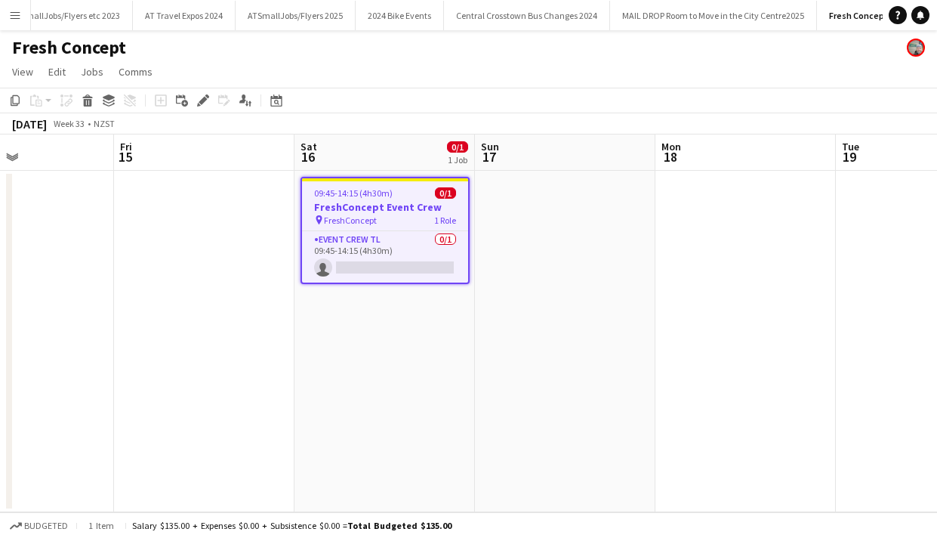
click at [211, 202] on app-date-cell at bounding box center [204, 341] width 181 height 341
